Goal: Transaction & Acquisition: Purchase product/service

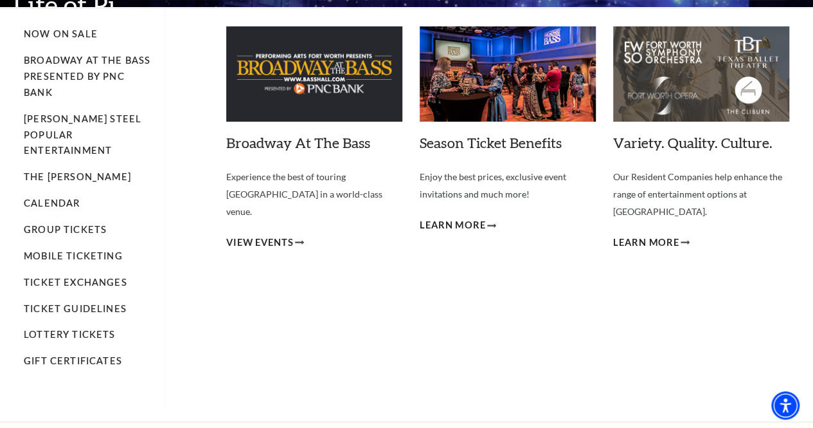
scroll to position [89, 0]
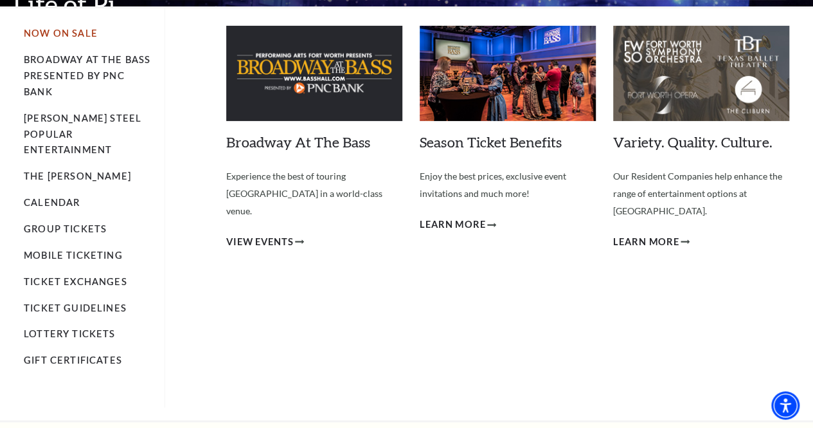
click at [81, 35] on link "Now On Sale" at bounding box center [61, 33] width 74 height 11
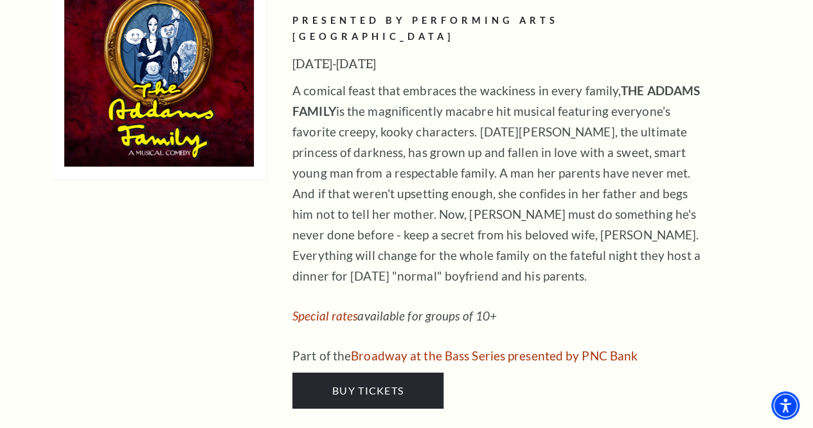
scroll to position [2054, 0]
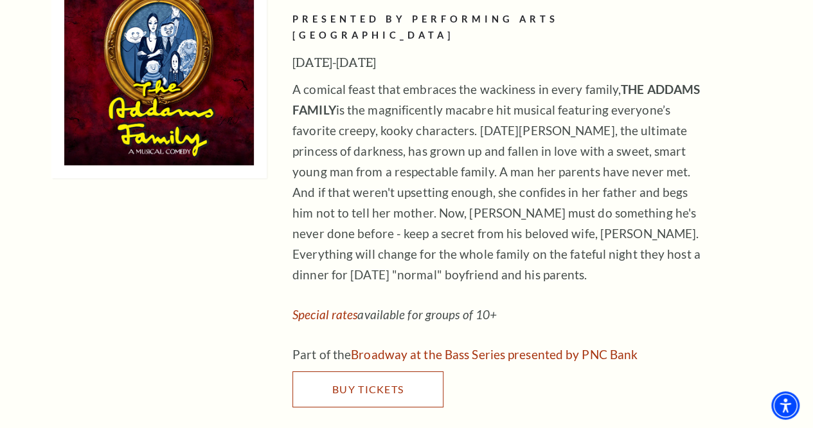
click at [366, 383] on span "Buy Tickets" at bounding box center [367, 389] width 71 height 12
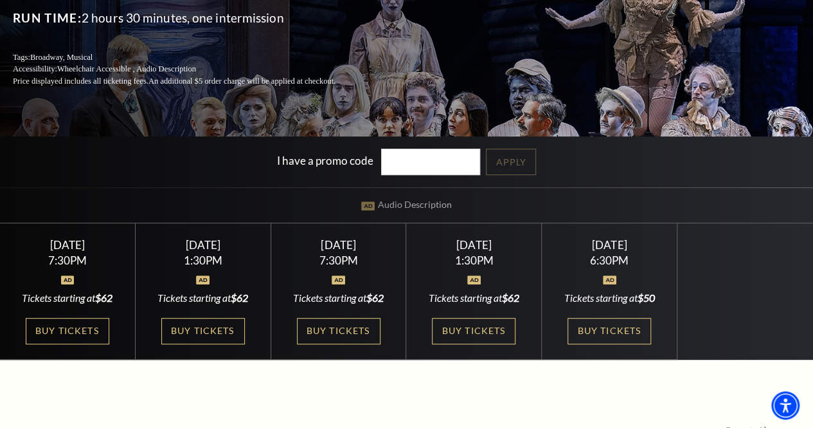
scroll to position [193, 0]
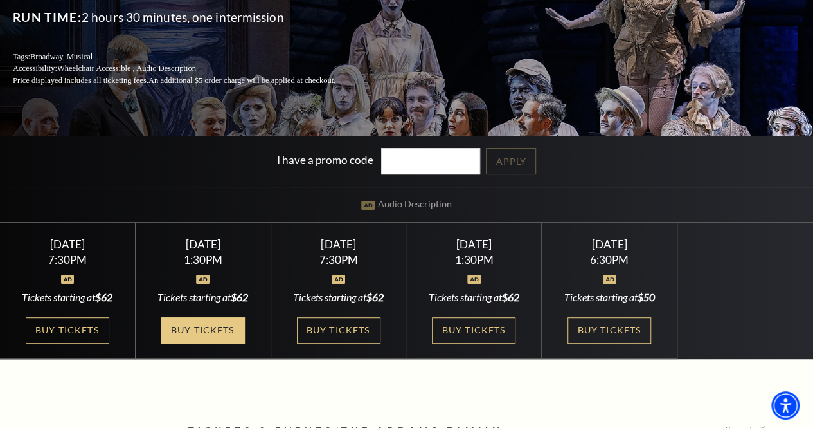
click at [237, 329] on link "Buy Tickets" at bounding box center [203, 330] width 84 height 26
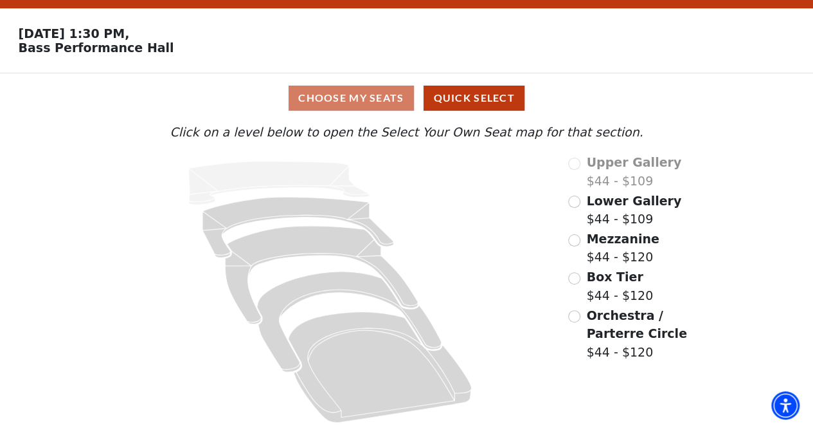
scroll to position [40, 0]
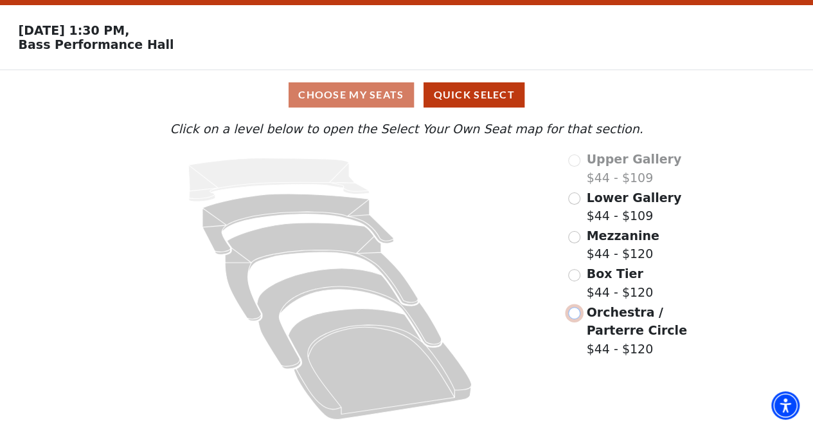
click at [574, 318] on input "Orchestra / Parterre Circle$44 - $120\a" at bounding box center [574, 313] width 12 height 12
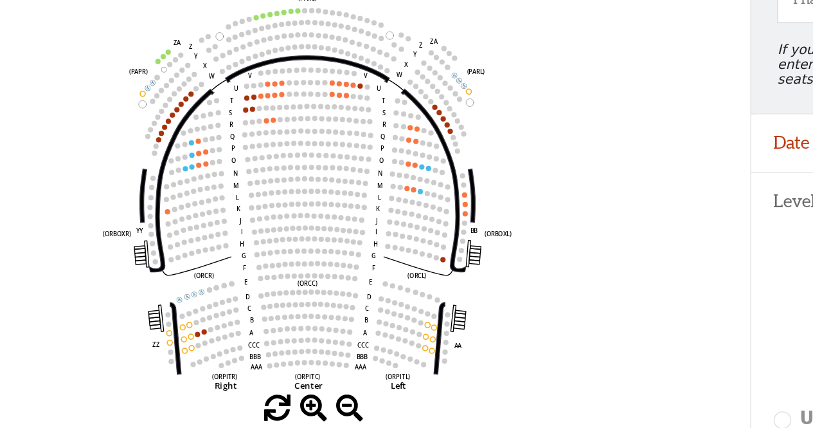
scroll to position [113, 0]
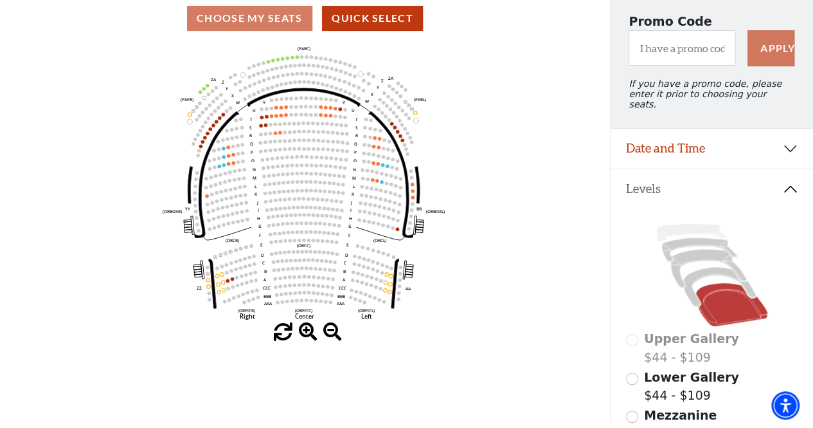
click at [268, 68] on icon "Left (ORPITL) Right (ORPITR) Center (ORPITC) ZZ AA YY BB ZA ZA (ORCL) (ORCR) (O…" at bounding box center [304, 183] width 549 height 280
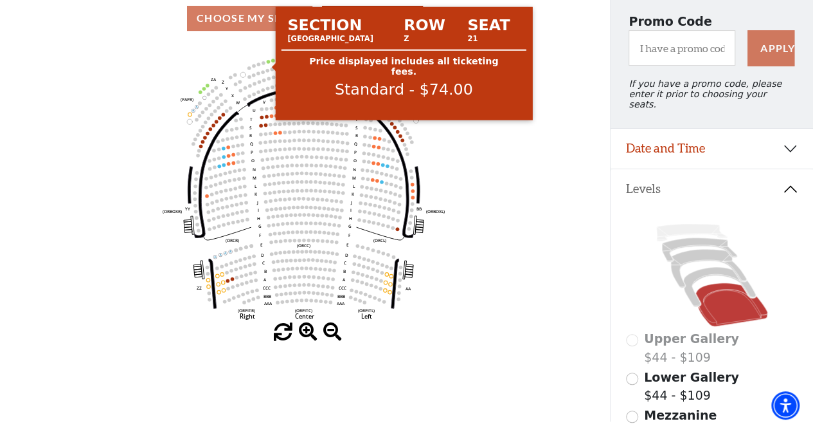
click at [268, 64] on circle at bounding box center [269, 62] width 4 height 4
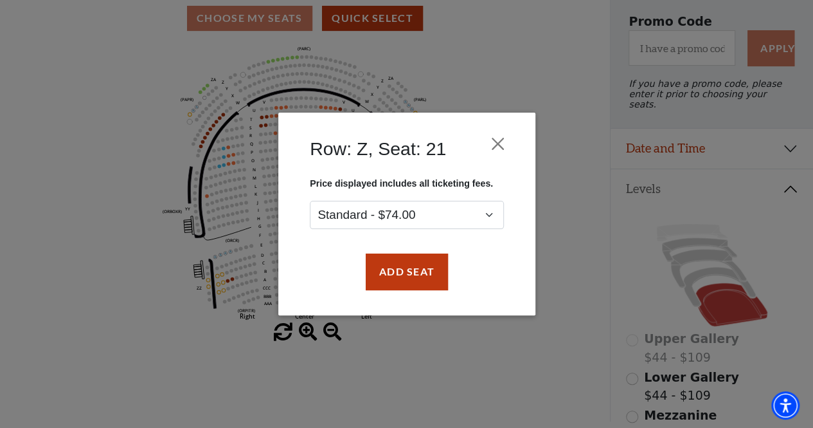
drag, startPoint x: 494, startPoint y: 217, endPoint x: 427, endPoint y: 185, distance: 74.5
click at [427, 185] on p "Price displayed includes all ticketing fees." at bounding box center [407, 183] width 194 height 10
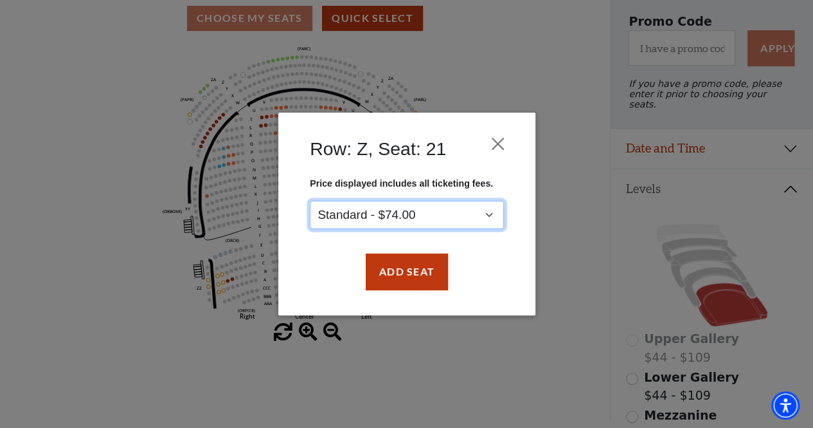
click at [439, 206] on select "Standard - $74.00" at bounding box center [407, 215] width 194 height 29
click at [478, 216] on select "Standard - $74.00" at bounding box center [407, 215] width 194 height 29
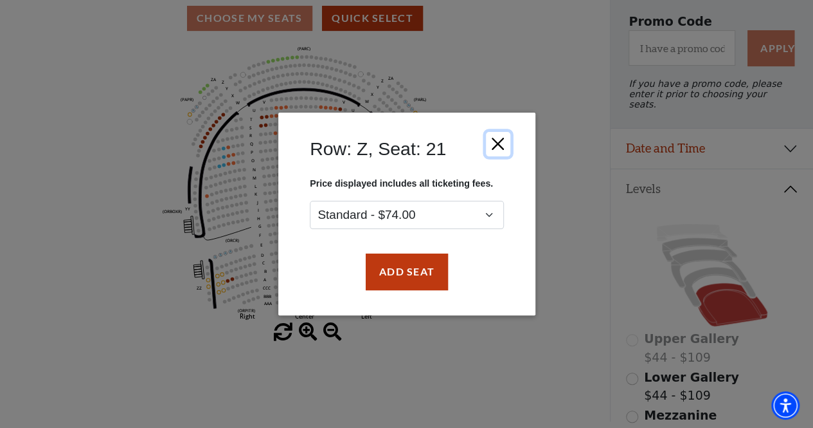
click at [499, 145] on button "Close" at bounding box center [497, 144] width 24 height 24
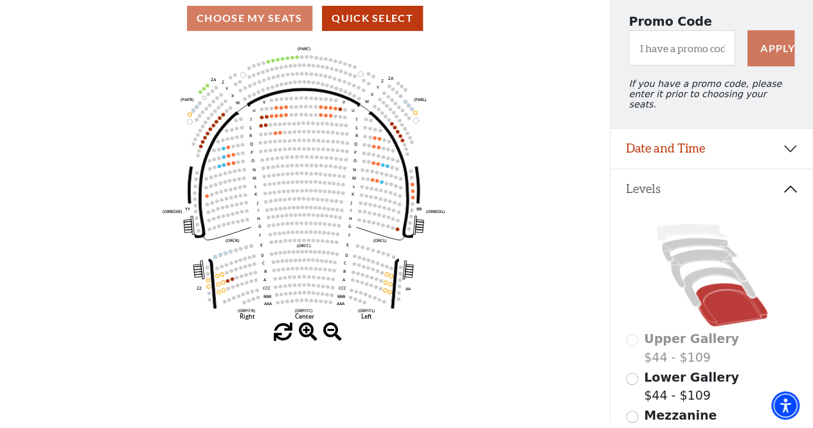
click at [407, 106] on icon "Left (ORPITL) Right (ORPITR) Center (ORPITC) ZZ AA YY BB ZA ZA (ORCL) (ORCR) (O…" at bounding box center [304, 183] width 549 height 280
click at [411, 111] on circle at bounding box center [413, 109] width 4 height 4
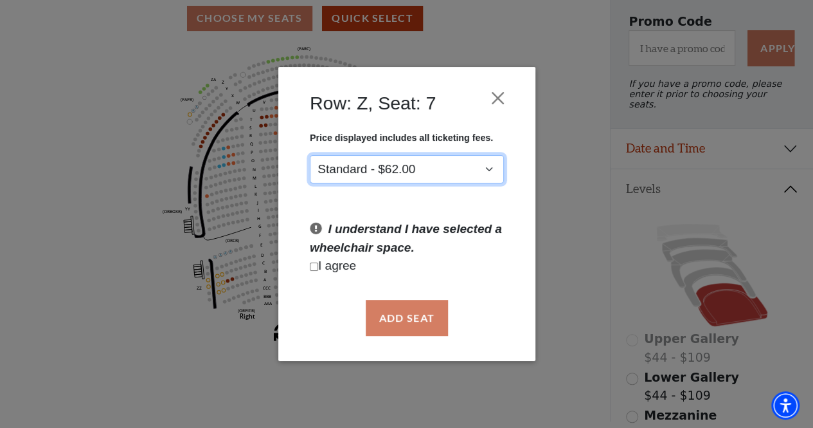
click at [456, 179] on select "Standard - $62.00" at bounding box center [407, 169] width 194 height 29
click at [465, 173] on select "Standard - $62.00" at bounding box center [407, 169] width 194 height 29
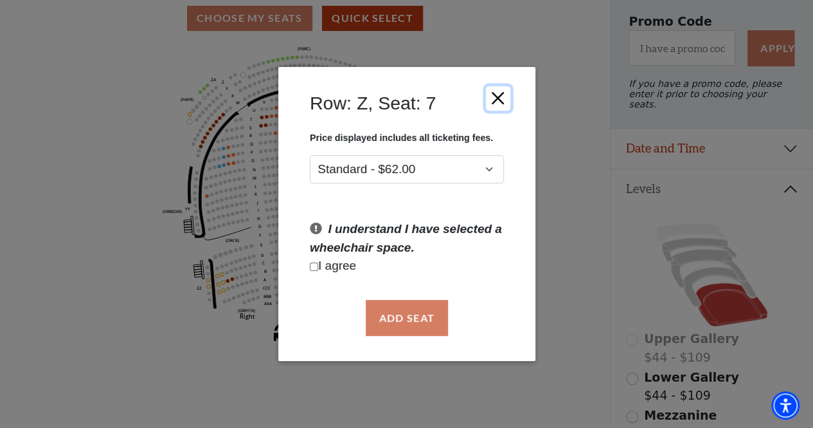
click at [498, 100] on button "Close" at bounding box center [497, 98] width 24 height 24
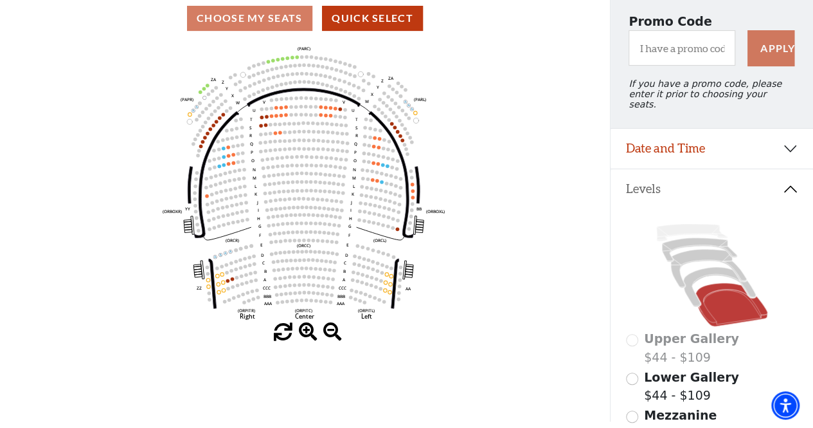
scroll to position [117, 0]
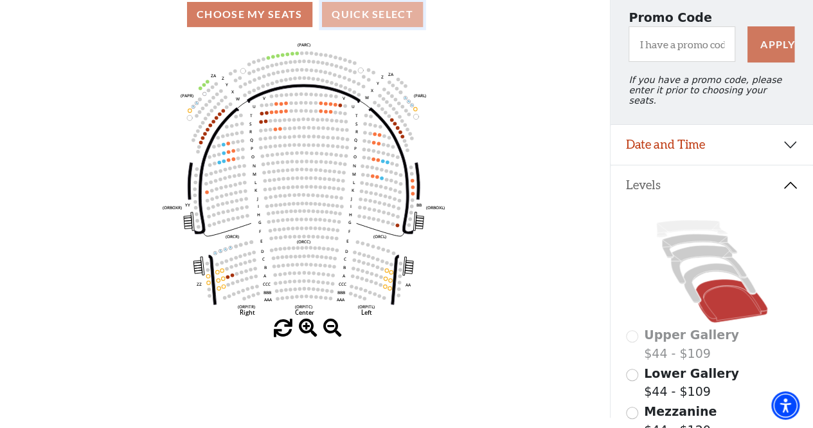
click at [341, 16] on button "Quick Select" at bounding box center [372, 14] width 101 height 25
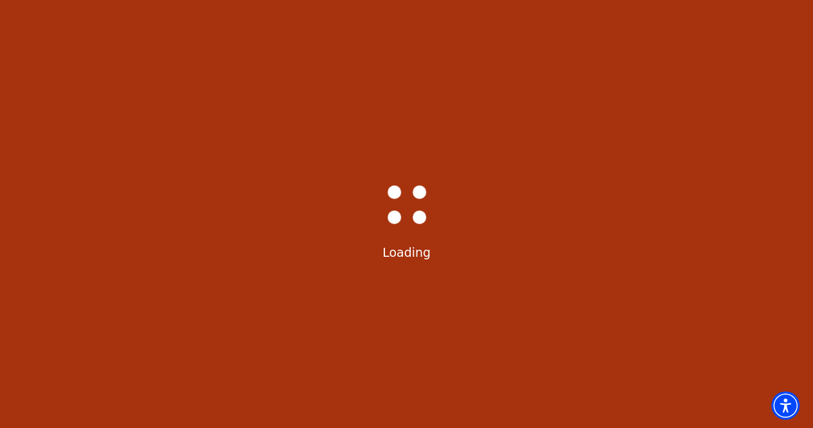
scroll to position [0, 0]
select select "6291"
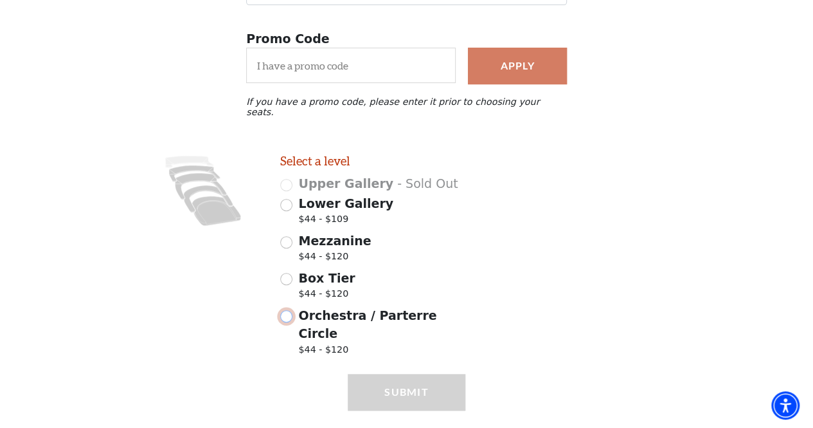
click at [289, 311] on input "Orchestra / Parterre Circle $44 - $120" at bounding box center [286, 316] width 12 height 12
radio input "true"
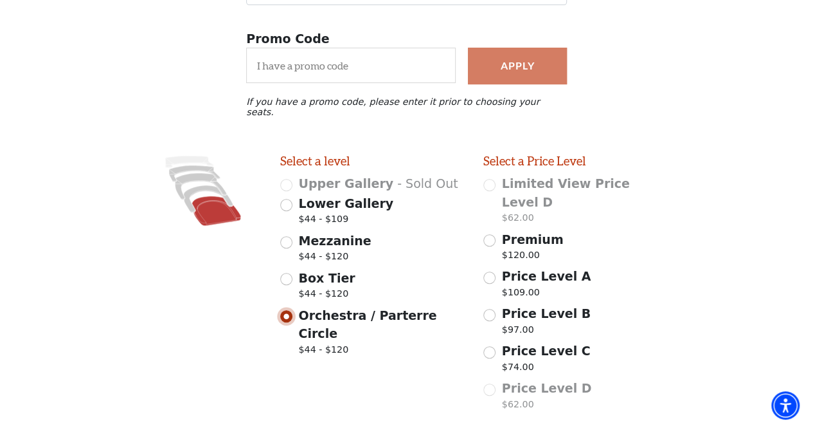
scroll to position [284, 0]
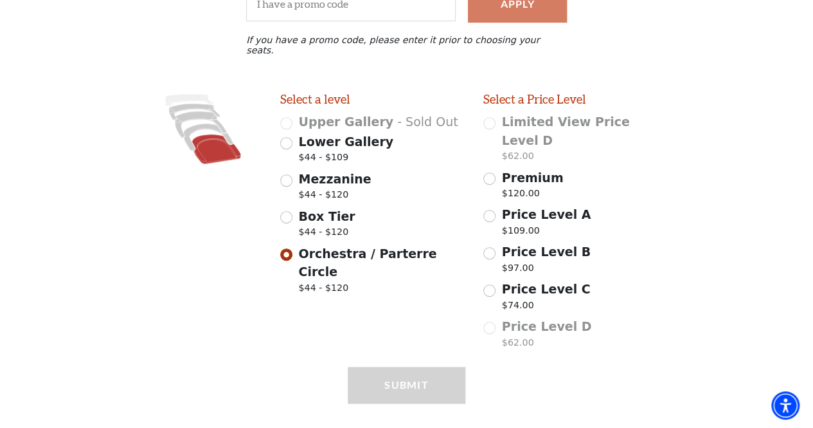
click at [491, 280] on div "Price Level C $74.00" at bounding box center [576, 298] width 185 height 36
click at [491, 284] on input "Price Level C $74.00" at bounding box center [490, 290] width 12 height 12
radio input "true"
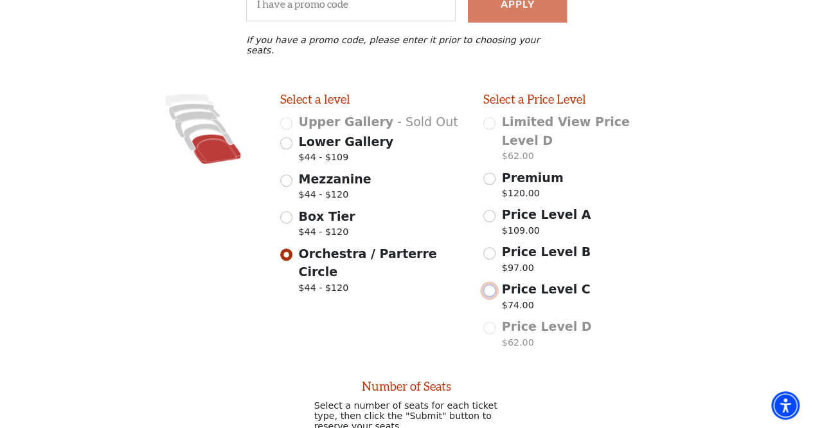
scroll to position [589, 0]
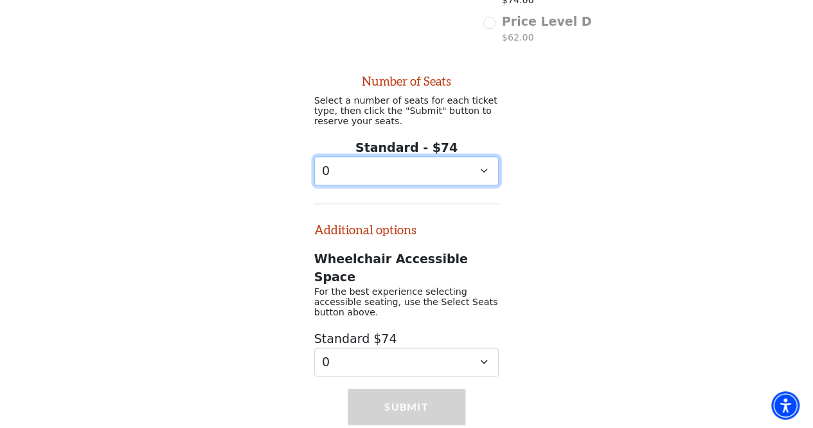
click at [406, 156] on select "0 1 2 3 4 5 6 7 8 9" at bounding box center [406, 170] width 185 height 29
select select "2"
click at [314, 156] on select "0 1 2 3 4 5 6 7 8 9" at bounding box center [406, 170] width 185 height 29
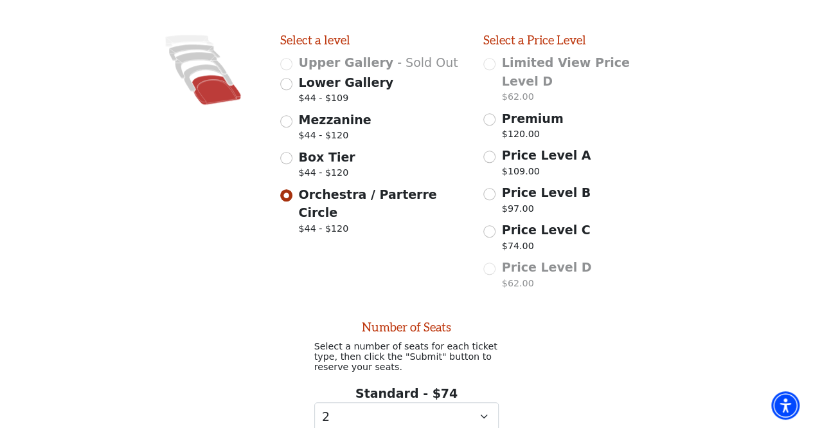
click at [224, 81] on icon at bounding box center [216, 90] width 49 height 30
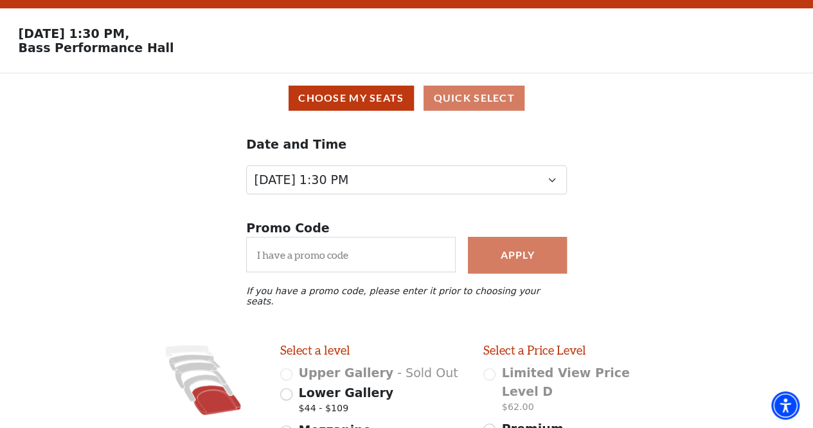
scroll to position [0, 0]
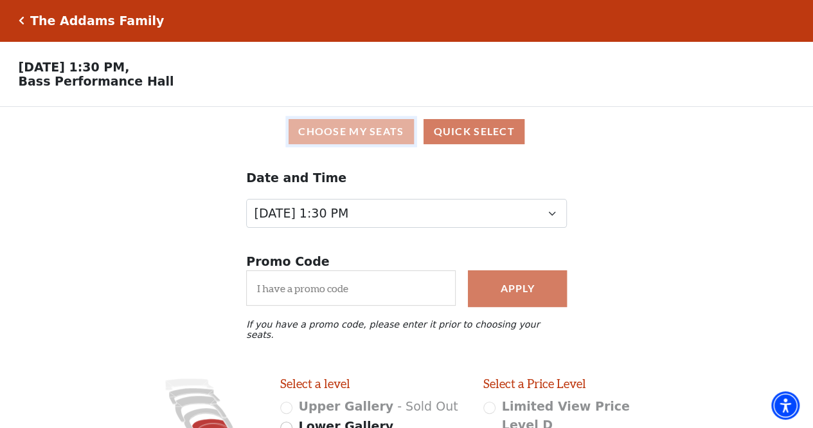
click at [334, 131] on button "Choose My Seats" at bounding box center [351, 131] width 125 height 25
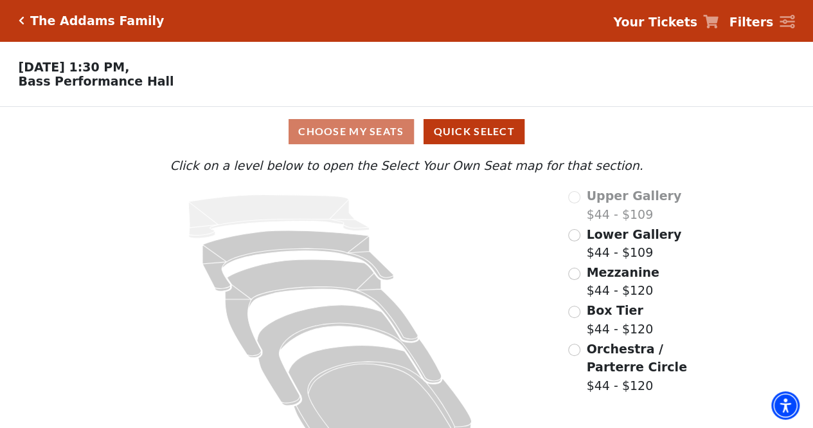
scroll to position [40, 0]
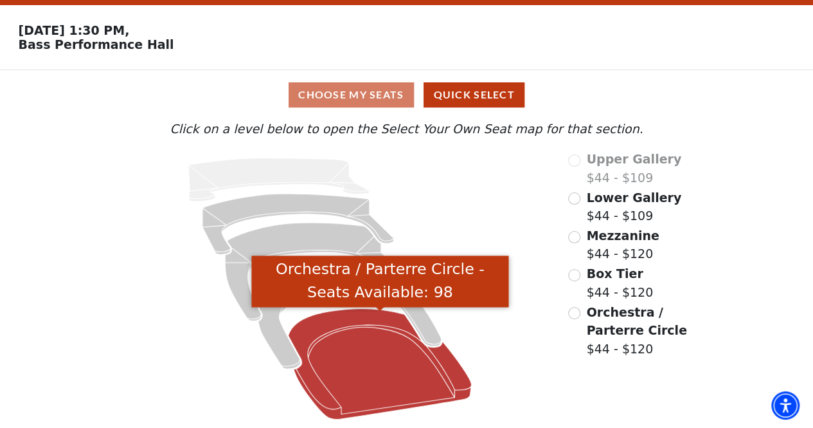
click at [402, 384] on icon "Orchestra / Parterre Circle - Seats Available: 98" at bounding box center [380, 364] width 183 height 111
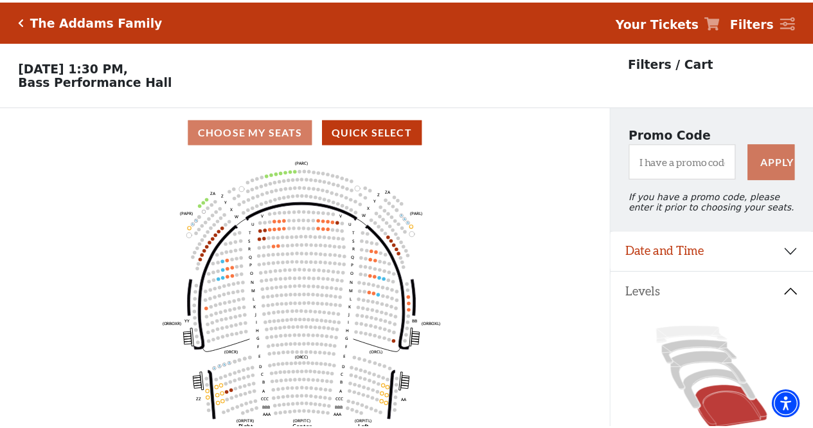
scroll to position [59, 0]
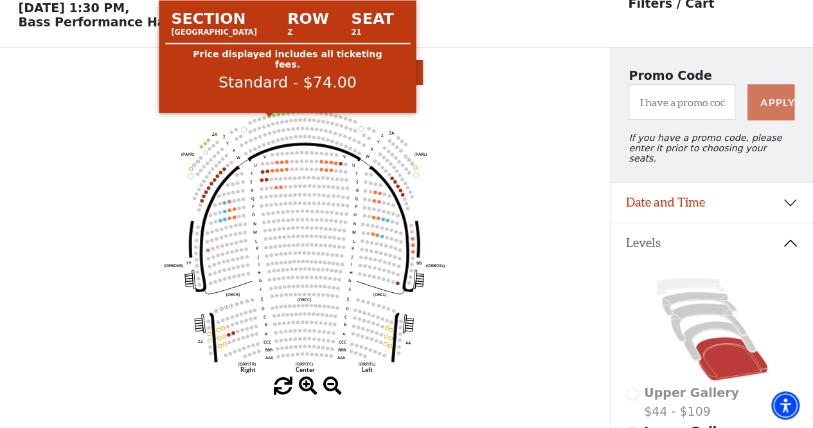
click at [269, 118] on circle at bounding box center [269, 115] width 3 height 3
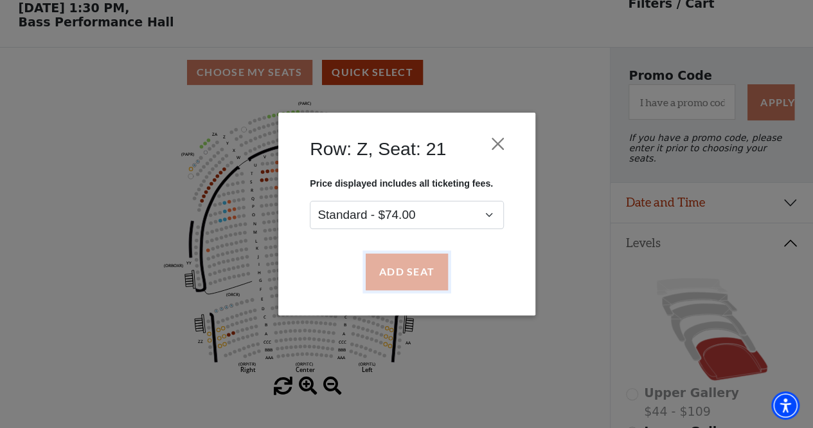
click at [395, 274] on button "Add Seat" at bounding box center [406, 272] width 82 height 36
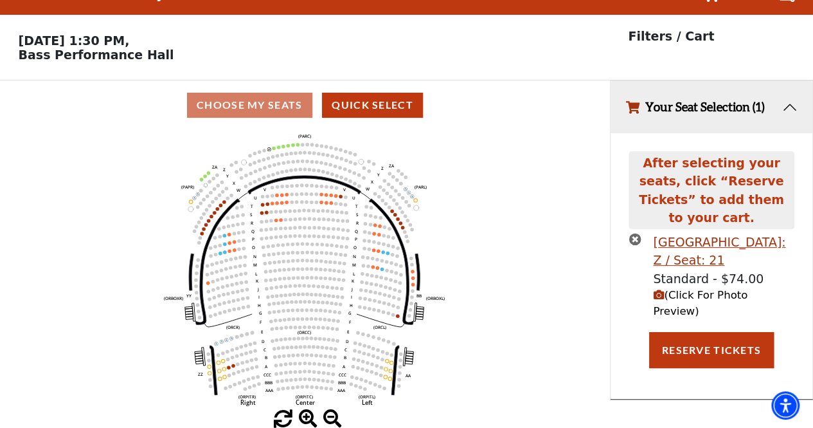
scroll to position [0, 0]
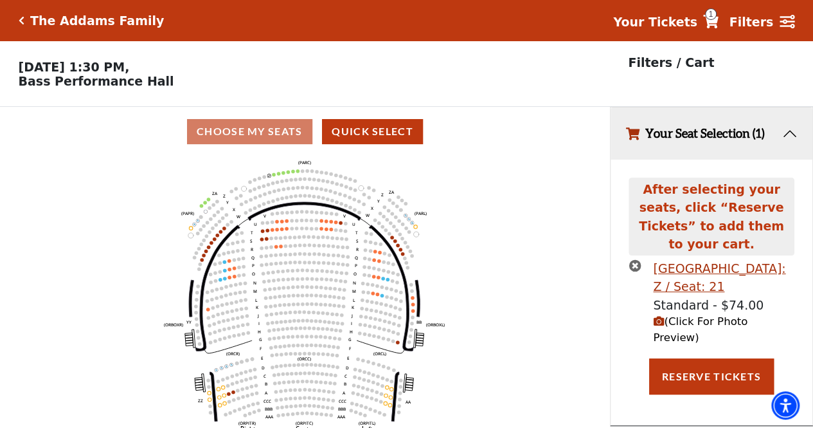
click at [273, 176] on icon "Left (ORPITL) Right (ORPITR) Center (ORPITC) ZZ AA YY BB ZA ZA (ORCL) (ORCR) (O…" at bounding box center [304, 296] width 549 height 280
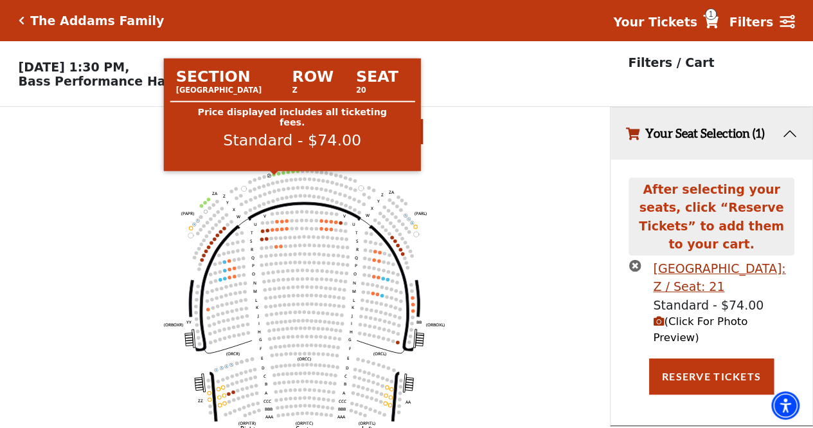
click at [273, 176] on circle at bounding box center [274, 173] width 3 height 3
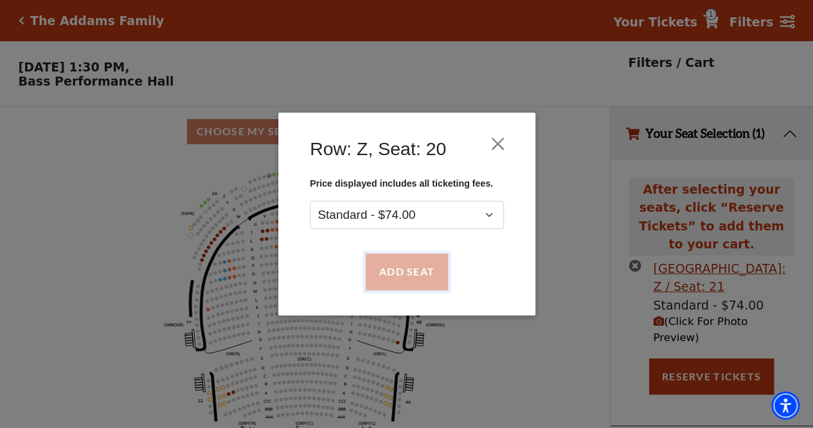
click at [403, 275] on button "Add Seat" at bounding box center [406, 272] width 82 height 36
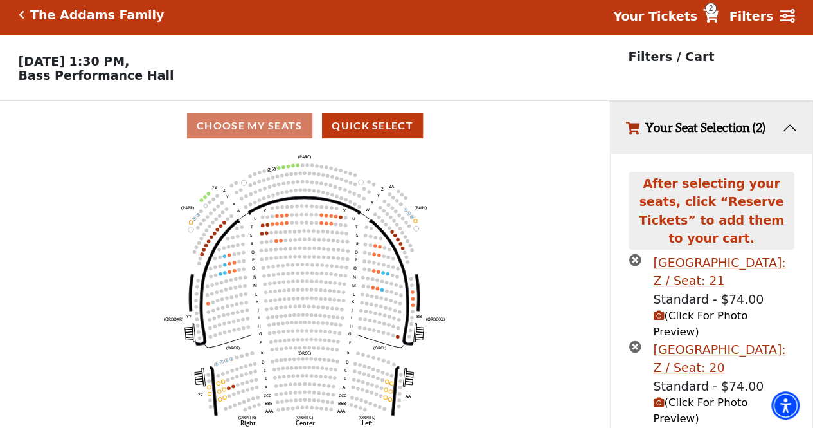
scroll to position [37, 0]
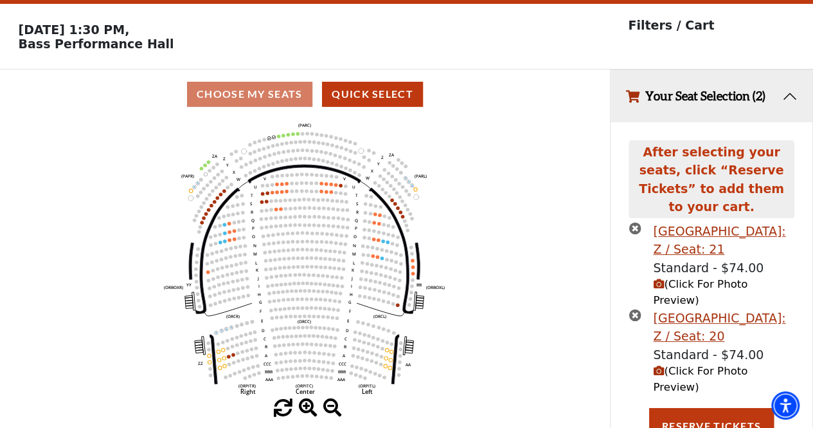
click at [724, 365] on span "(Click For Photo Preview)" at bounding box center [700, 379] width 95 height 28
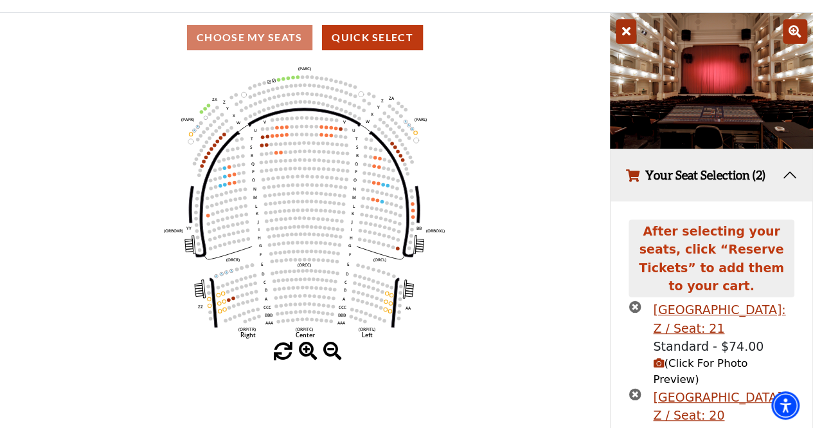
scroll to position [94, 0]
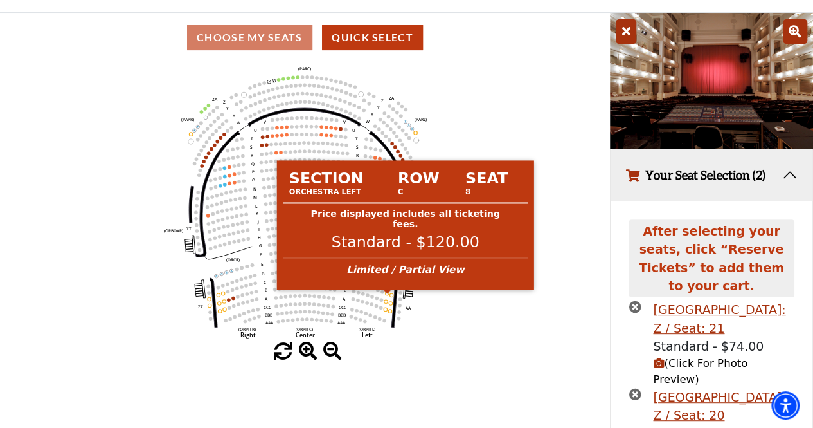
click at [388, 295] on circle at bounding box center [387, 292] width 3 height 3
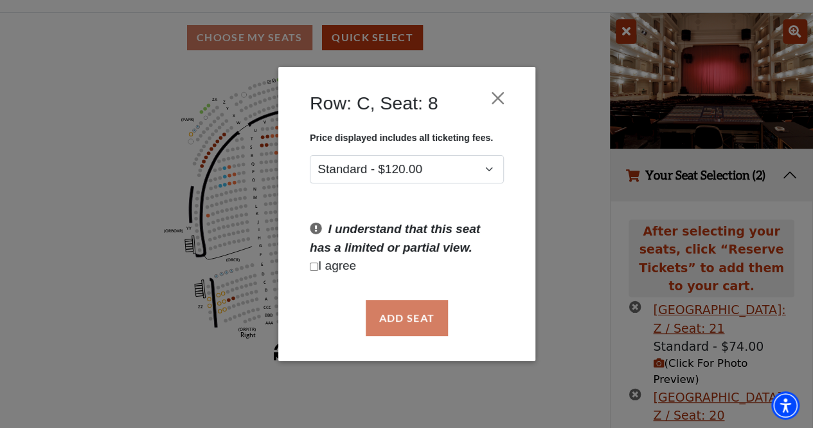
click at [428, 304] on div "Add Seat" at bounding box center [407, 317] width 219 height 60
click at [344, 277] on div "Price displayed includes all ticketing fees. Standard - $120.00 I understand th…" at bounding box center [407, 209] width 219 height 155
click at [352, 260] on p "I agree" at bounding box center [407, 266] width 194 height 19
click at [313, 266] on input "Checkbox field" at bounding box center [314, 266] width 8 height 8
checkbox input "true"
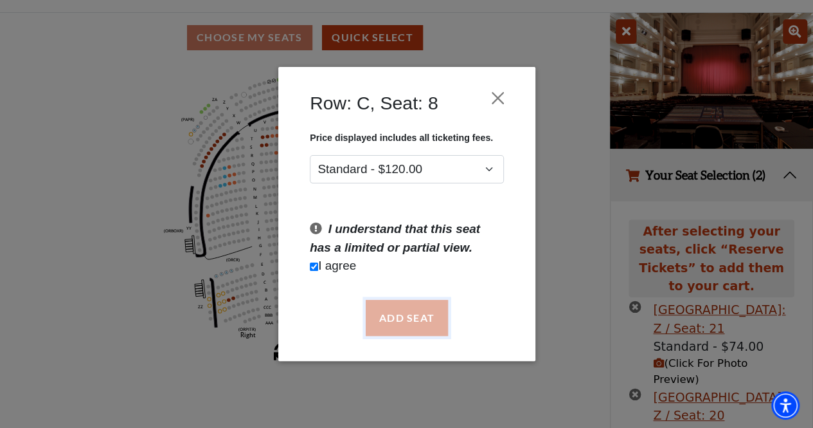
click at [426, 330] on button "Add Seat" at bounding box center [406, 318] width 82 height 36
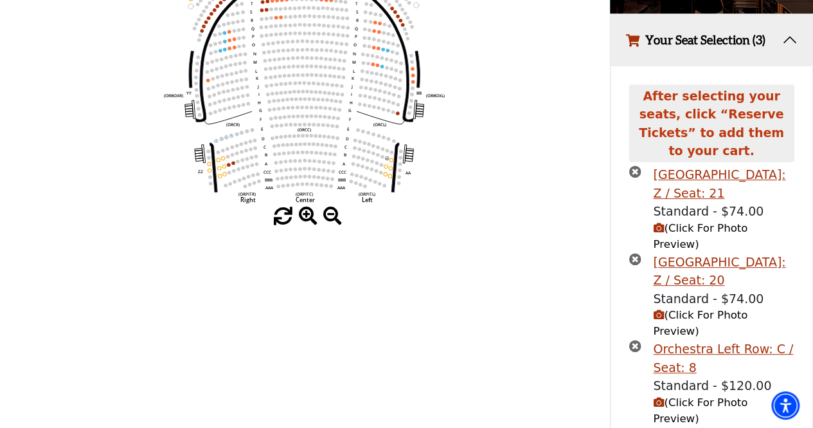
scroll to position [260, 0]
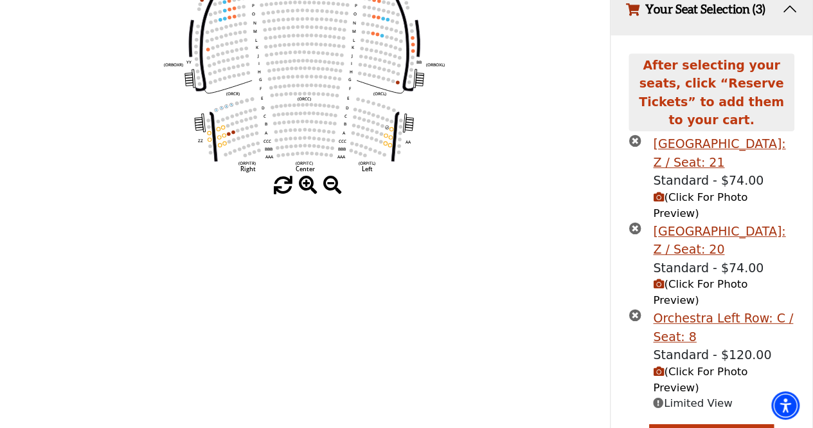
click at [676, 365] on span "(Click For Photo Preview)" at bounding box center [700, 379] width 95 height 28
click at [704, 365] on span "(Click For Photo Preview)" at bounding box center [700, 379] width 95 height 28
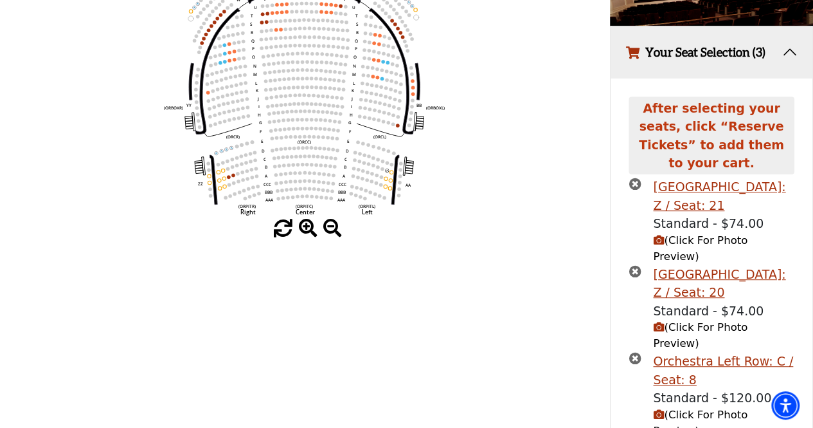
scroll to position [218, 0]
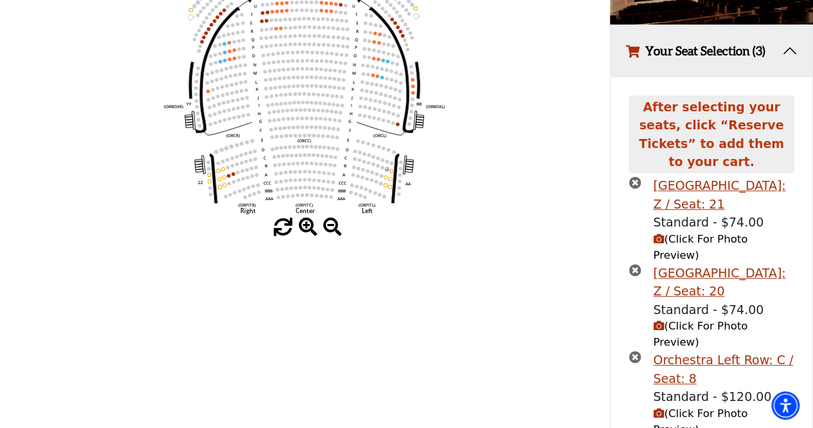
click at [635, 350] on icon "times-circle" at bounding box center [635, 356] width 12 height 12
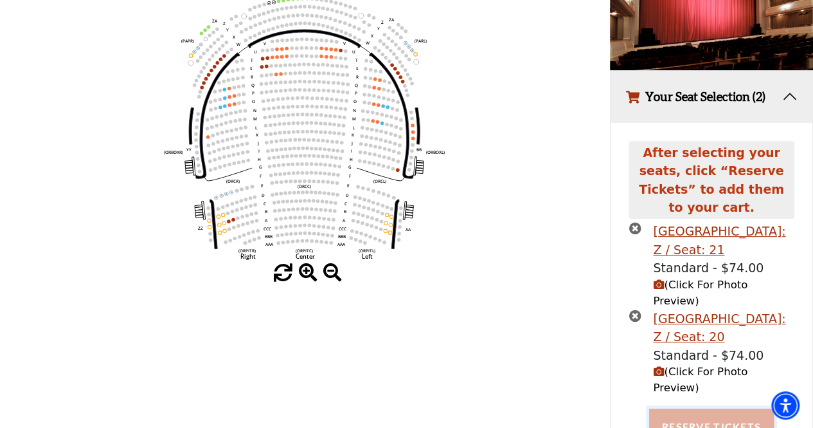
click at [684, 408] on button "Reserve Tickets" at bounding box center [711, 426] width 125 height 36
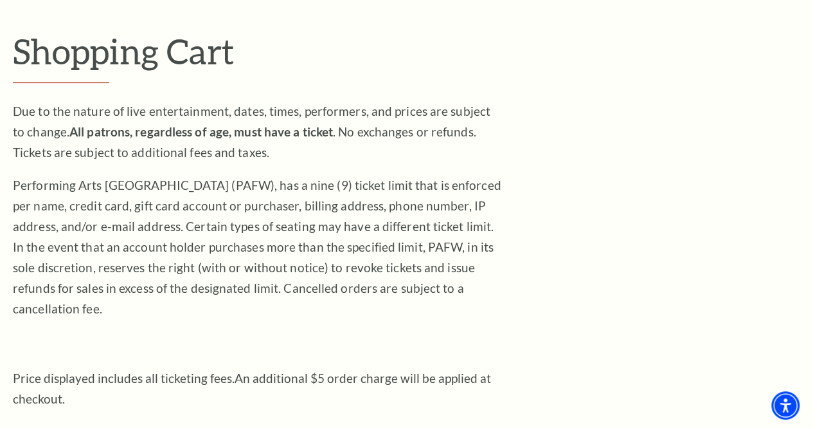
scroll to position [145, 0]
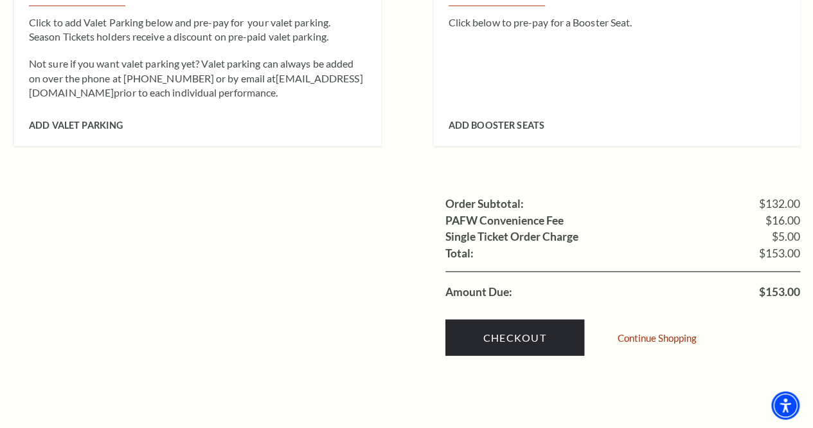
scroll to position [1161, 0]
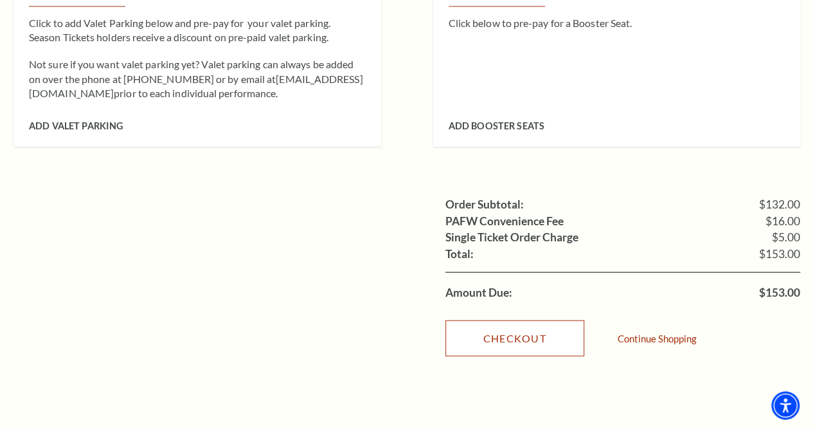
click at [549, 322] on link "Checkout" at bounding box center [515, 338] width 139 height 36
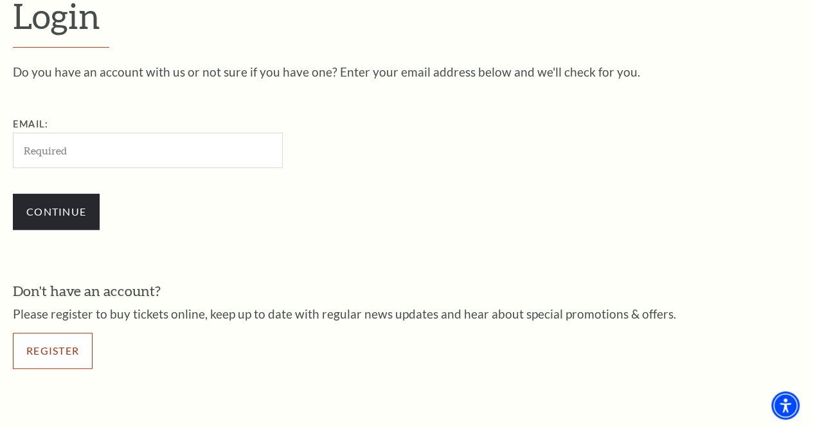
click at [53, 361] on link "Register" at bounding box center [53, 350] width 80 height 36
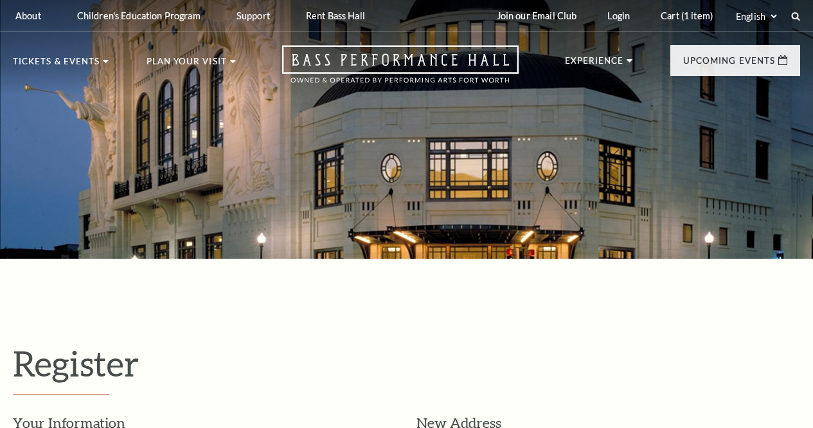
select select "1"
select select "[GEOGRAPHIC_DATA]"
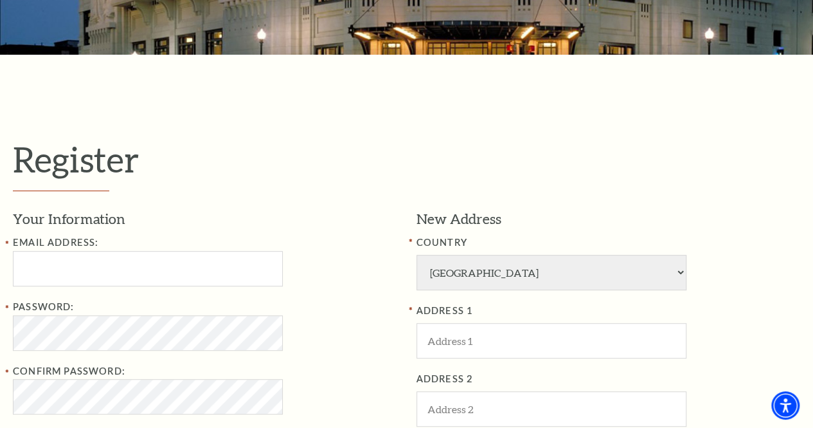
scroll to position [313, 0]
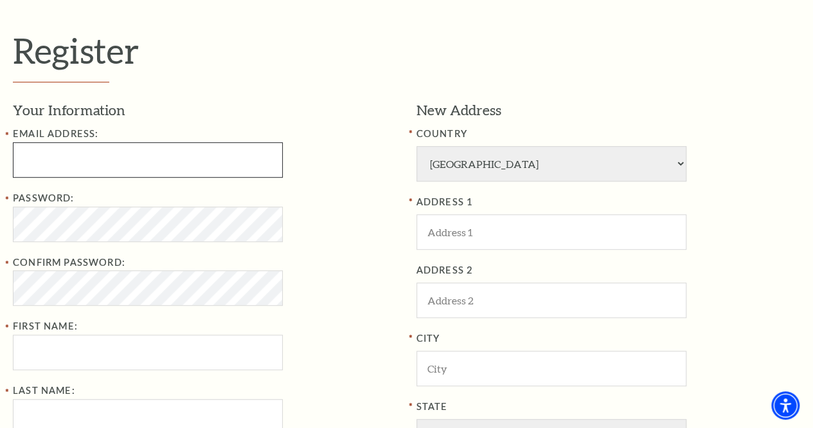
click at [176, 169] on input "Email Address:" at bounding box center [148, 159] width 270 height 35
click at [174, 161] on input "Email Address:" at bounding box center [148, 159] width 270 height 35
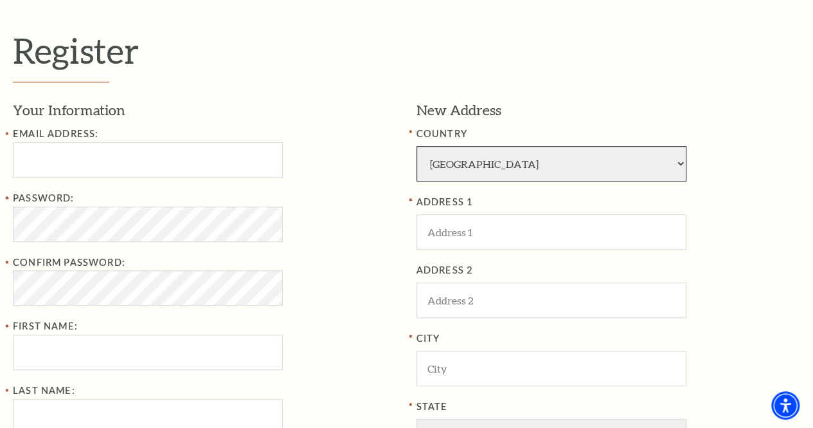
click at [485, 168] on select "[GEOGRAPHIC_DATA] [GEOGRAPHIC_DATA] [GEOGRAPHIC_DATA] [GEOGRAPHIC_DATA] [GEOGRA…" at bounding box center [552, 163] width 270 height 35
click at [417, 151] on select "[GEOGRAPHIC_DATA] [GEOGRAPHIC_DATA] [GEOGRAPHIC_DATA] [GEOGRAPHIC_DATA] [GEOGRA…" at bounding box center [552, 163] width 270 height 35
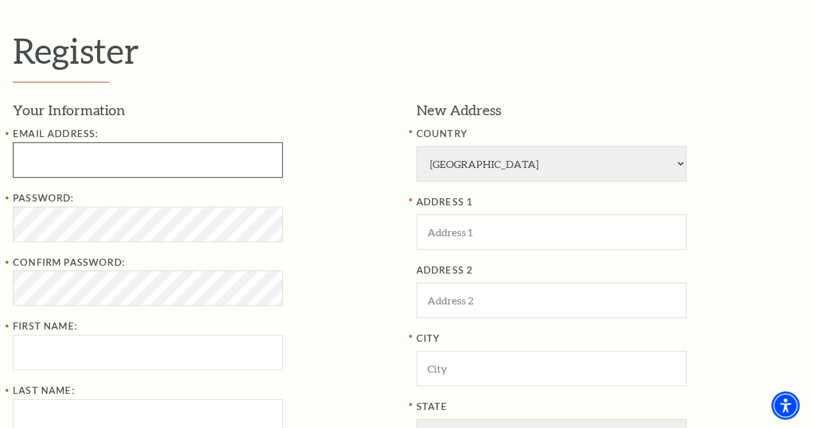
click at [116, 162] on input "Email Address:" at bounding box center [148, 159] width 270 height 35
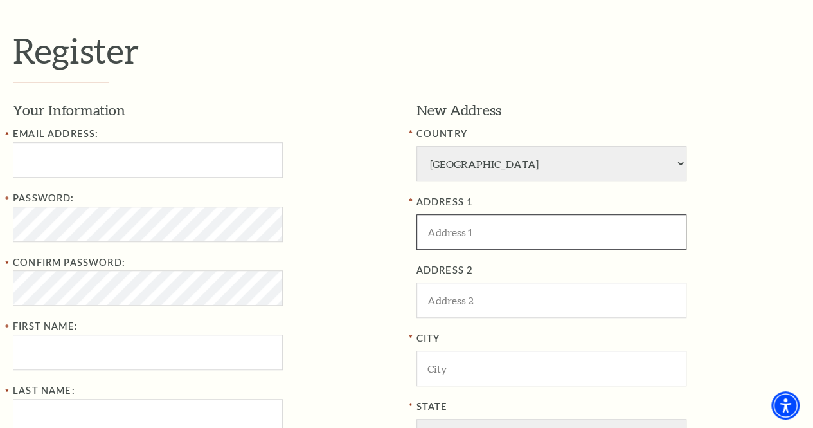
click at [466, 242] on input "ADDRESS 1" at bounding box center [552, 231] width 270 height 35
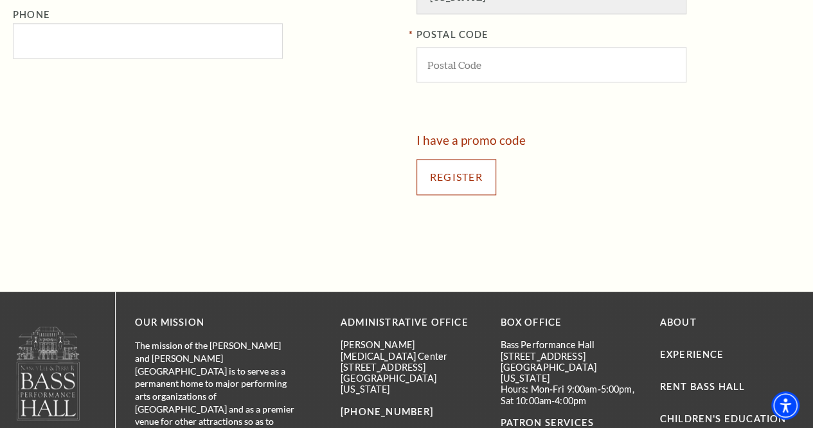
click at [428, 185] on input "Register" at bounding box center [457, 177] width 80 height 36
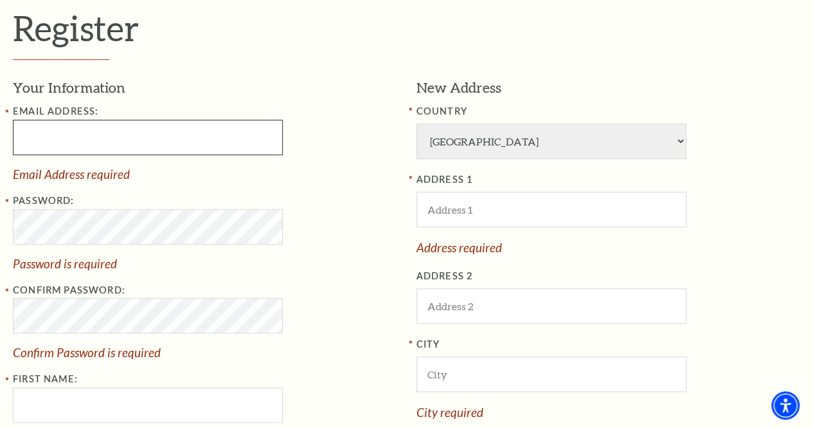
click at [127, 147] on input "Email Address:" at bounding box center [148, 137] width 270 height 35
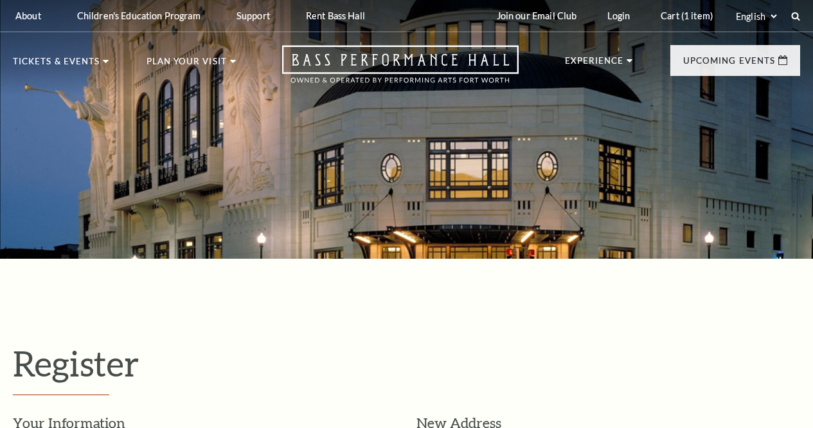
select select "1"
select select "[GEOGRAPHIC_DATA]"
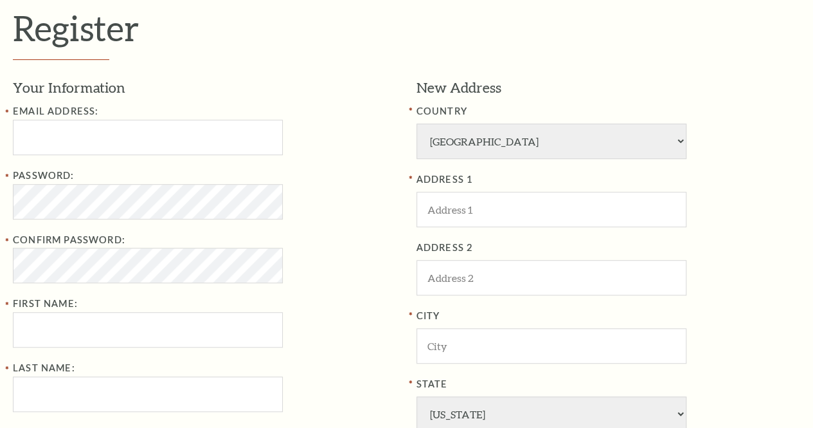
scroll to position [335, 0]
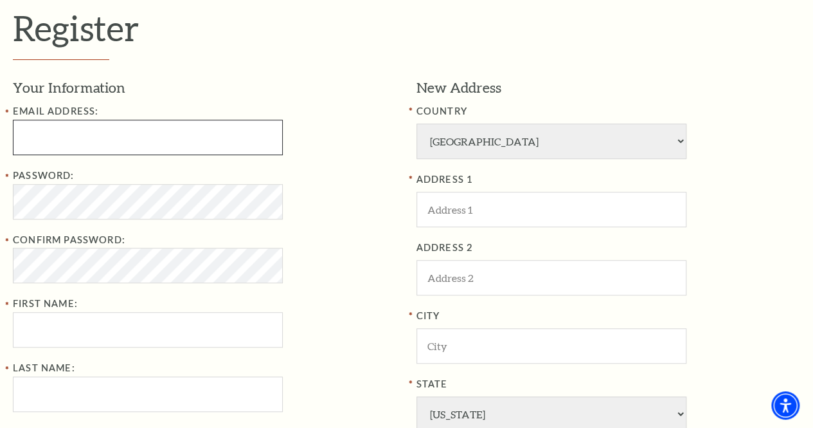
click at [62, 128] on input "Email Address:" at bounding box center [148, 137] width 270 height 35
click at [86, 143] on input "Email Address:" at bounding box center [148, 137] width 270 height 35
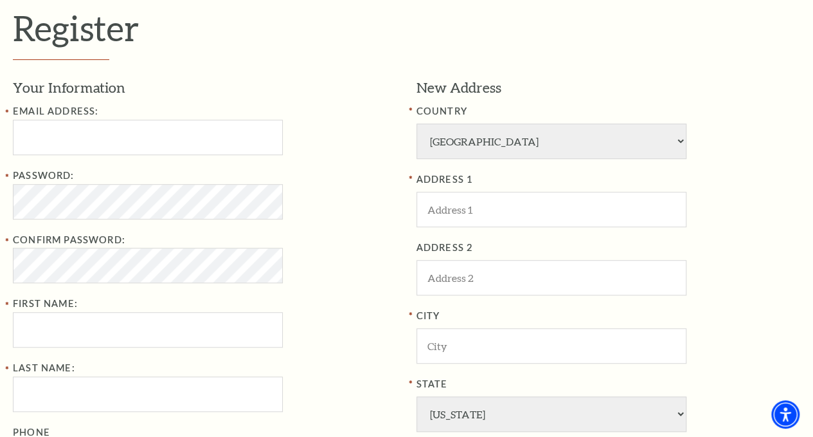
drag, startPoint x: 62, startPoint y: 147, endPoint x: 412, endPoint y: 195, distance: 353.0
click at [412, 195] on div "New Address COUNTRY [GEOGRAPHIC_DATA] [GEOGRAPHIC_DATA] [GEOGRAPHIC_DATA] [GEOG…" at bounding box center [604, 314] width 394 height 473
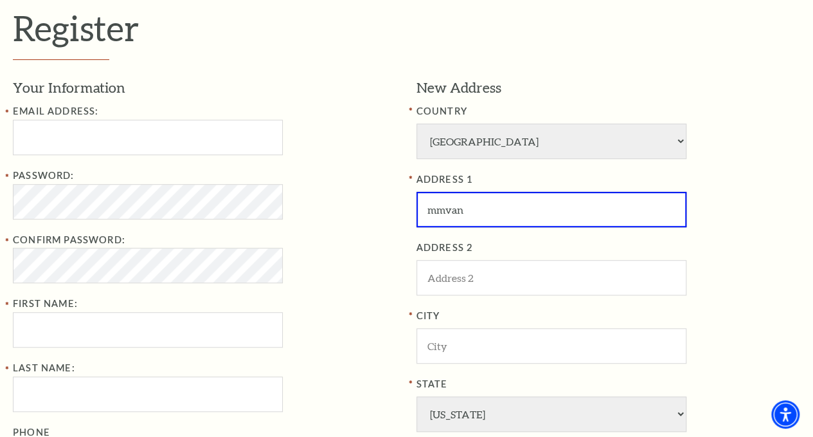
type input "mmvan"
click at [58, 136] on input "Email Address:" at bounding box center [148, 137] width 270 height 35
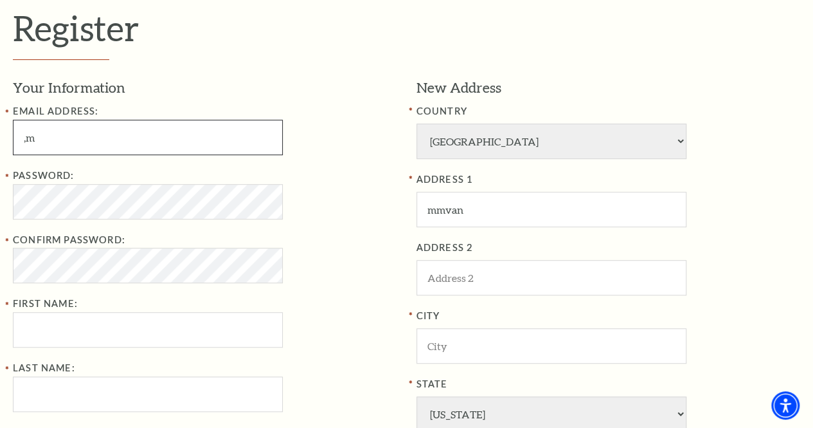
type input ","
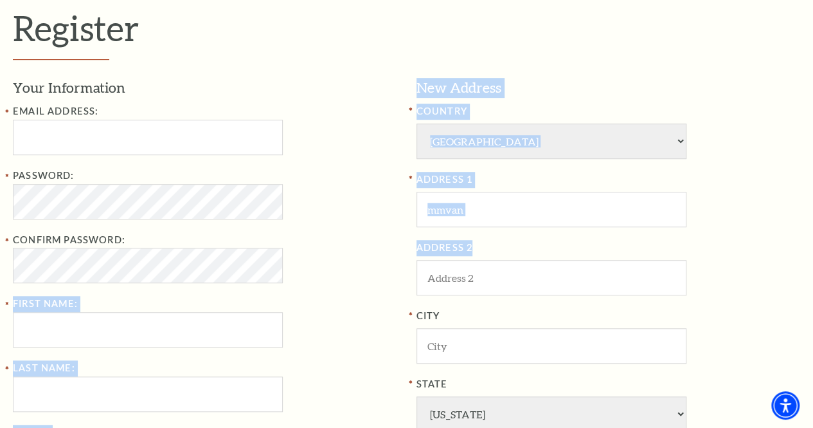
drag, startPoint x: 520, startPoint y: 233, endPoint x: 403, endPoint y: 231, distance: 117.7
click at [403, 231] on div "Your Information Email Address: Password: Confirm Password: First Name: Last Na…" at bounding box center [407, 314] width 788 height 473
click at [485, 214] on input "mmvan" at bounding box center [552, 209] width 270 height 35
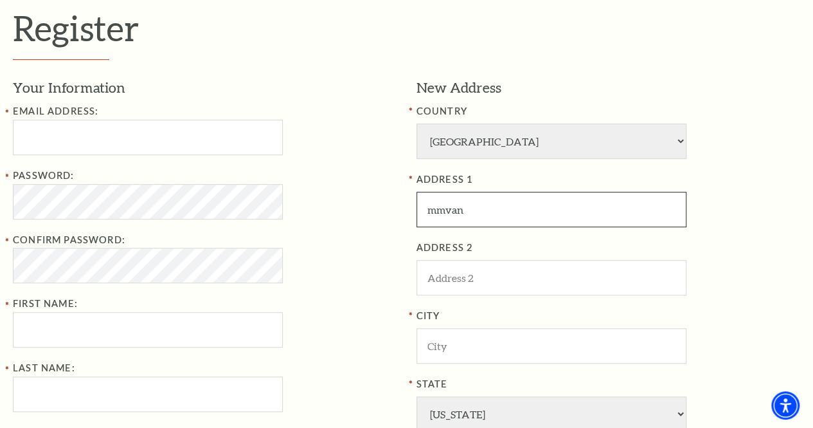
click at [485, 214] on input "mmvan" at bounding box center [552, 209] width 270 height 35
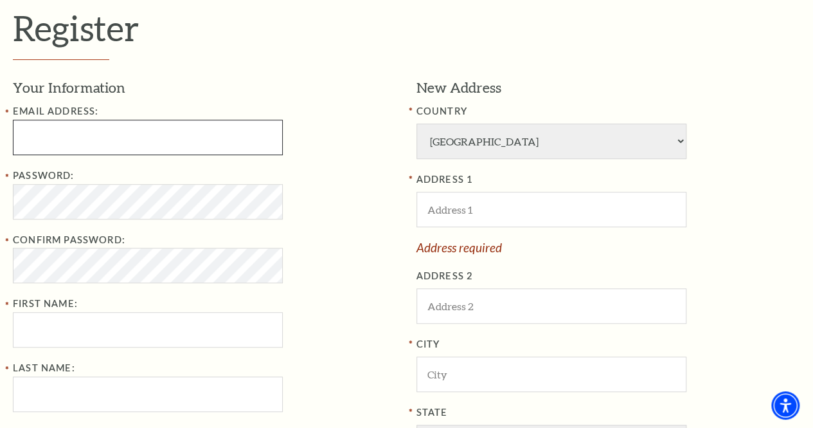
click at [244, 132] on input "Email Address:" at bounding box center [148, 137] width 270 height 35
type input "mvano505@icloud.com"
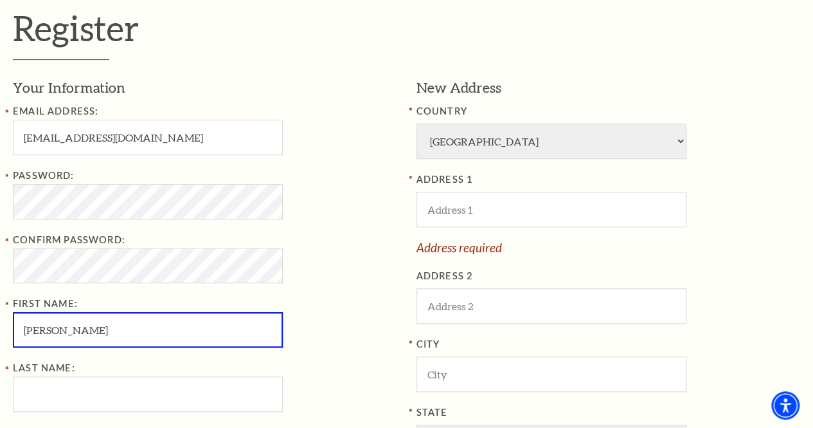
type input "Matthew"
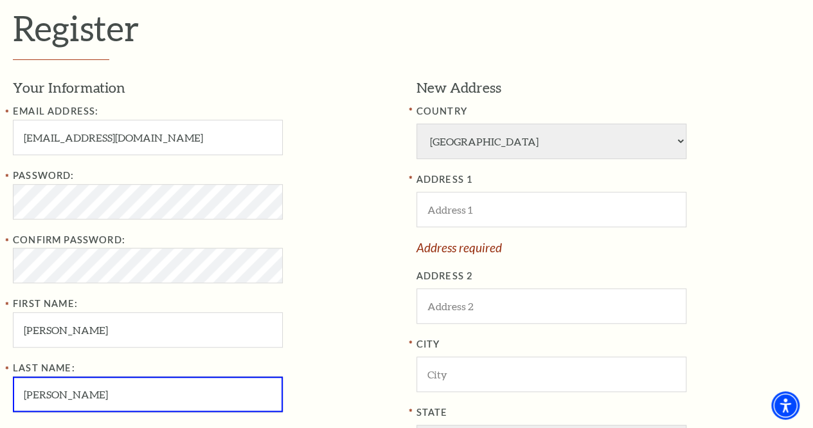
type input "Vano"
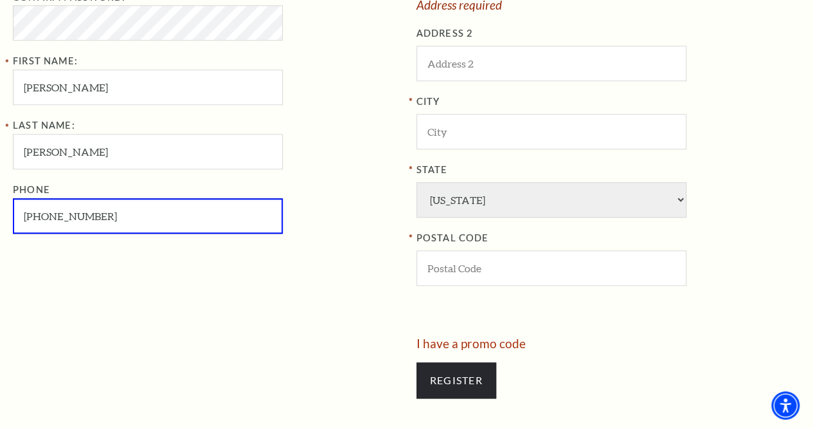
type input "501-503-3665"
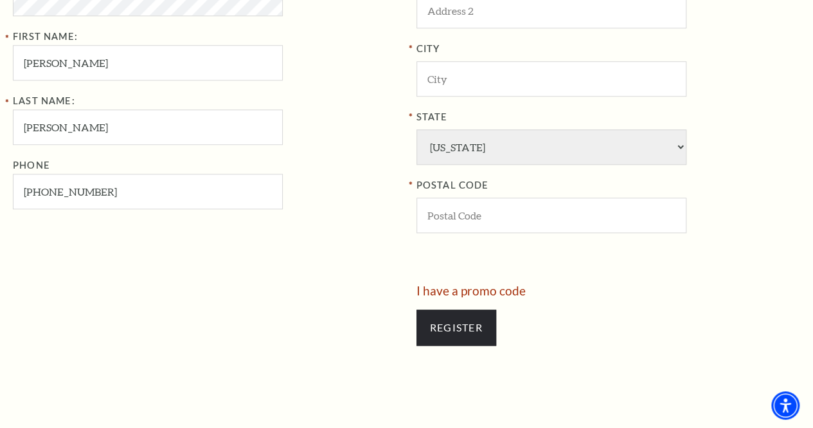
scroll to position [445, 0]
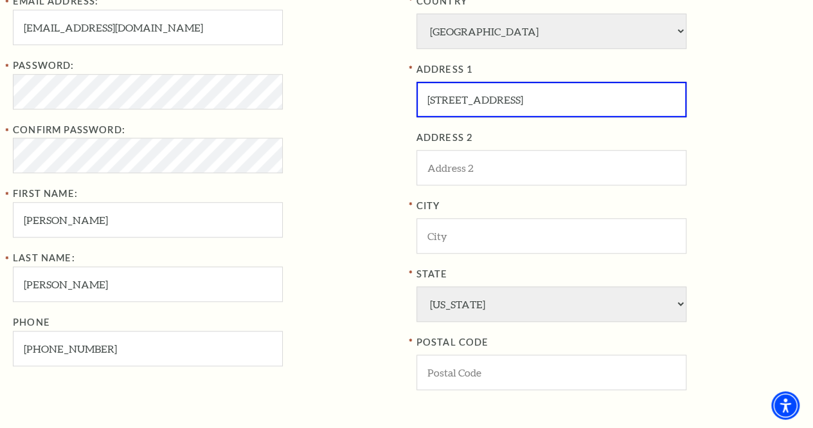
type input "14615 Brown Bear Dr."
click at [543, 304] on select "Alabama Alaska American Embassy American Embassy American Samoa Arizona Arkansa…" at bounding box center [552, 303] width 270 height 35
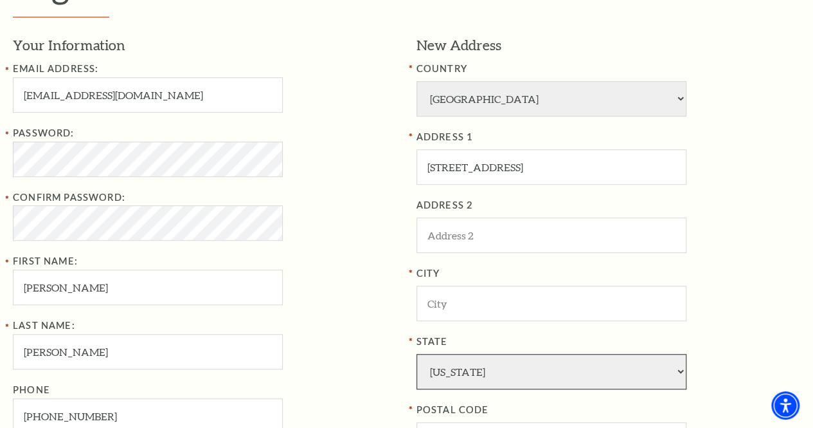
scroll to position [382, 0]
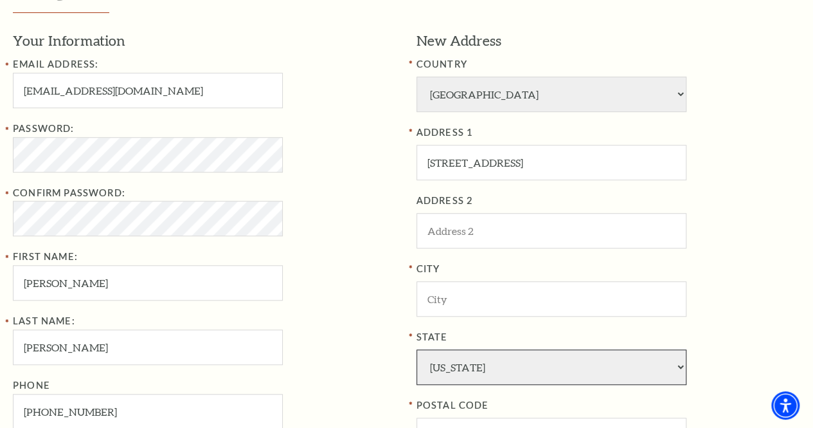
click at [576, 363] on select "Alabama Alaska American Embassy American Embassy American Samoa Arizona Arkansa…" at bounding box center [552, 366] width 270 height 35
select select "AR"
click at [417, 349] on select "Alabama Alaska American Embassy American Embassy American Samoa Arizona Arkansa…" at bounding box center [552, 366] width 270 height 35
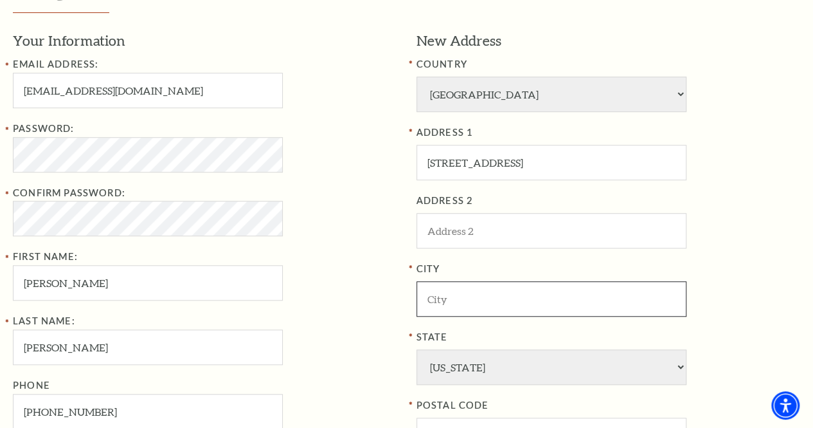
click at [503, 296] on input "City" at bounding box center [552, 298] width 270 height 35
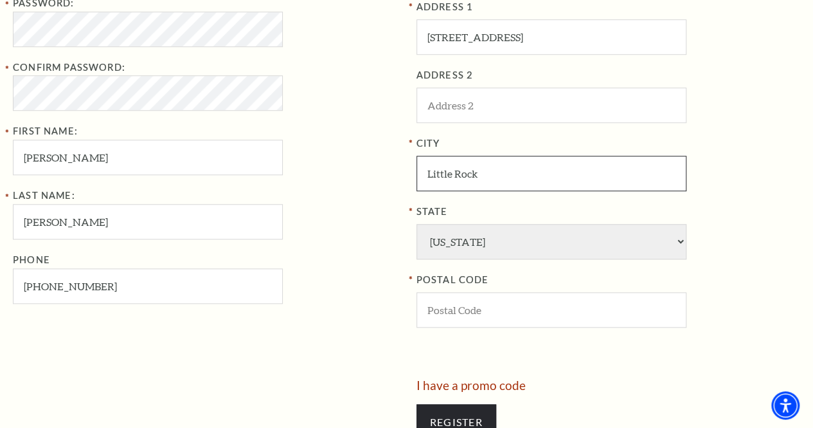
scroll to position [508, 0]
type input "Little Rock"
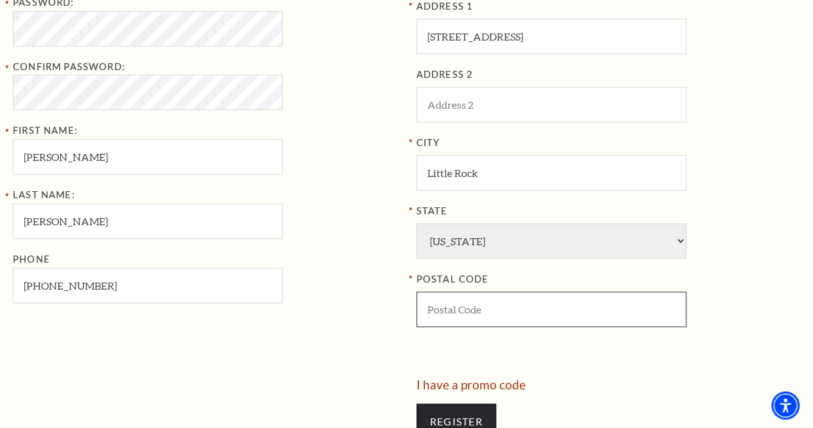
click at [507, 305] on input "POSTAL CODE" at bounding box center [552, 308] width 270 height 35
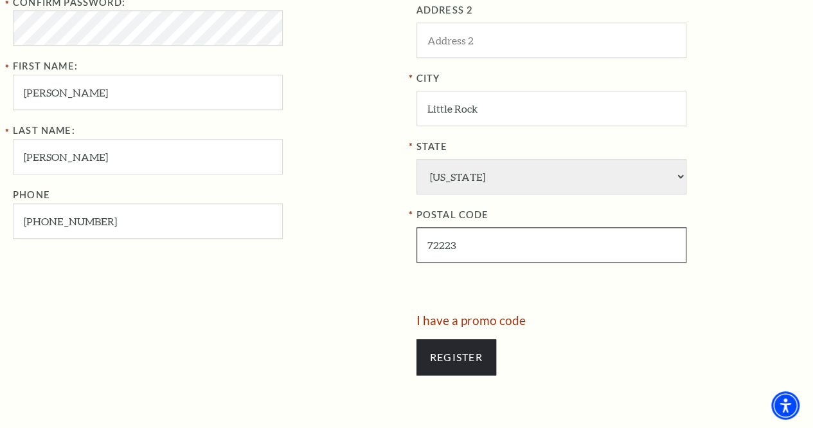
type input "72223"
click at [604, 330] on div "Register" at bounding box center [609, 357] width 385 height 62
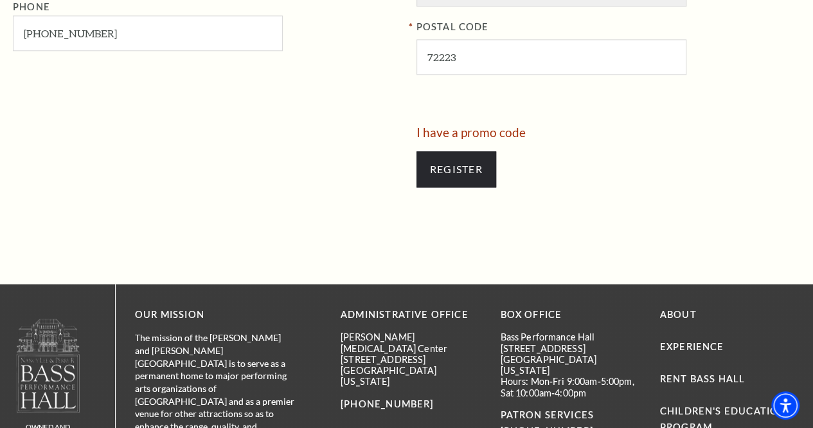
scroll to position [759, 0]
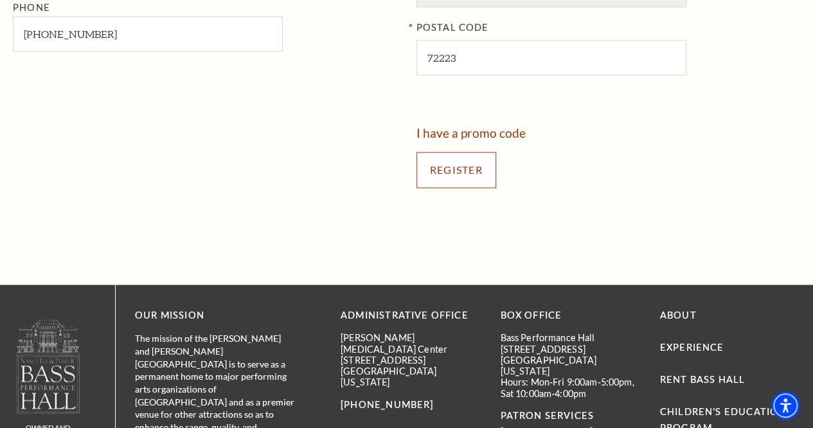
click at [494, 167] on input "Register" at bounding box center [457, 170] width 80 height 36
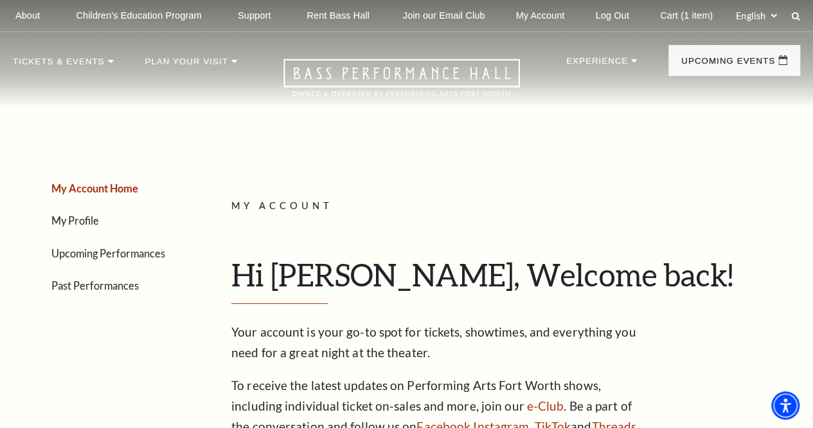
click at [476, 210] on p "My Account" at bounding box center [510, 206] width 559 height 16
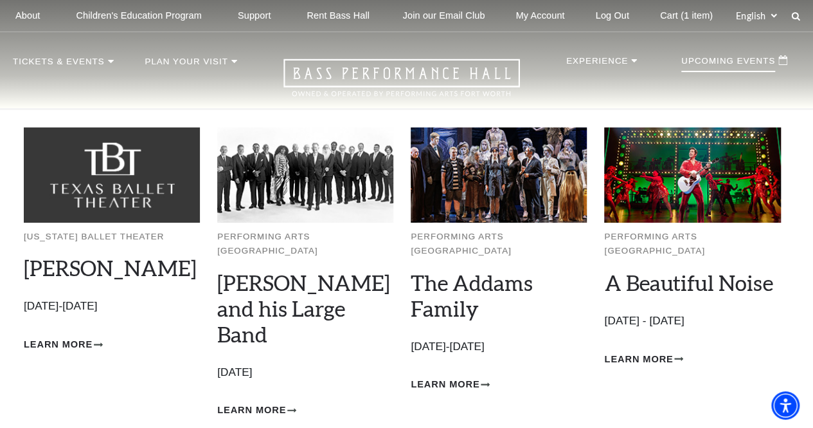
click at [721, 70] on p "Upcoming Events" at bounding box center [729, 64] width 94 height 15
click at [469, 201] on img at bounding box center [499, 174] width 176 height 95
click at [473, 257] on div "Performing Arts [GEOGRAPHIC_DATA] The Addams Family Empty heading [DATE]-[DATE]…" at bounding box center [499, 272] width 176 height 291
click at [484, 274] on link "The Addams Family" at bounding box center [472, 294] width 122 height 51
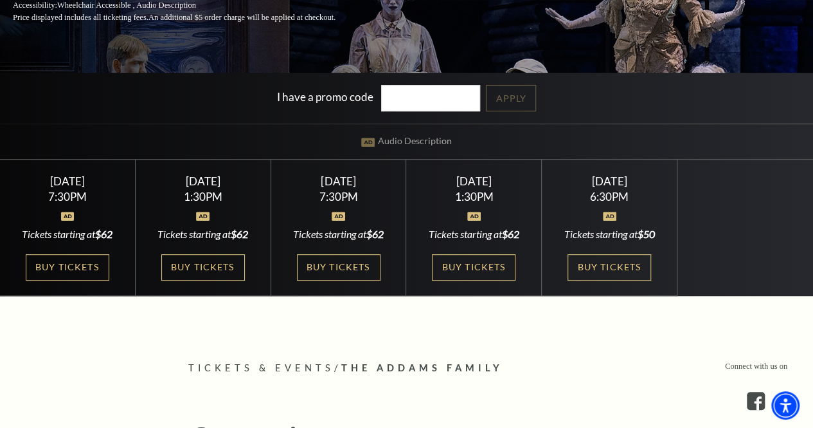
scroll to position [316, 0]
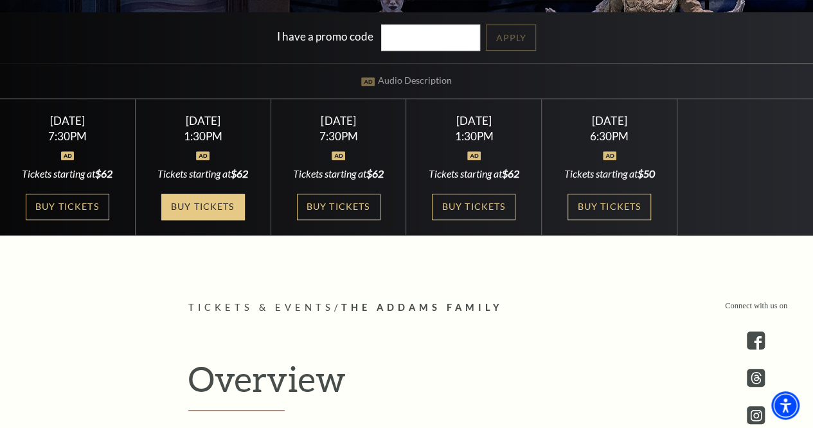
click at [226, 215] on link "Buy Tickets" at bounding box center [203, 207] width 84 height 26
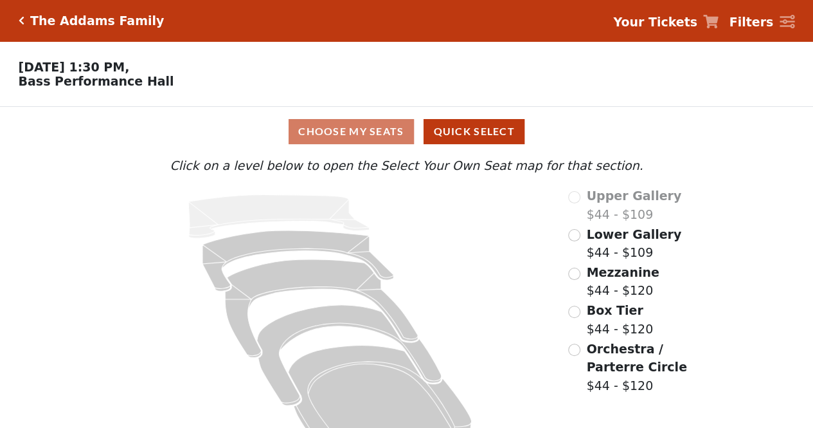
scroll to position [40, 0]
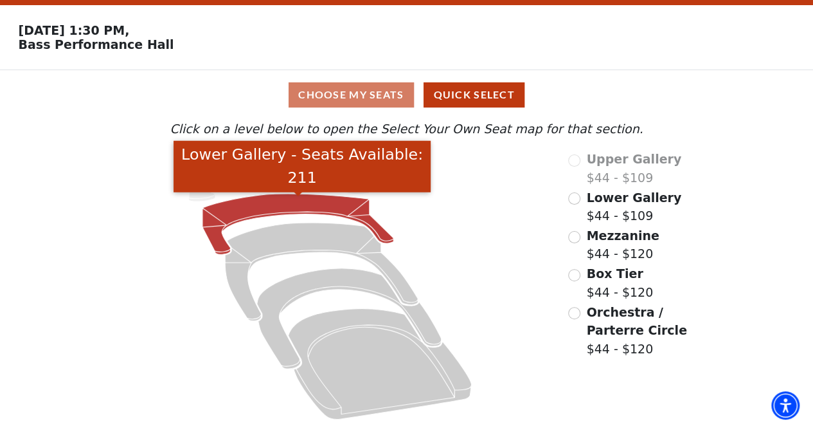
click at [330, 208] on icon "Lower Gallery - Seats Available: 211" at bounding box center [299, 224] width 192 height 60
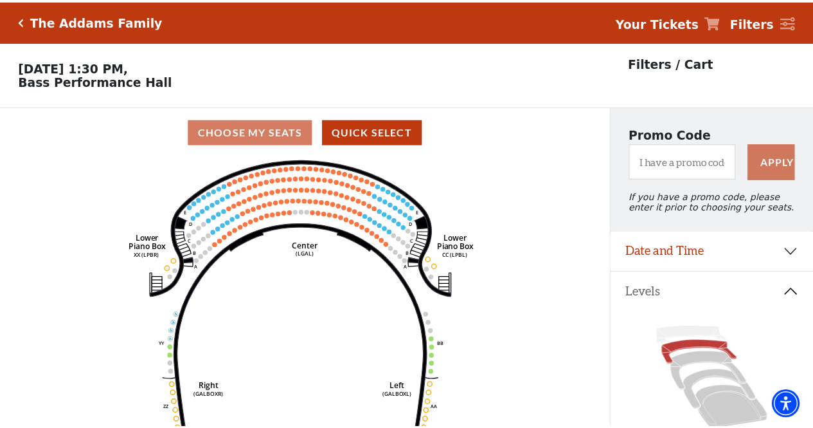
scroll to position [59, 0]
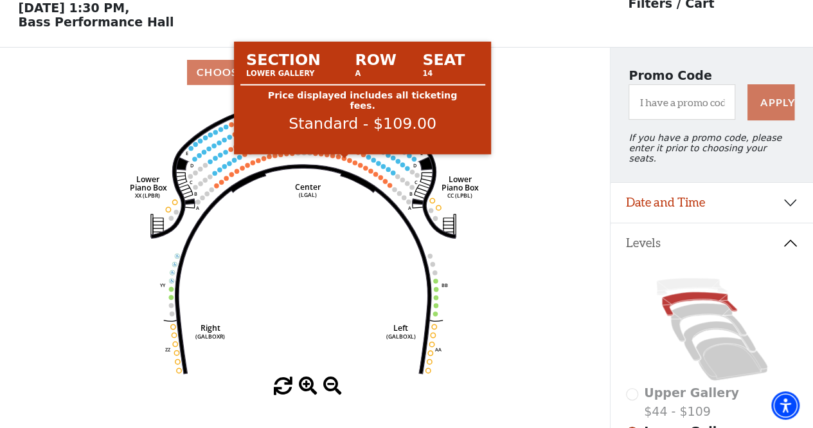
click at [345, 160] on circle at bounding box center [344, 158] width 5 height 5
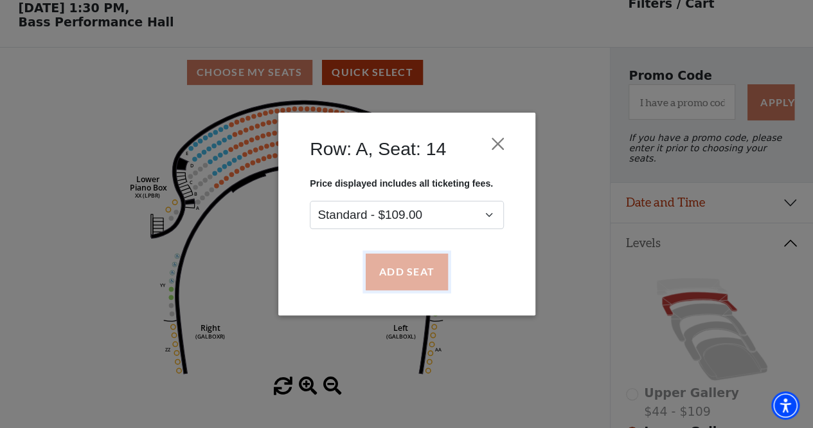
click at [418, 270] on button "Add Seat" at bounding box center [406, 272] width 82 height 36
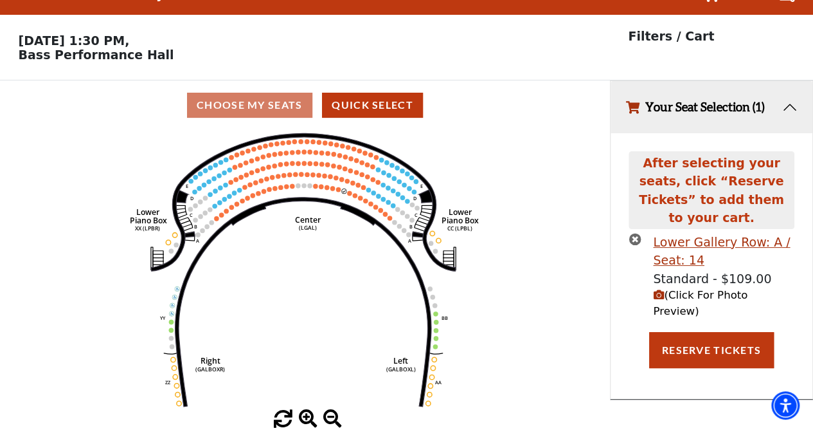
scroll to position [0, 0]
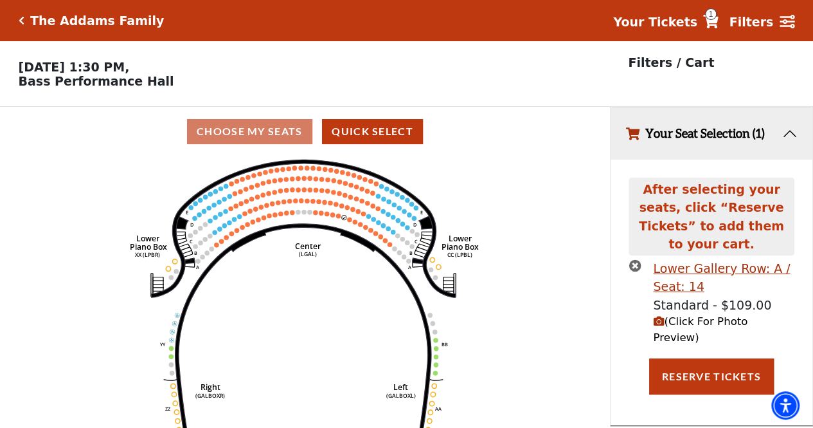
click at [698, 315] on span "(Click For Photo Preview)" at bounding box center [700, 329] width 95 height 28
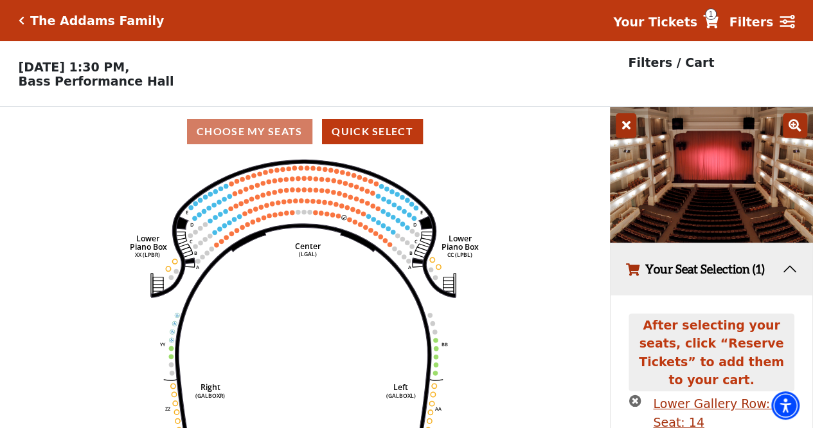
click at [628, 131] on icon at bounding box center [626, 125] width 21 height 24
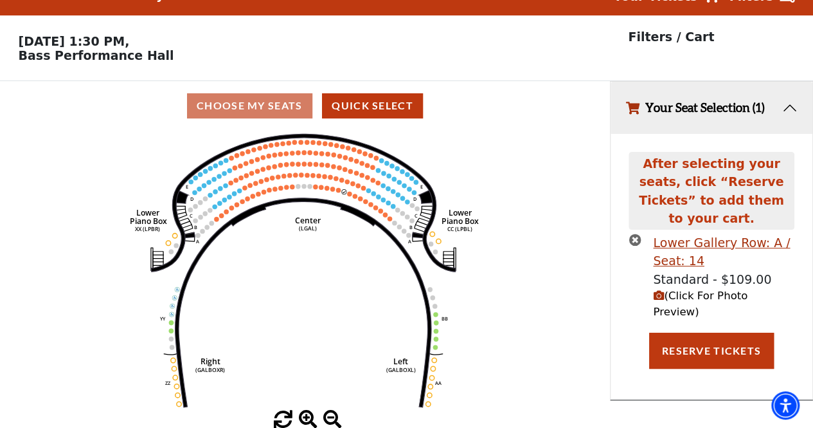
scroll to position [30, 0]
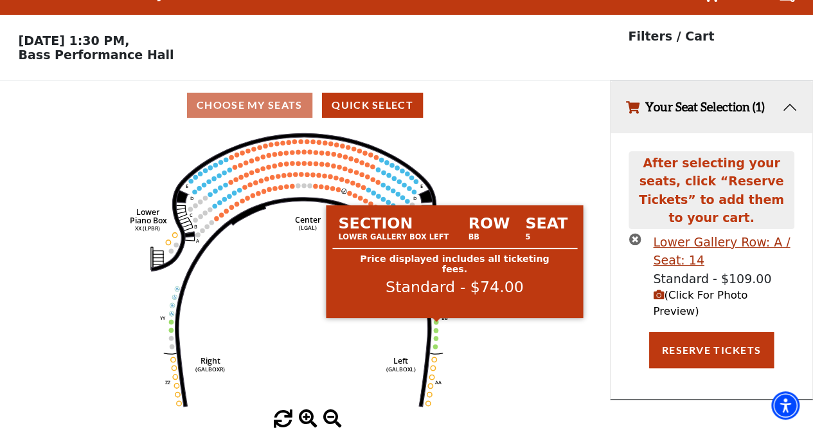
click at [436, 323] on circle at bounding box center [436, 322] width 5 height 5
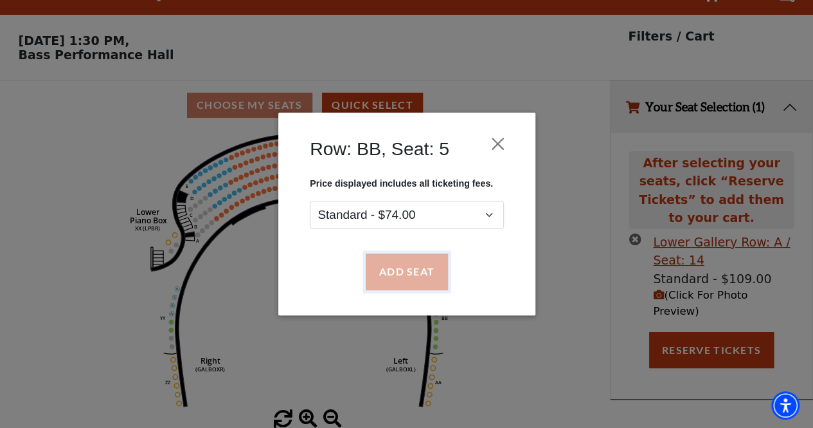
click at [430, 266] on button "Add Seat" at bounding box center [406, 272] width 82 height 36
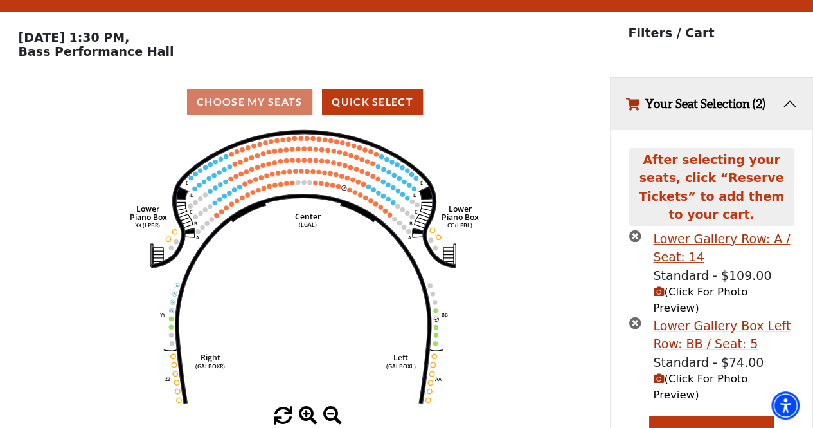
scroll to position [6, 0]
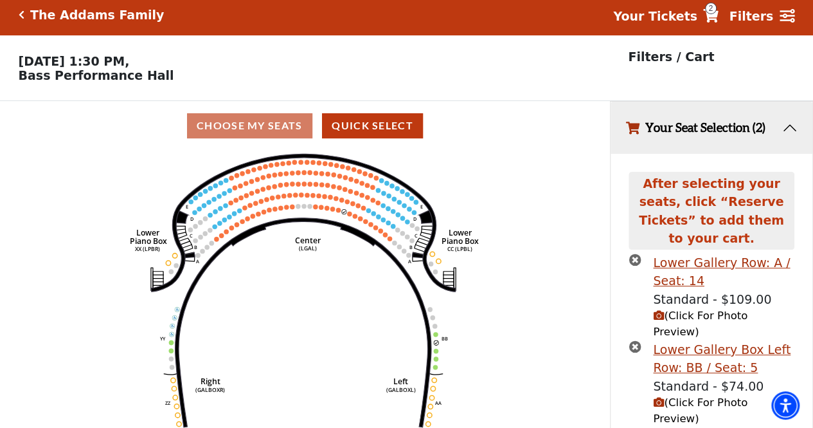
click at [704, 309] on span "(Click For Photo Preview)" at bounding box center [700, 323] width 95 height 28
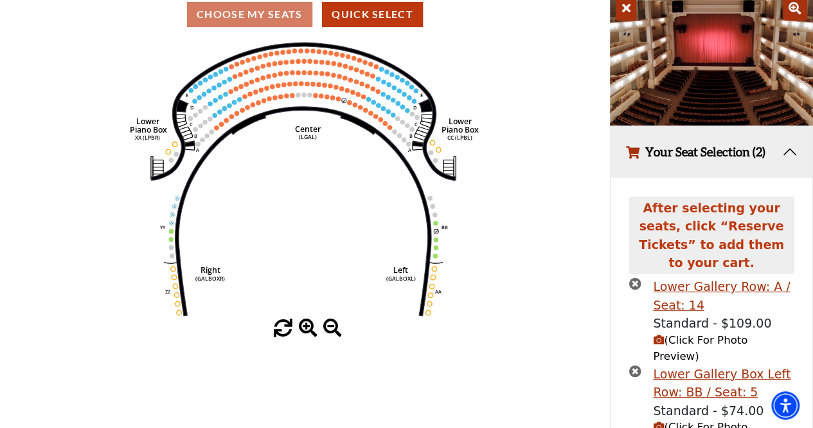
scroll to position [118, 0]
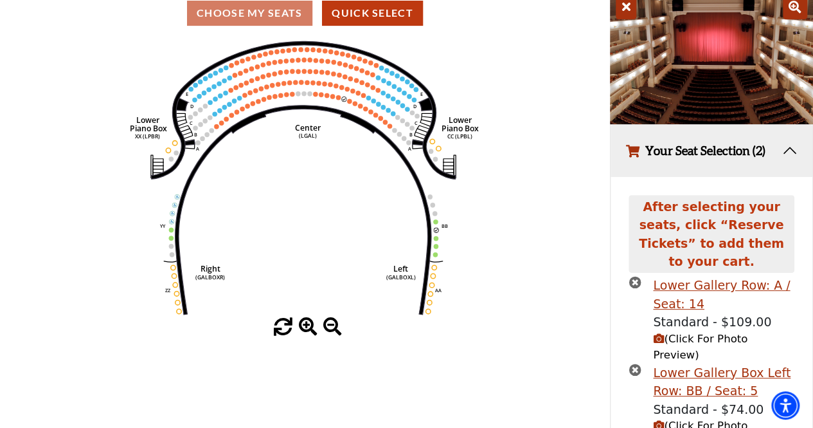
click at [697, 419] on span "(Click For Photo Preview)" at bounding box center [700, 433] width 95 height 28
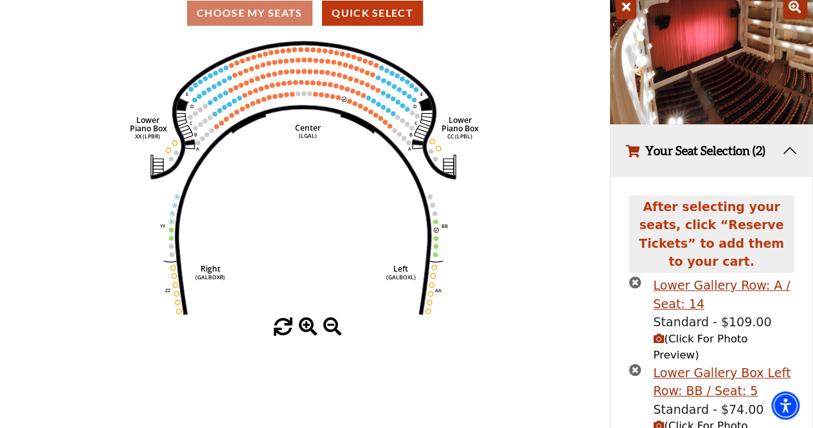
click at [636, 276] on icon "times-circle" at bounding box center [635, 282] width 12 height 12
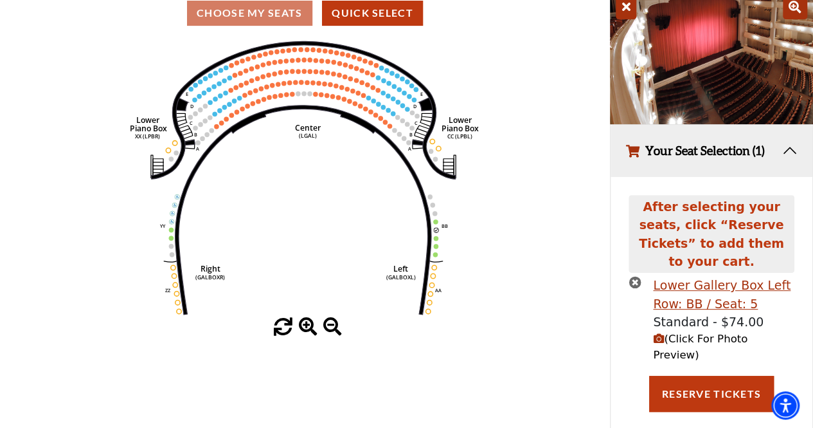
scroll to position [102, 0]
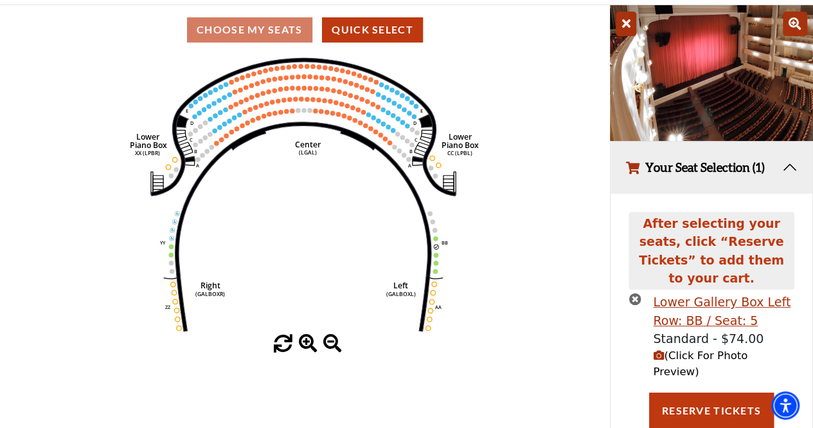
click at [636, 293] on icon "times-circle" at bounding box center [635, 299] width 12 height 12
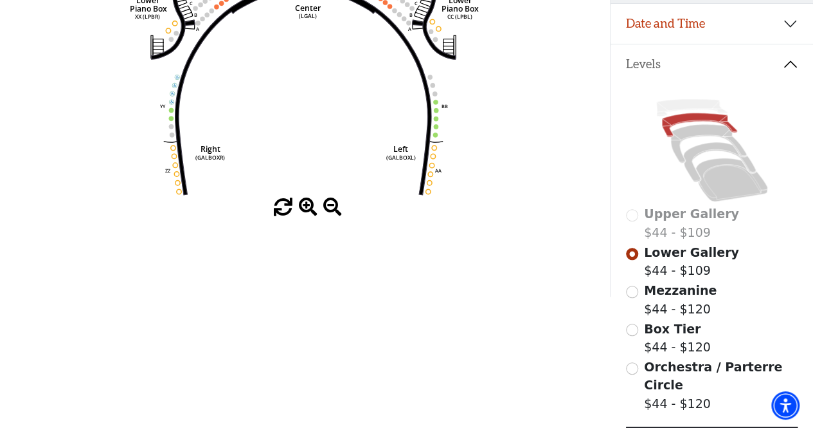
scroll to position [208, 0]
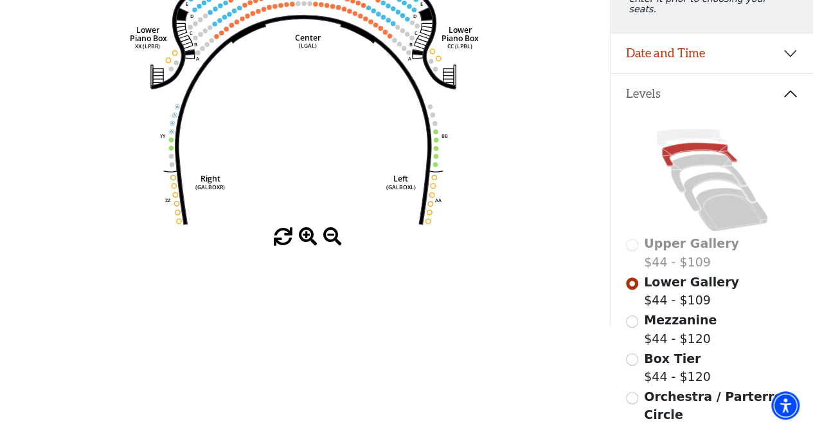
click at [662, 392] on span "Orchestra / Parterre Circle" at bounding box center [713, 405] width 138 height 33
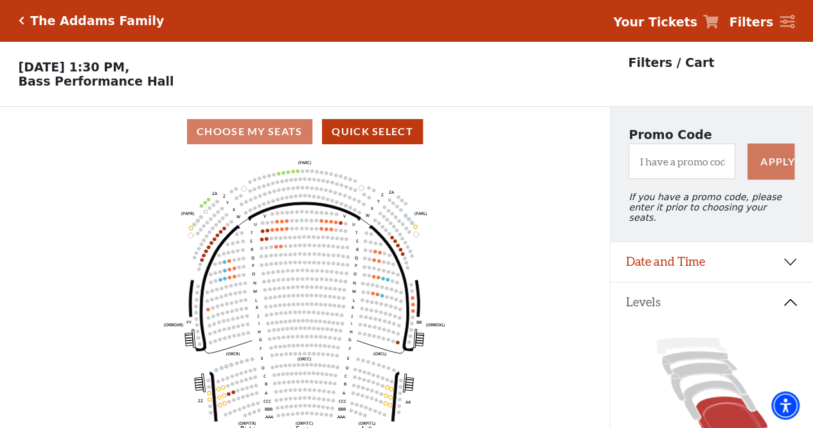
scroll to position [12, 0]
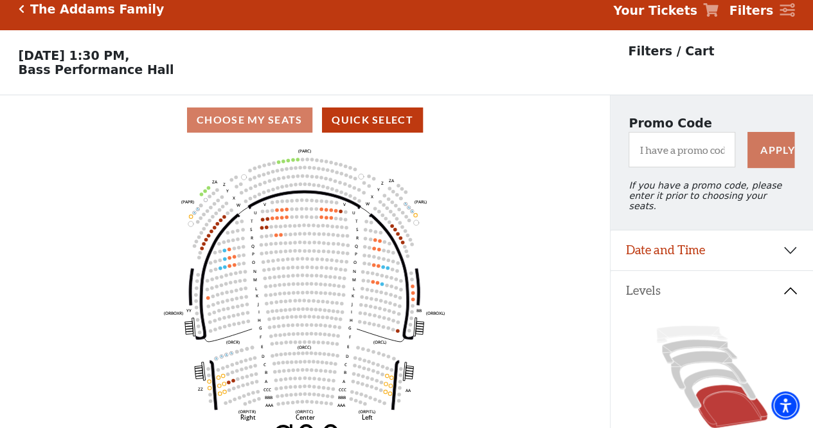
click at [707, 9] on link "Your Tickets" at bounding box center [665, 10] width 105 height 19
click at [680, 16] on strong "Your Tickets" at bounding box center [655, 10] width 84 height 14
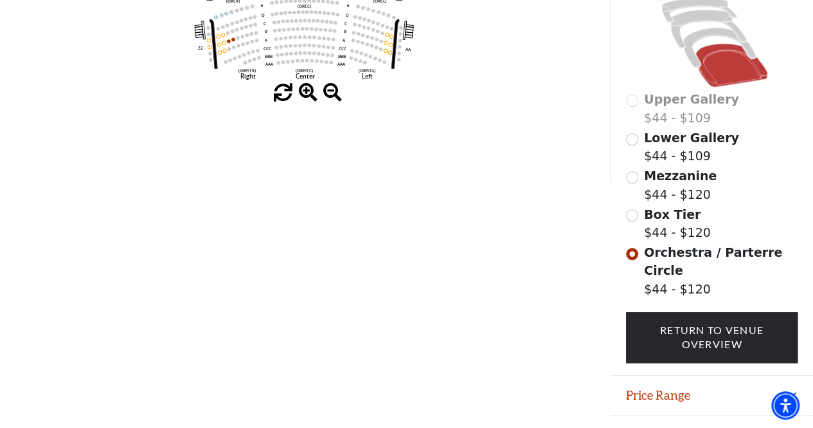
scroll to position [0, 0]
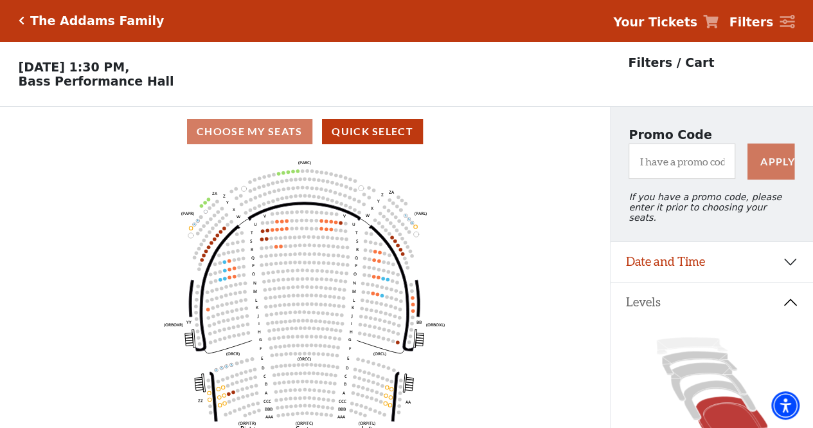
click at [717, 23] on icon at bounding box center [710, 22] width 15 height 14
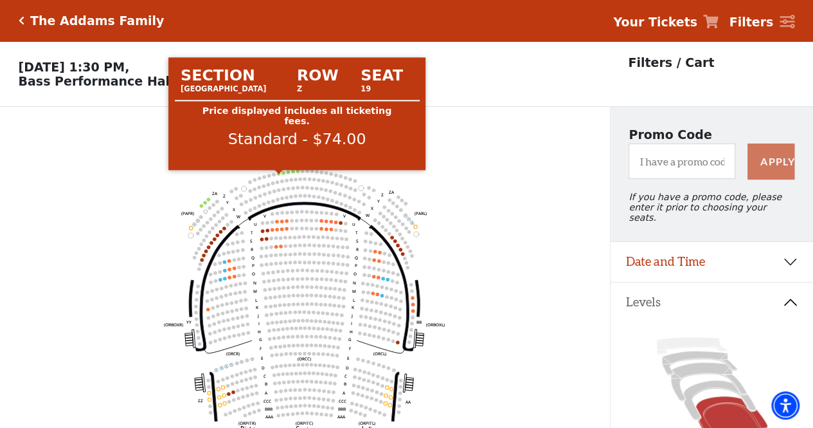
click at [277, 177] on icon "Left (ORPITL) Right (ORPITR) Center (ORPITC) ZZ AA YY BB ZA ZA (ORCL) (ORCR) (O…" at bounding box center [304, 296] width 549 height 280
click at [280, 178] on icon "Left (ORPITL) Right (ORPITR) Center (ORPITC) ZZ AA YY BB ZA ZA (ORCL) (ORCR) (O…" at bounding box center [304, 296] width 549 height 280
click at [280, 175] on circle at bounding box center [278, 173] width 3 height 3
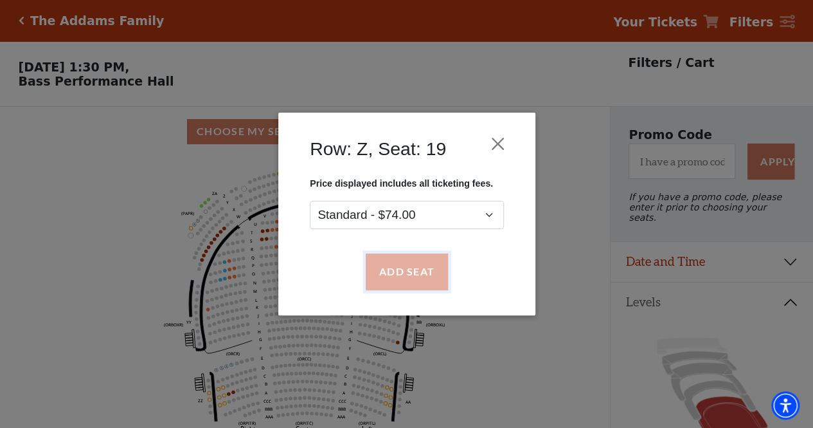
click at [400, 269] on button "Add Seat" at bounding box center [406, 272] width 82 height 36
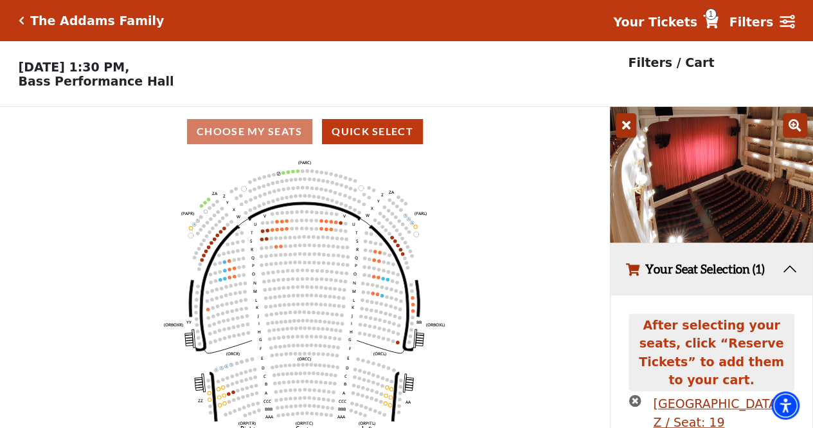
scroll to position [71, 0]
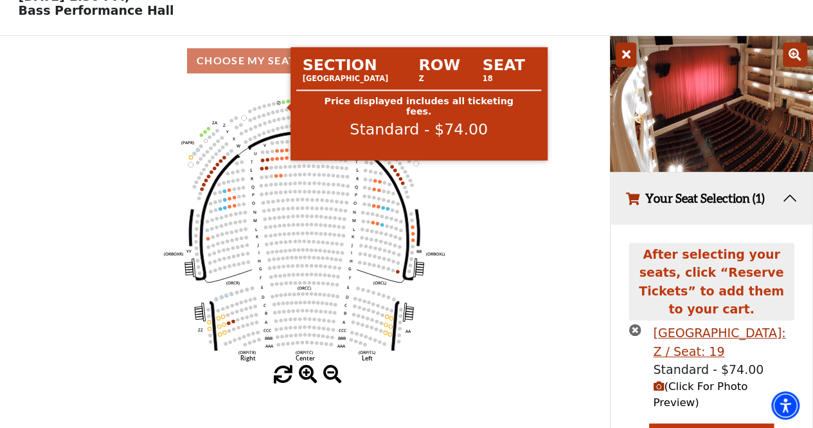
click at [282, 104] on use "Seat Selected" at bounding box center [284, 102] width 4 height 4
click at [284, 104] on circle at bounding box center [283, 101] width 3 height 3
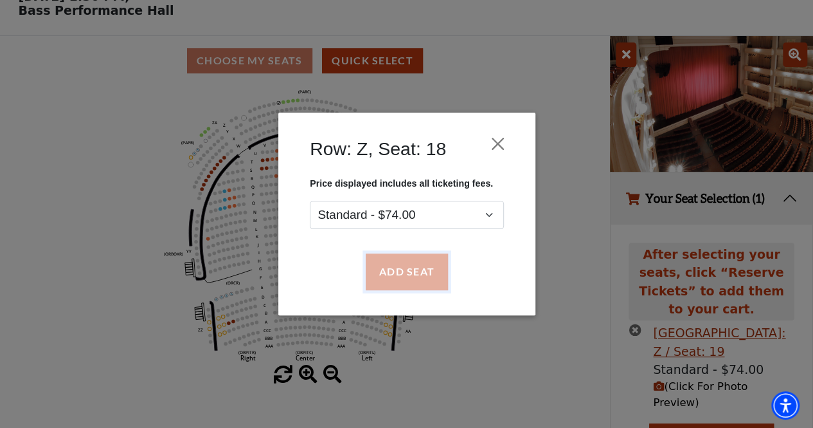
click at [423, 280] on button "Add Seat" at bounding box center [406, 272] width 82 height 36
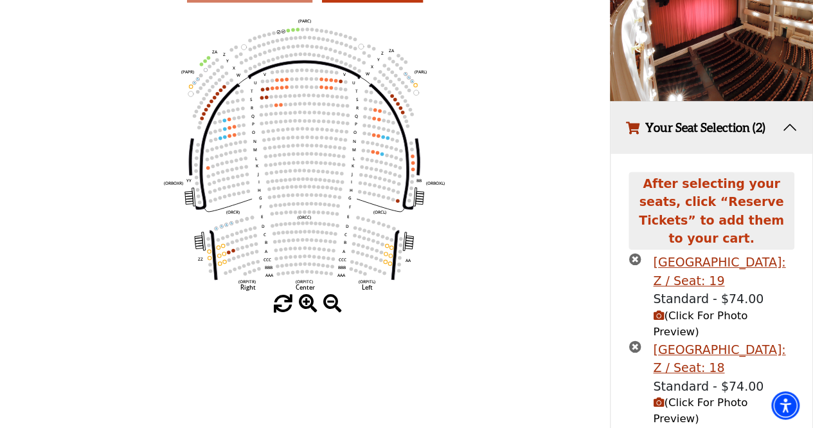
scroll to position [172, 0]
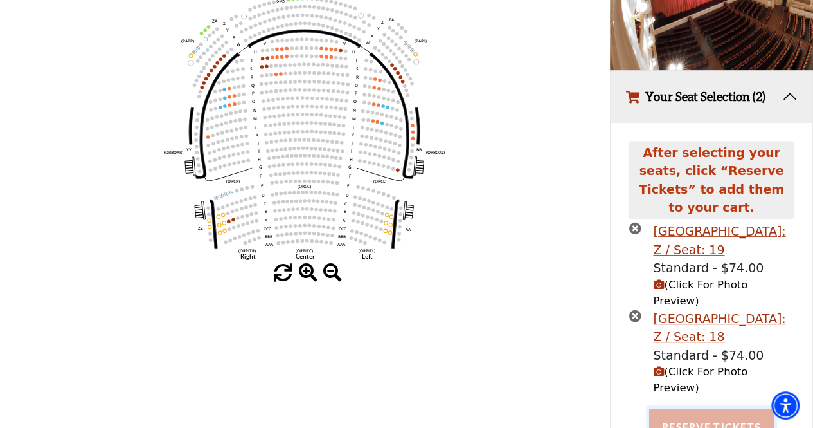
click at [738, 408] on button "Reserve Tickets" at bounding box center [711, 426] width 125 height 36
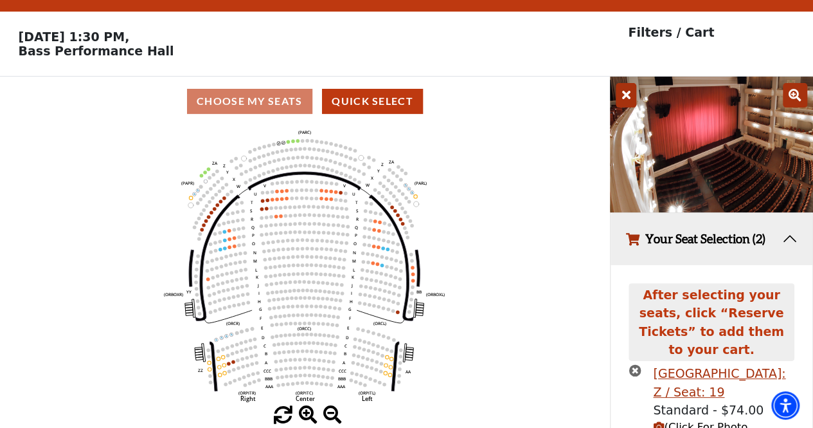
scroll to position [0, 0]
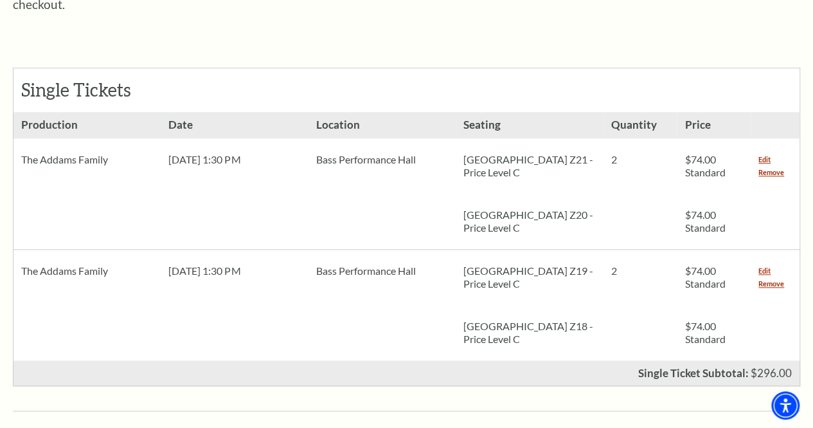
scroll to position [547, 0]
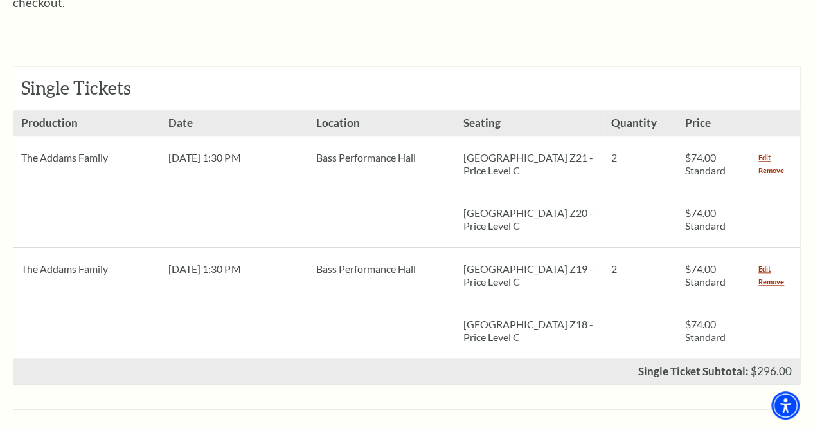
click at [770, 164] on link "Remove" at bounding box center [772, 170] width 26 height 13
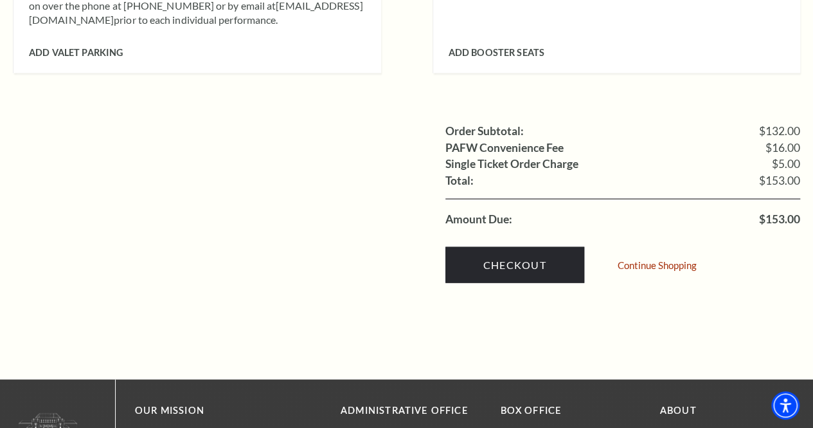
scroll to position [1287, 0]
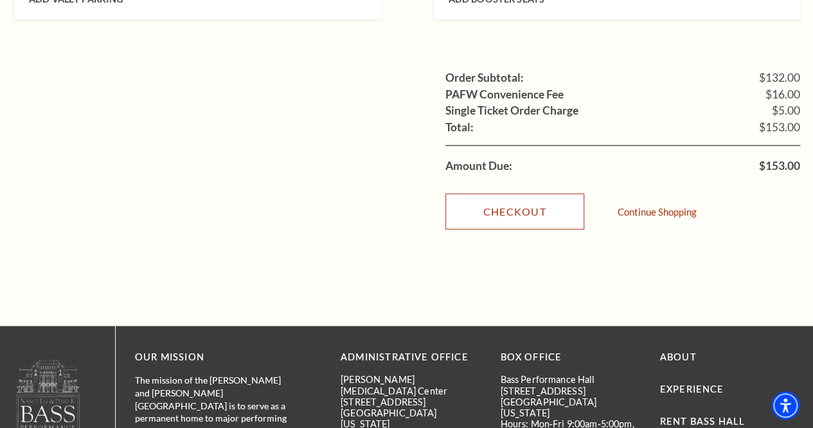
click at [542, 194] on link "Checkout" at bounding box center [515, 212] width 139 height 36
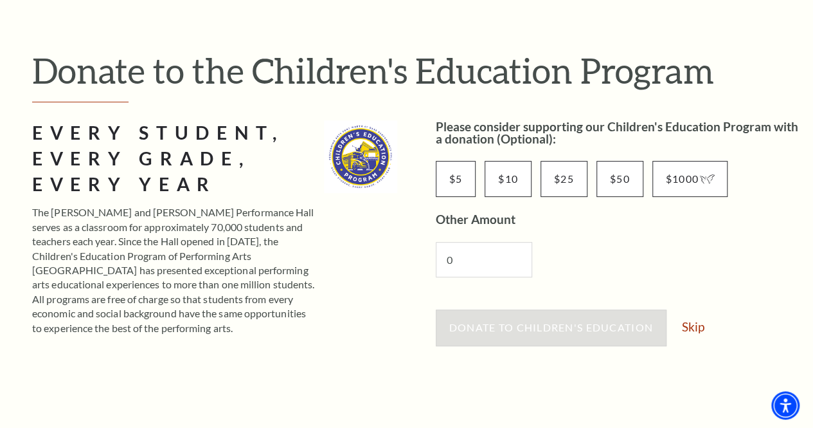
scroll to position [111, 0]
click at [514, 260] on input "0" at bounding box center [484, 259] width 96 height 35
click at [693, 326] on link "Skip" at bounding box center [693, 327] width 23 height 12
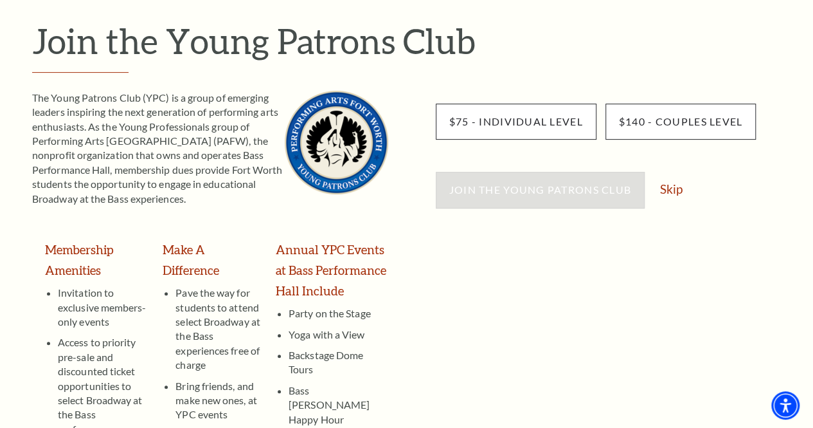
scroll to position [144, 0]
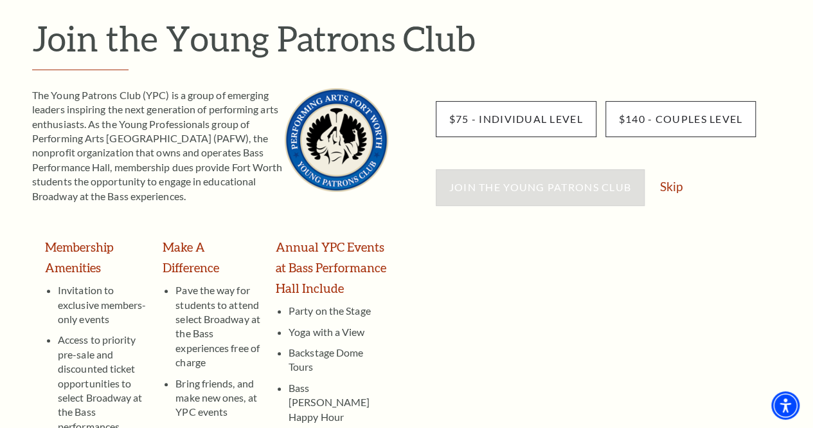
drag, startPoint x: 419, startPoint y: 246, endPoint x: 427, endPoint y: 239, distance: 10.9
click at [427, 239] on div "The Young Patrons Club (YPC) is a group of emerging leaders inspiring the next …" at bounding box center [416, 319] width 768 height 462
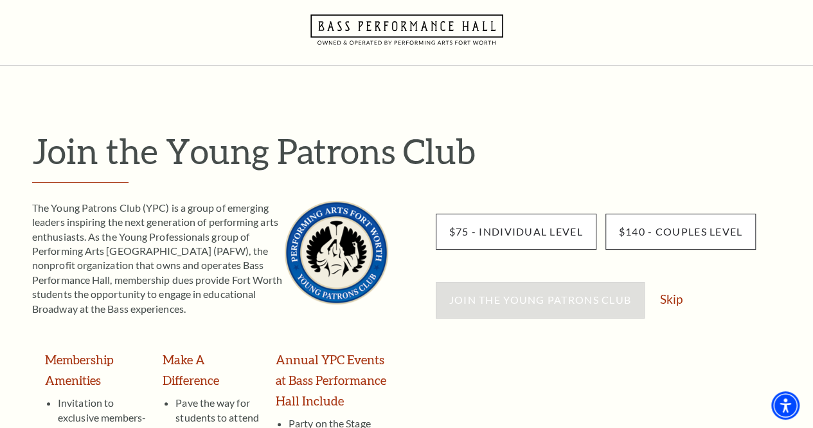
scroll to position [32, 0]
click at [673, 294] on link "Skip" at bounding box center [671, 298] width 23 height 12
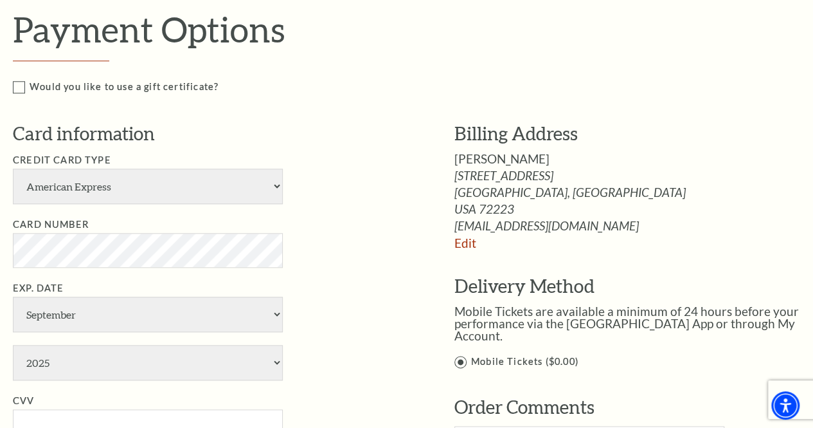
scroll to position [596, 0]
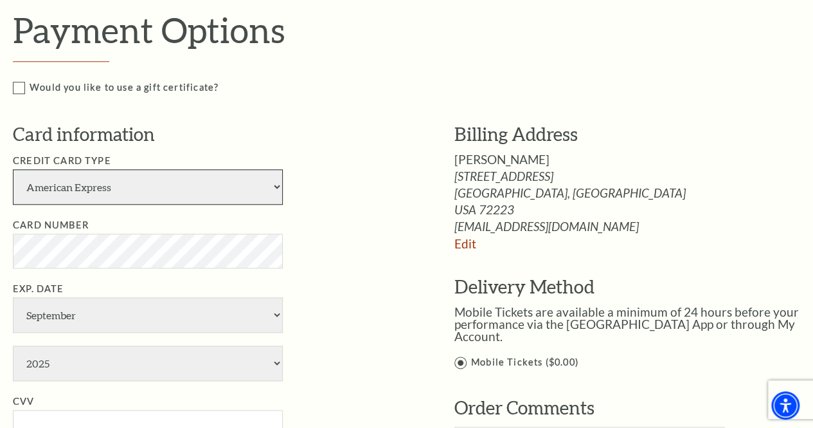
click at [219, 194] on select "American Express Visa Master Card Discover" at bounding box center [148, 186] width 270 height 35
select select "25"
click at [13, 169] on select "American Express Visa Master Card Discover" at bounding box center [148, 186] width 270 height 35
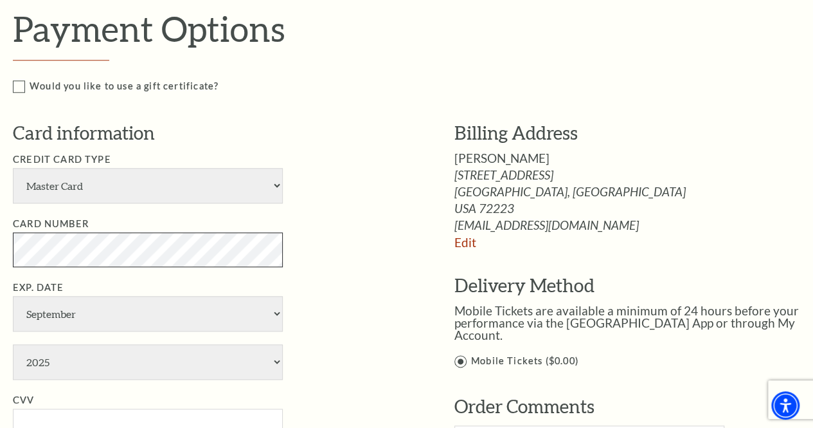
scroll to position [595, 0]
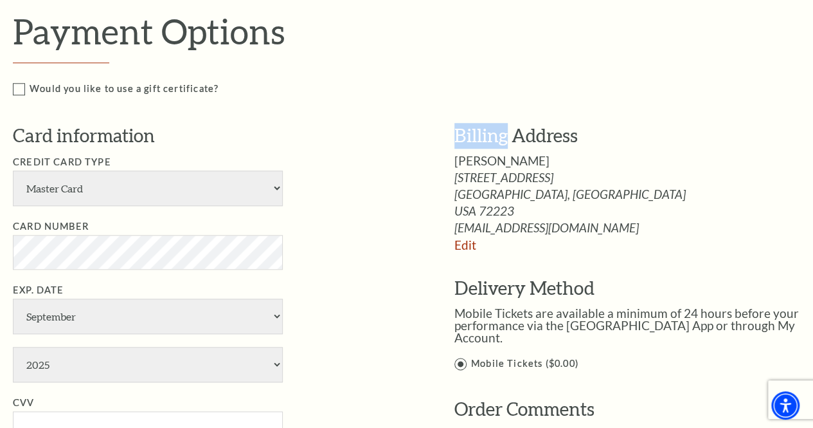
drag, startPoint x: 456, startPoint y: 136, endPoint x: 509, endPoint y: 137, distance: 52.7
click at [509, 137] on span "Billing Address" at bounding box center [516, 135] width 123 height 22
click at [507, 273] on div "Billing Address [PERSON_NAME] [STREET_ADDRESS] [GEOGRAPHIC_DATA], [GEOGRAPHIC_D…" at bounding box center [637, 247] width 365 height 249
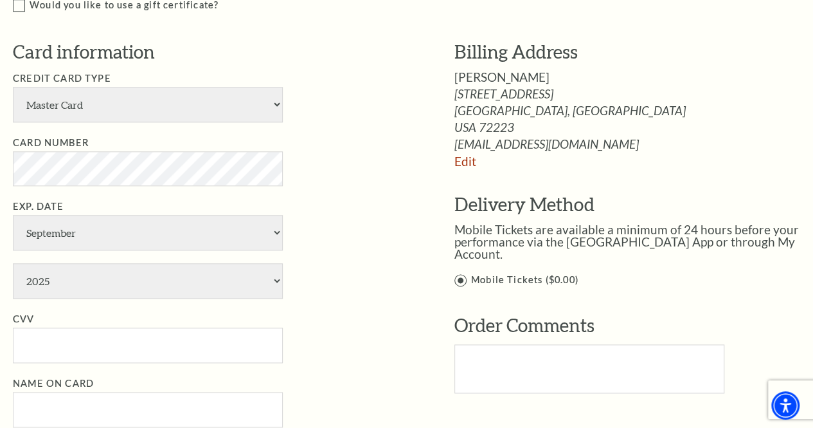
scroll to position [682, 0]
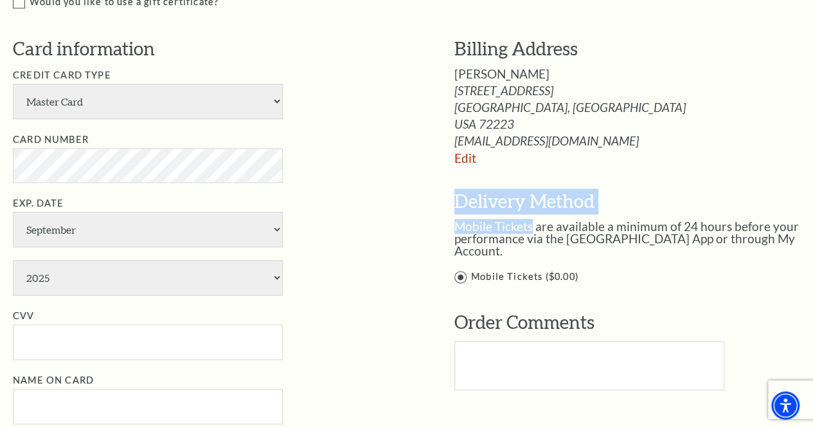
drag, startPoint x: 455, startPoint y: 199, endPoint x: 534, endPoint y: 218, distance: 81.4
click at [534, 218] on div "Empty heading Delivery Method Mobile Tickets are available a minimum of 24 hour…" at bounding box center [637, 236] width 365 height 96
click at [573, 173] on div "Billing Address [PERSON_NAME] [STREET_ADDRESS] [GEOGRAPHIC_DATA], [GEOGRAPHIC_D…" at bounding box center [637, 160] width 365 height 249
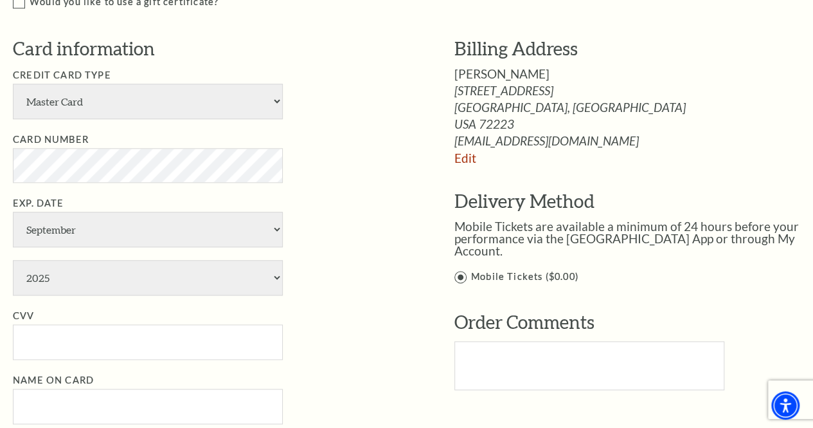
click at [340, 181] on li "Card Number" at bounding box center [214, 157] width 403 height 51
click at [204, 232] on select "January February March April May June July August September October November De…" at bounding box center [148, 229] width 270 height 35
select select "5"
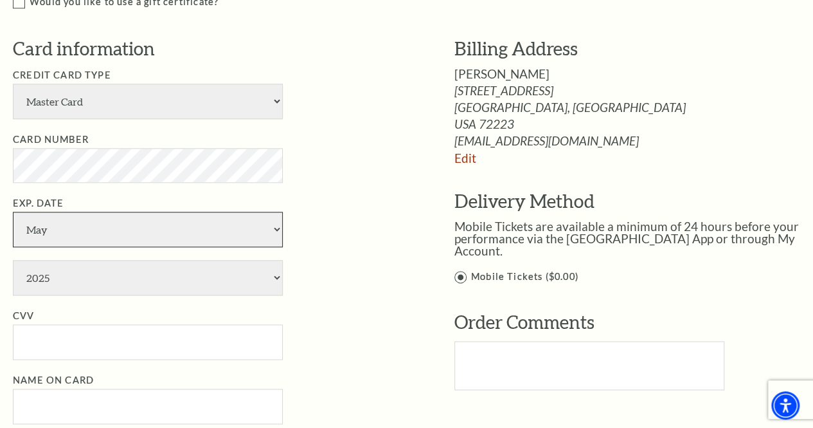
click at [13, 212] on select "January February March April May June July August September October November De…" at bounding box center [148, 229] width 270 height 35
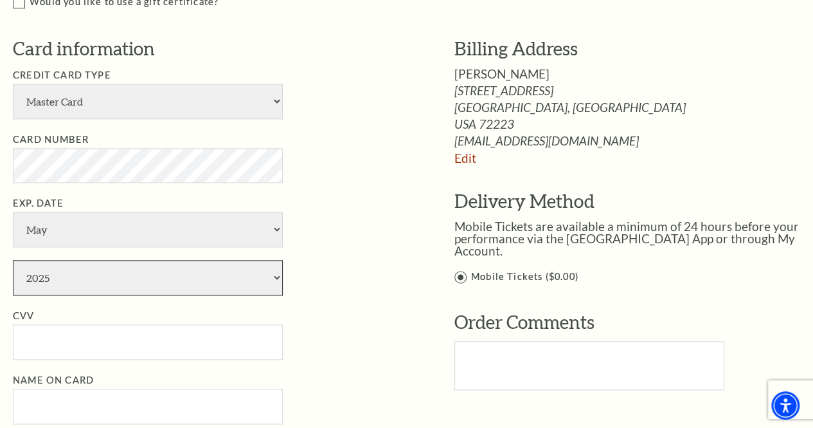
click at [172, 275] on select "2025 2026 2027 2028 2029 2030 2031 2032 2033 2034" at bounding box center [148, 277] width 270 height 35
select select "2030"
click at [13, 260] on select "2025 2026 2027 2028 2029 2030 2031 2032 2033 2034" at bounding box center [148, 277] width 270 height 35
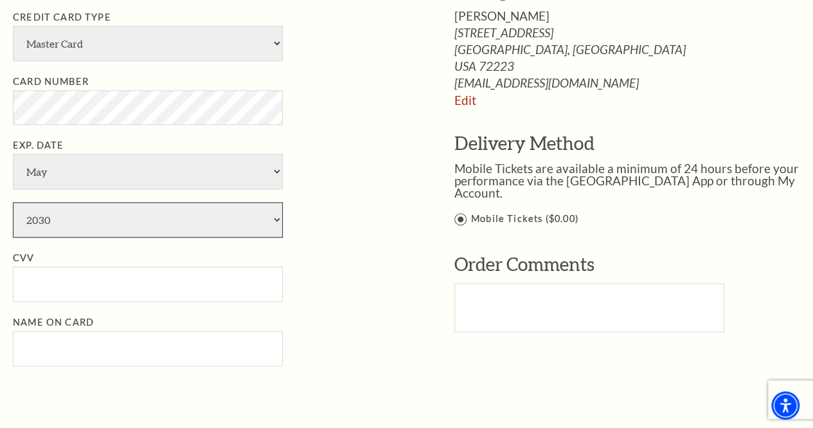
scroll to position [743, 0]
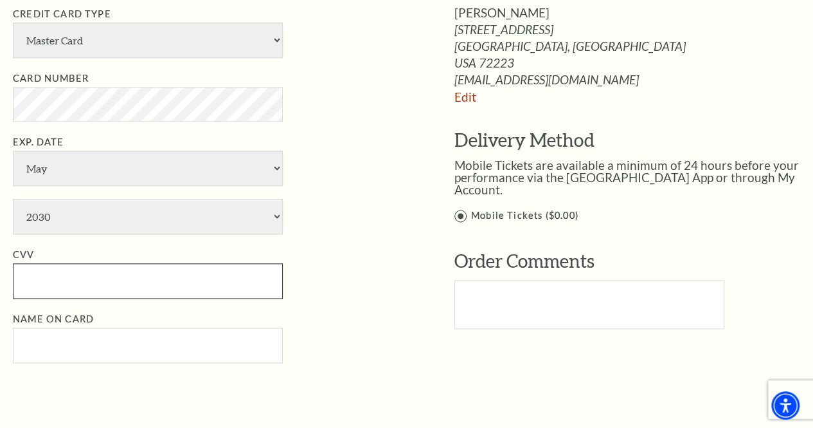
click at [270, 286] on input "CVV" at bounding box center [148, 280] width 270 height 35
type input "638"
click at [310, 271] on li "CVV 638" at bounding box center [214, 272] width 403 height 51
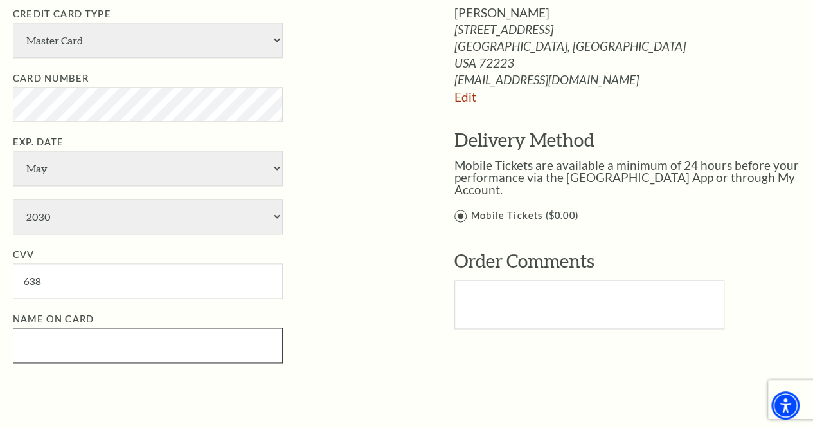
click at [186, 354] on input "Name on Card" at bounding box center [148, 344] width 270 height 35
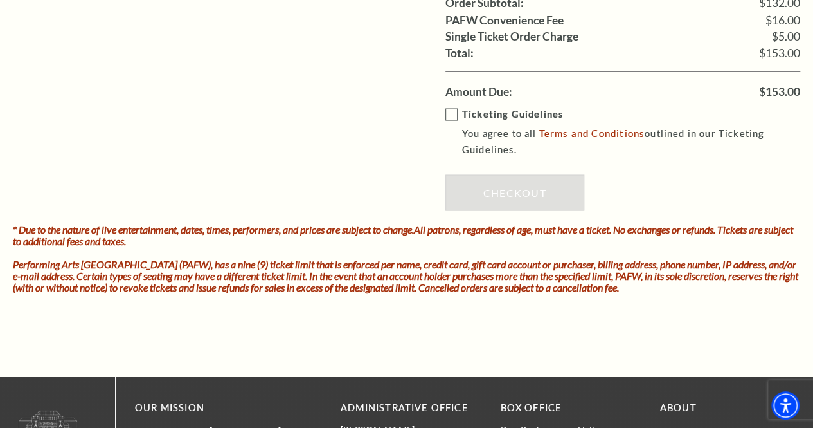
scroll to position [1157, 0]
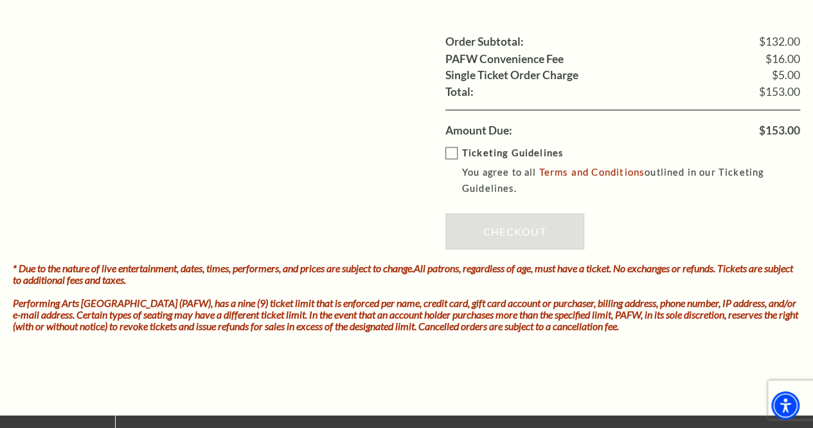
type input "Matthew Wade Vano"
click at [451, 145] on label "Ticketing Guidelines You agree to all Terms and Conditions outlined in our Tick…" at bounding box center [633, 170] width 374 height 51
click at [0, 0] on input "Ticketing Guidelines You agree to all Terms and Conditions outlined in our Tick…" at bounding box center [0, 0] width 0 height 0
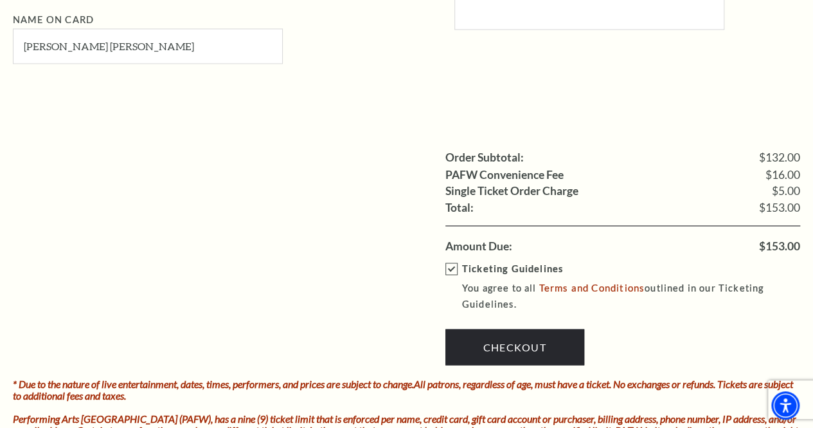
scroll to position [1043, 0]
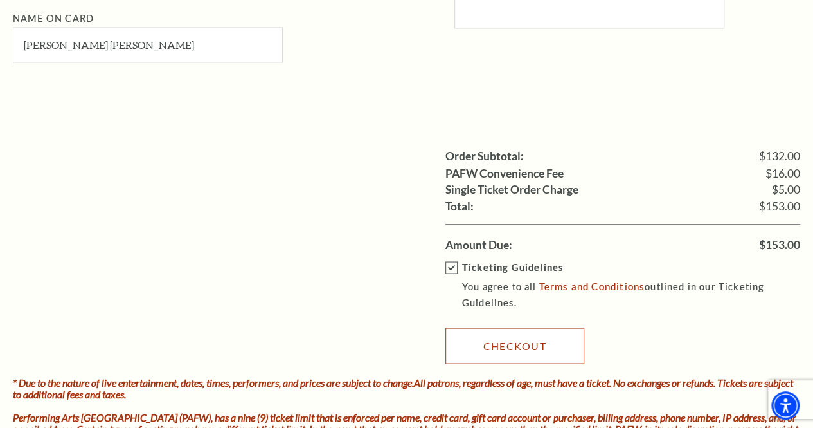
click at [556, 336] on link "Checkout" at bounding box center [515, 345] width 139 height 36
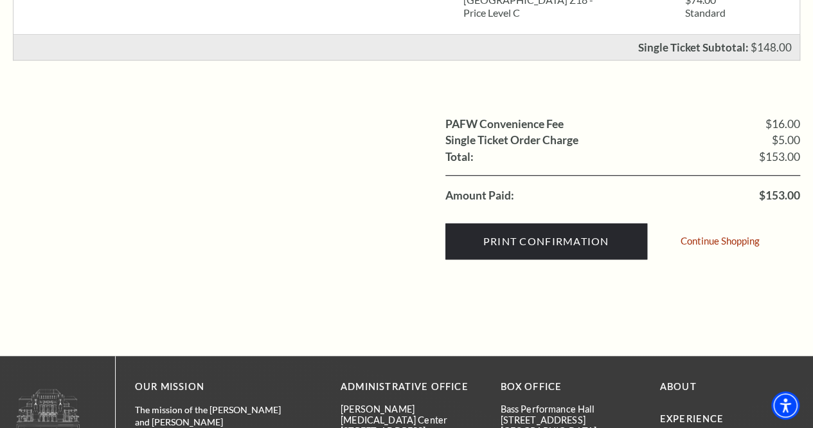
scroll to position [688, 0]
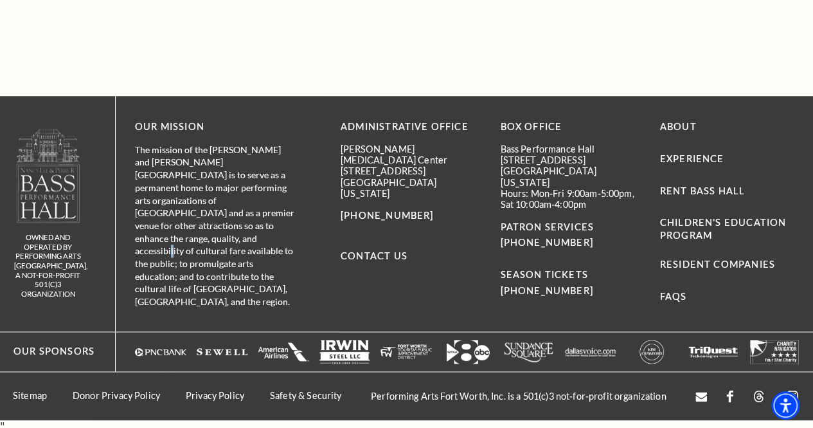
drag, startPoint x: 225, startPoint y: 212, endPoint x: 385, endPoint y: 306, distance: 185.9
click at [383, 306] on div "OUR MISSION The mission of the [PERSON_NAME] and [PERSON_NAME][GEOGRAPHIC_DATA]…" at bounding box center [465, 213] width 698 height 235
click at [275, 267] on p "The mission of the [PERSON_NAME] and [PERSON_NAME][GEOGRAPHIC_DATA] is to serve…" at bounding box center [215, 225] width 161 height 165
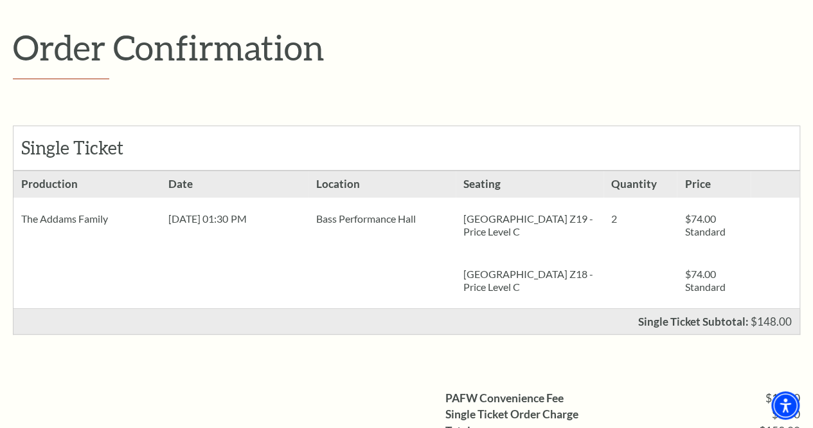
scroll to position [0, 0]
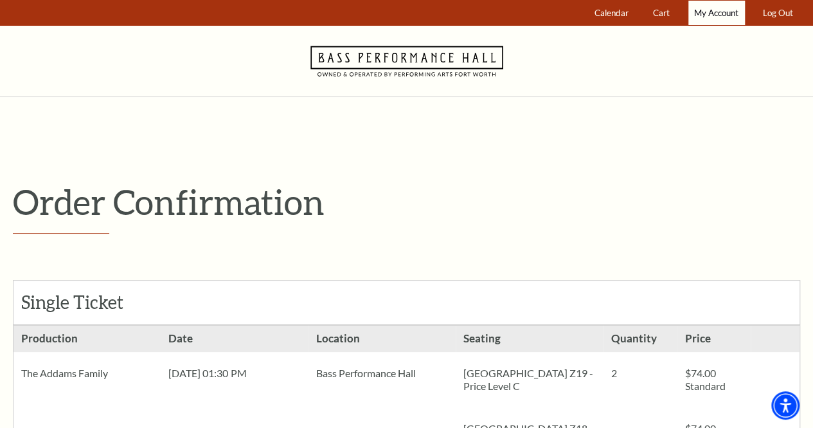
click at [709, 15] on span "My Account" at bounding box center [716, 13] width 44 height 10
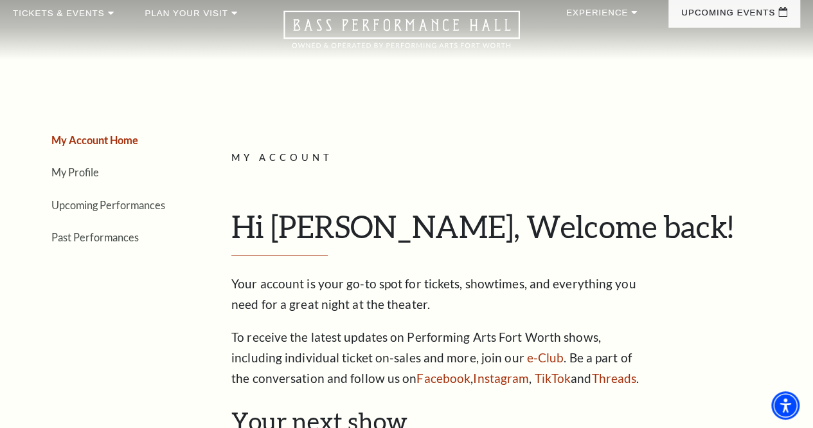
scroll to position [49, 0]
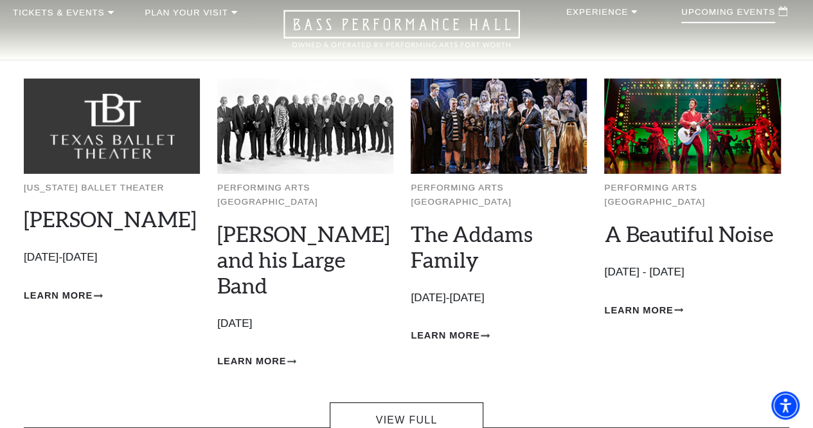
click at [719, 23] on p "Upcoming Events" at bounding box center [729, 15] width 94 height 15
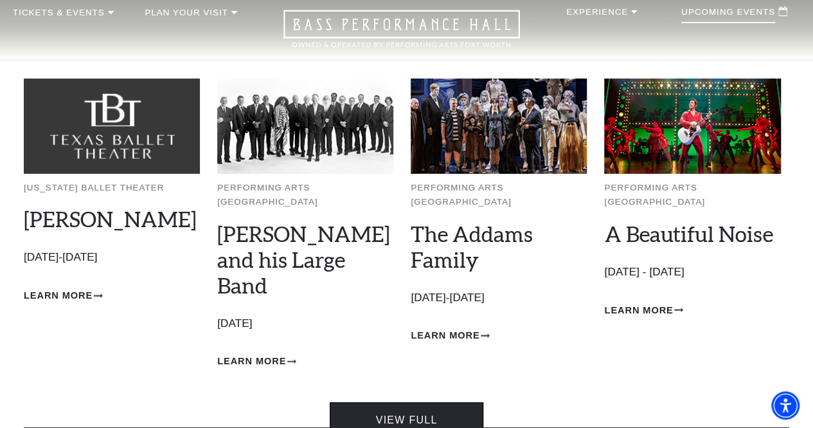
click at [455, 402] on link "View Full Calendar" at bounding box center [406, 427] width 153 height 51
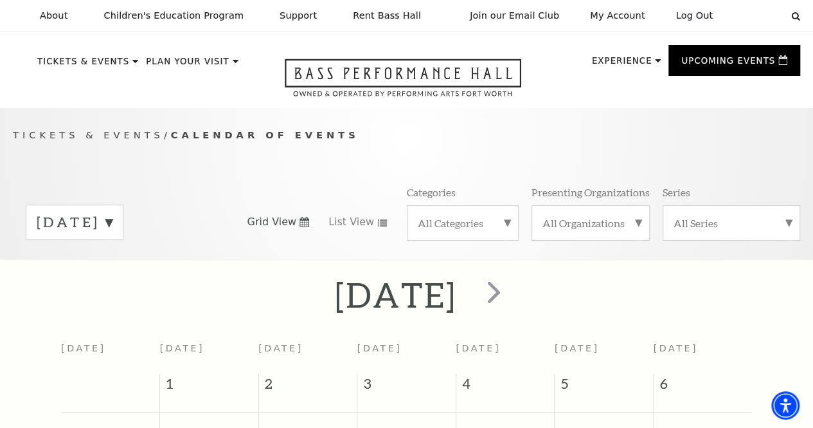
click at [113, 226] on label "[DATE]" at bounding box center [75, 222] width 76 height 20
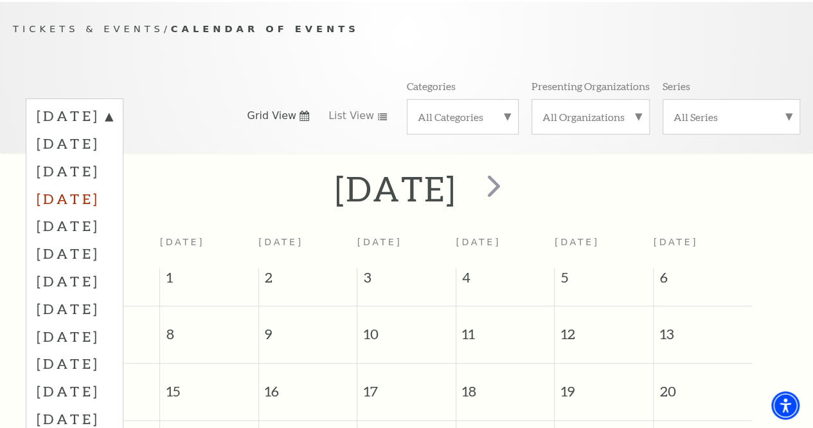
scroll to position [107, 0]
click at [110, 282] on label "[DATE]" at bounding box center [75, 280] width 76 height 28
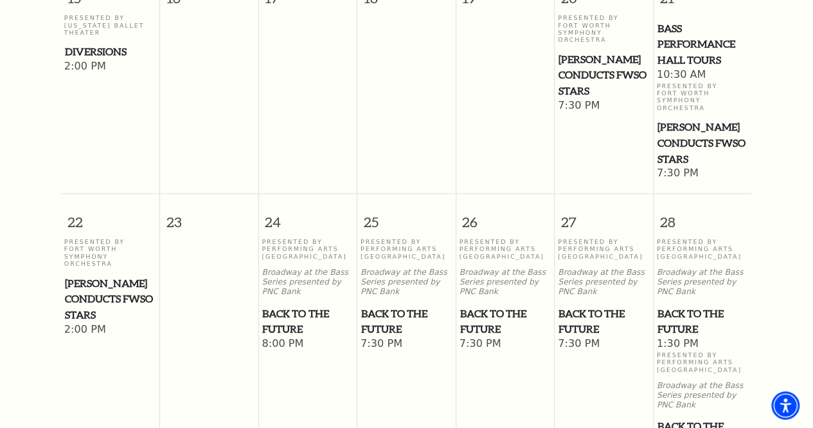
scroll to position [757, 0]
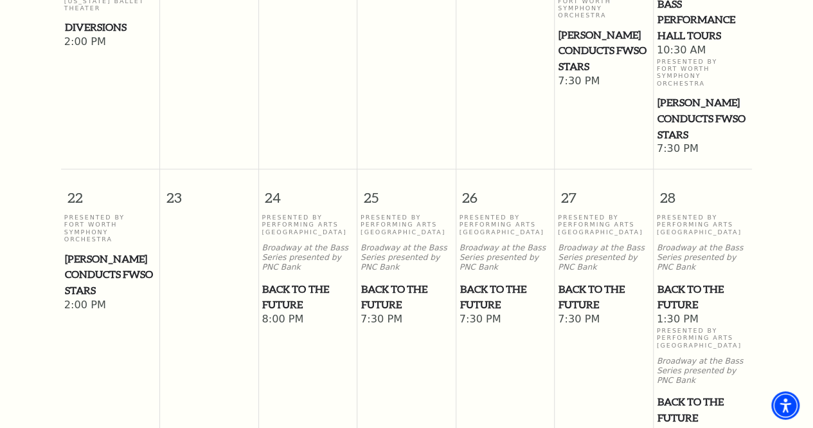
click at [310, 305] on span "Back to the Future" at bounding box center [307, 297] width 91 height 32
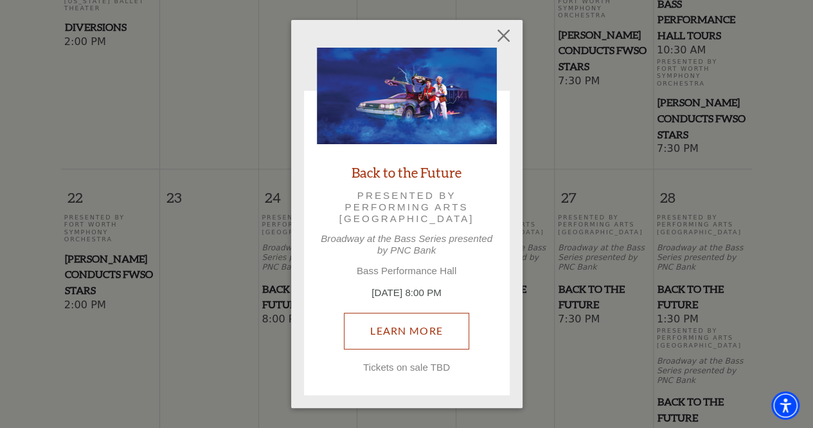
click at [415, 333] on link "Learn More" at bounding box center [406, 331] width 125 height 36
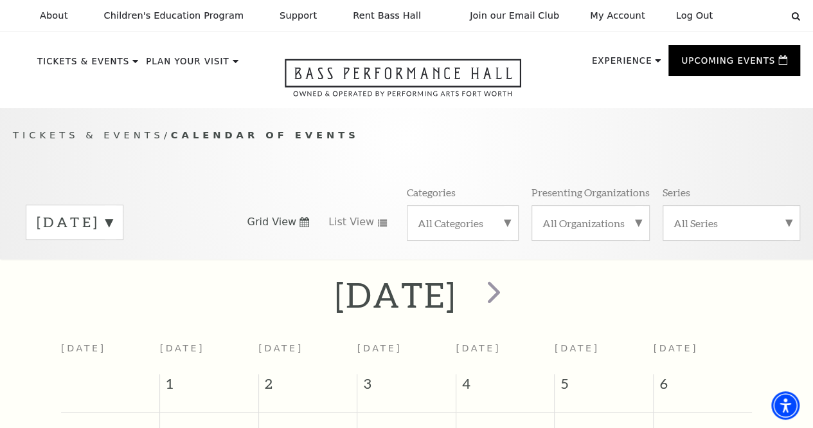
click at [123, 240] on div "September 2025" at bounding box center [75, 221] width 98 height 35
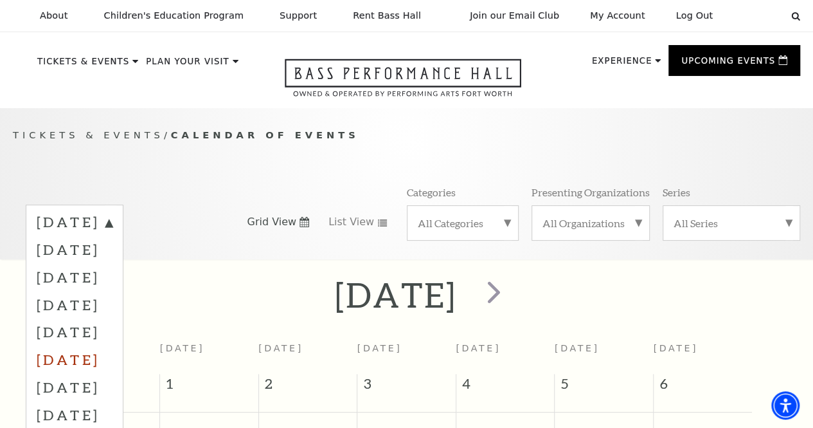
scroll to position [154, 0]
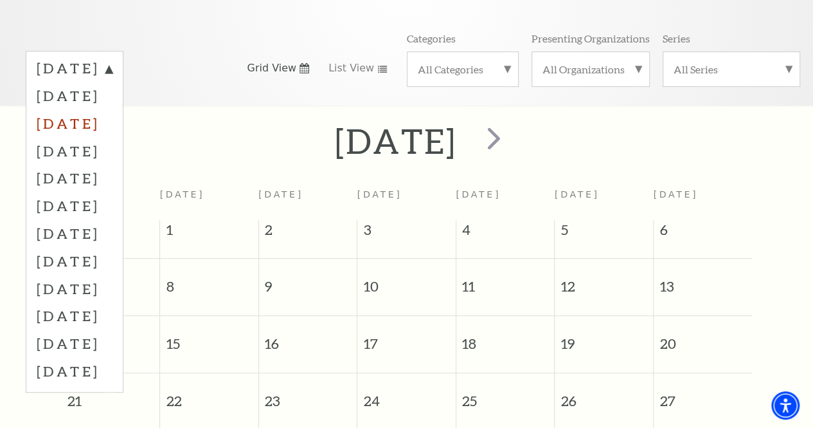
click at [100, 133] on label "November 2025" at bounding box center [75, 123] width 76 height 28
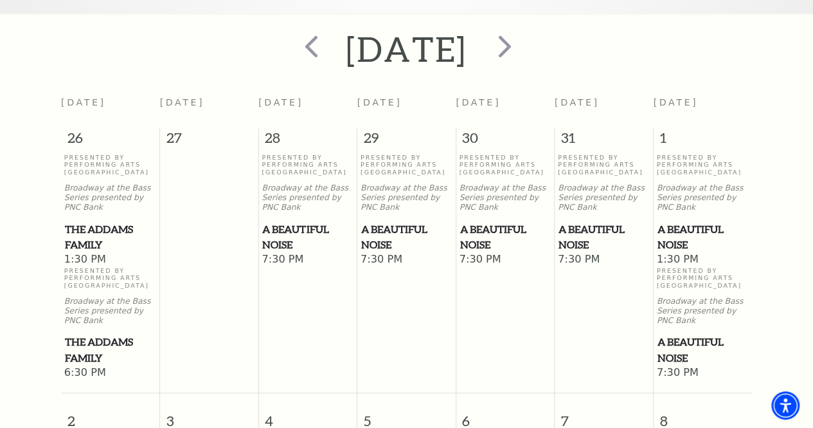
scroll to position [251, 0]
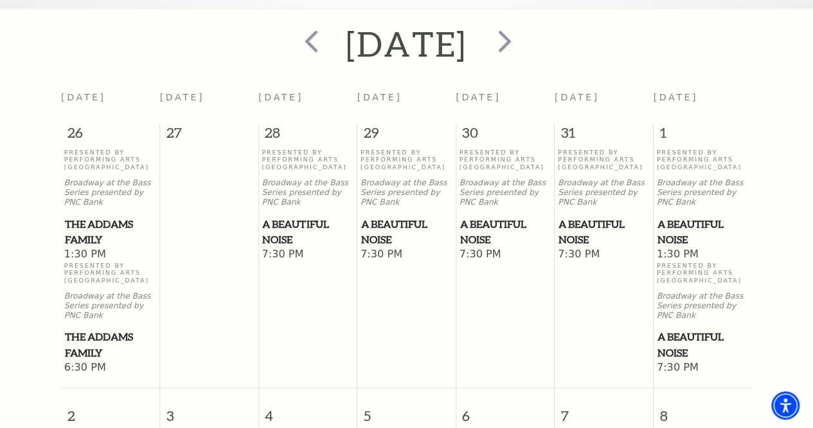
click at [395, 233] on span "A Beautiful Noise" at bounding box center [406, 232] width 91 height 32
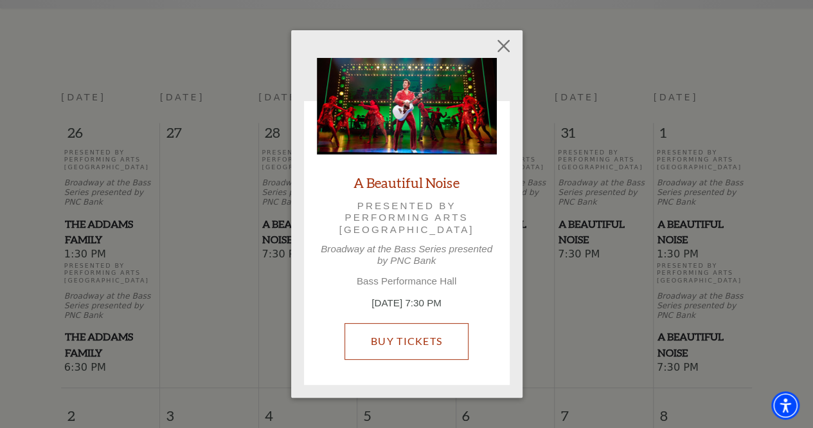
click at [448, 338] on link "Buy Tickets" at bounding box center [407, 341] width 124 height 36
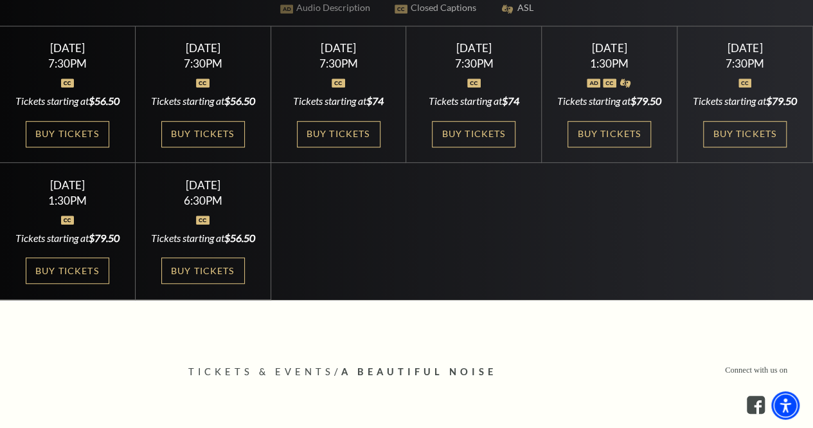
scroll to position [388, 0]
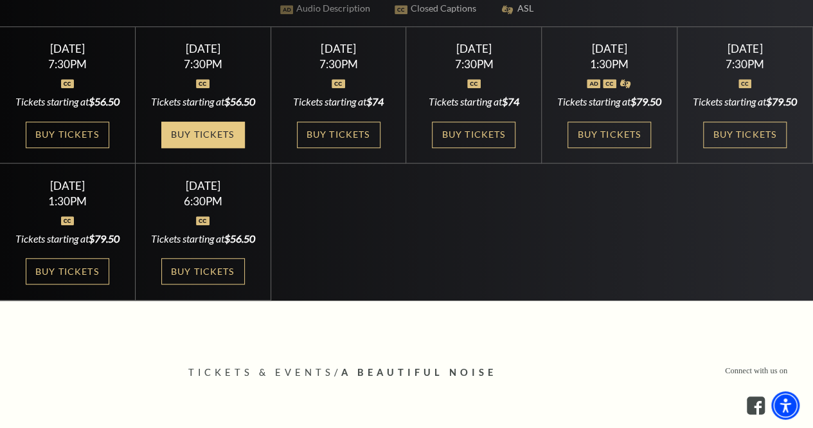
click at [225, 148] on link "Buy Tickets" at bounding box center [203, 135] width 84 height 26
click at [226, 148] on link "Buy Tickets" at bounding box center [203, 135] width 84 height 26
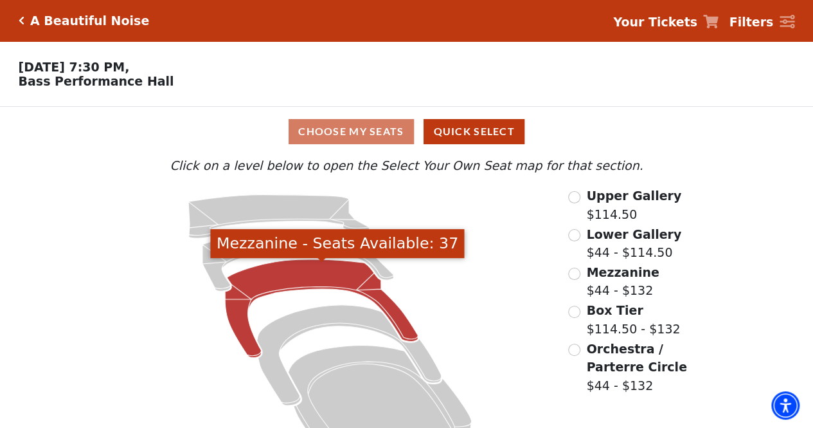
scroll to position [40, 0]
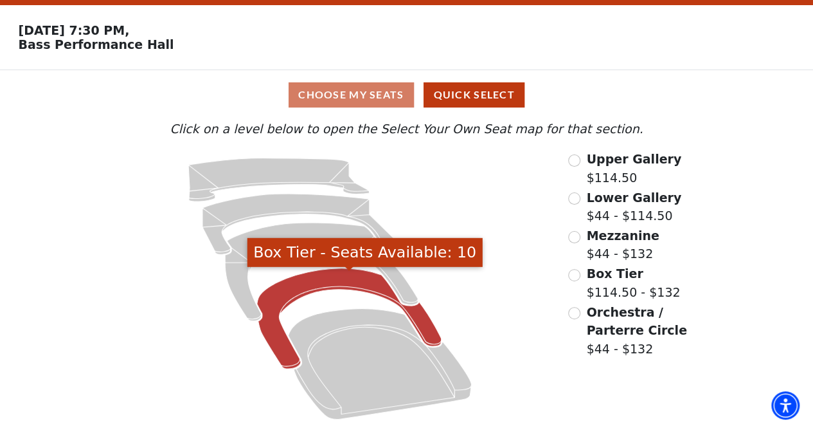
click at [383, 291] on icon "Box Tier - Seats Available: 10" at bounding box center [349, 318] width 185 height 100
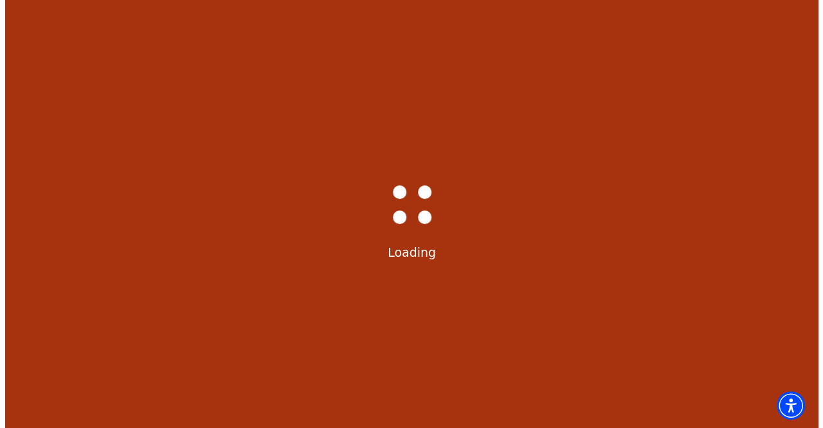
scroll to position [0, 0]
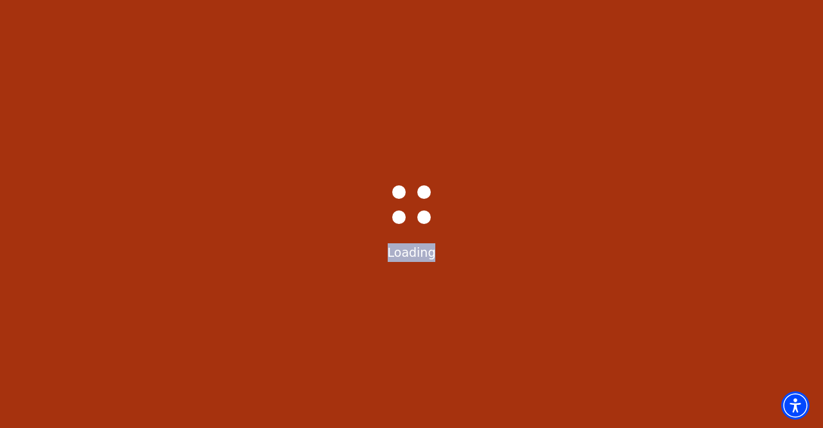
click at [383, 291] on div "Bass-Hall_Loader-Med-Gray Loading" at bounding box center [411, 214] width 823 height 428
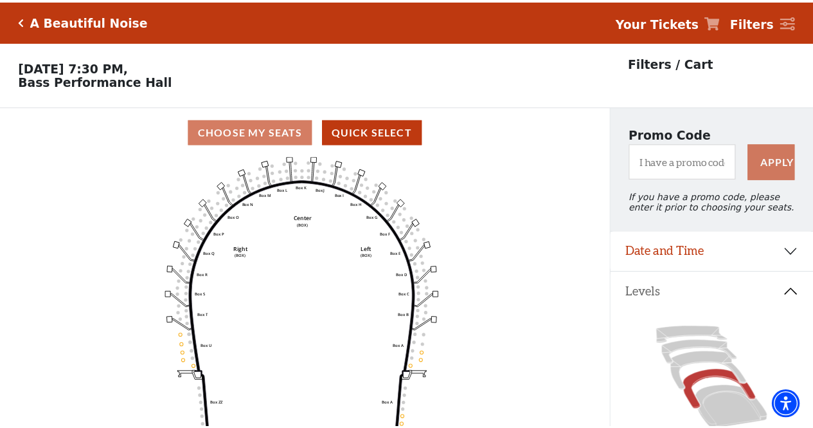
scroll to position [59, 0]
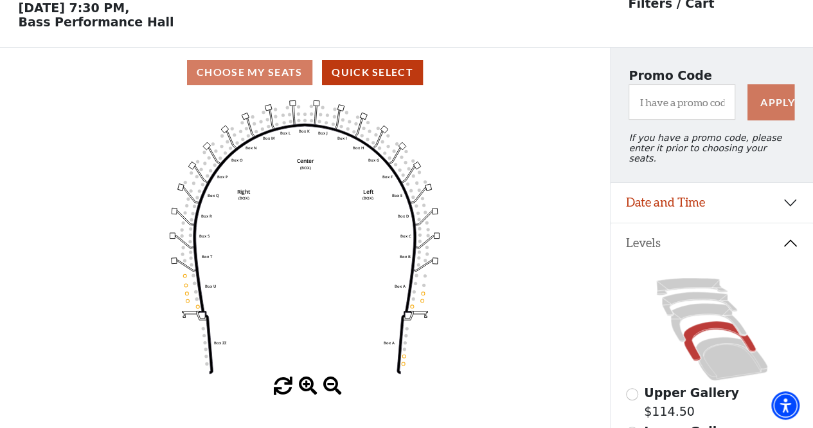
click at [408, 166] on icon "Left (BOX) Right (BOX) Center (BOX) Box ZZ Box U Box T Box S Box R Box Q Box P …" at bounding box center [304, 237] width 549 height 280
click at [405, 164] on circle at bounding box center [405, 162] width 3 height 3
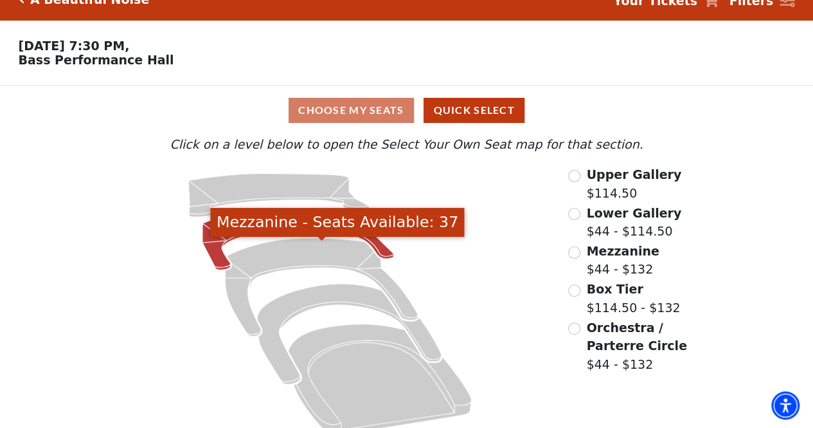
scroll to position [24, 0]
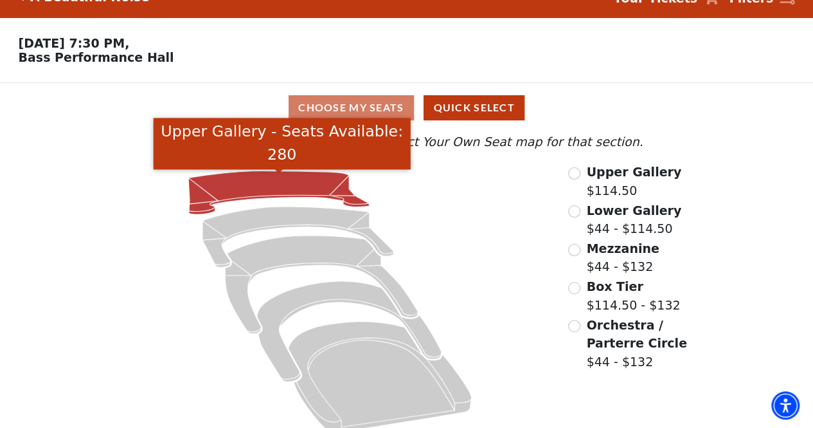
click at [271, 182] on icon "Upper Gallery - Seats Available: 280" at bounding box center [278, 193] width 181 height 44
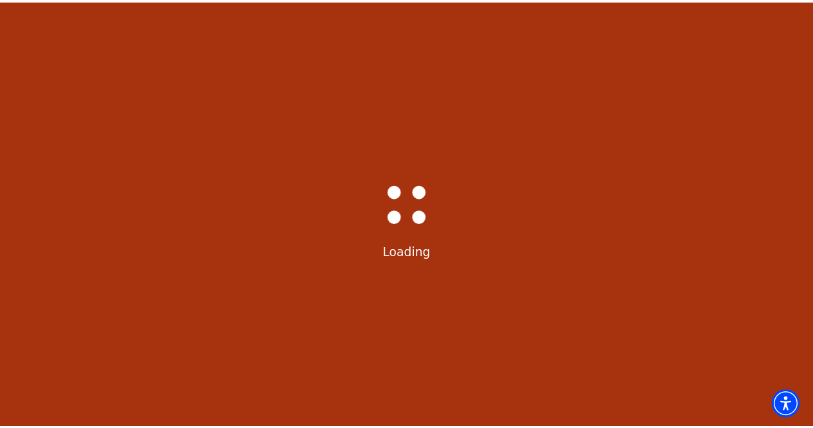
scroll to position [59, 0]
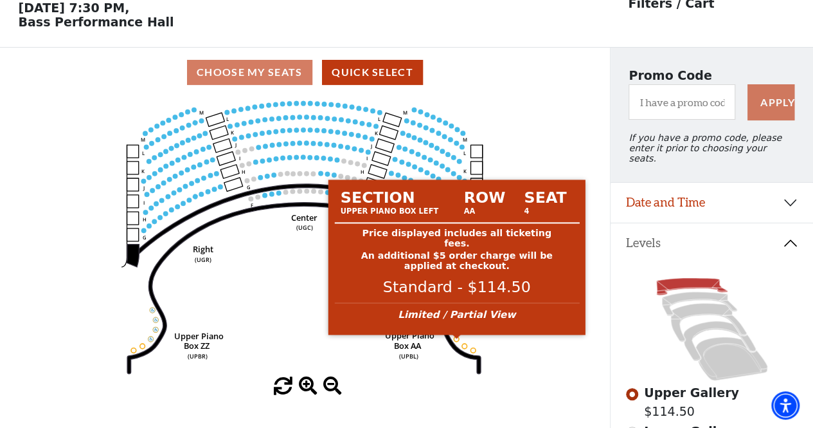
click at [457, 341] on circle at bounding box center [457, 338] width 5 height 5
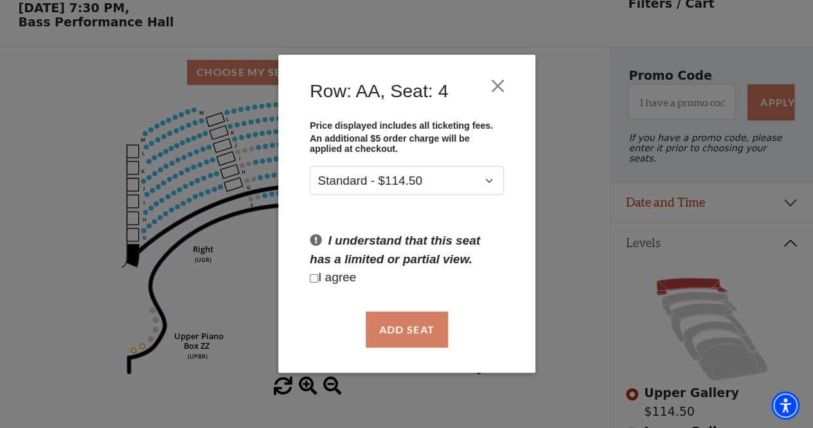
click at [329, 275] on p "I agree" at bounding box center [407, 278] width 194 height 19
click at [311, 280] on input "Checkbox field" at bounding box center [314, 278] width 8 height 8
checkbox input "true"
click at [407, 338] on button "Add Seat" at bounding box center [406, 329] width 82 height 36
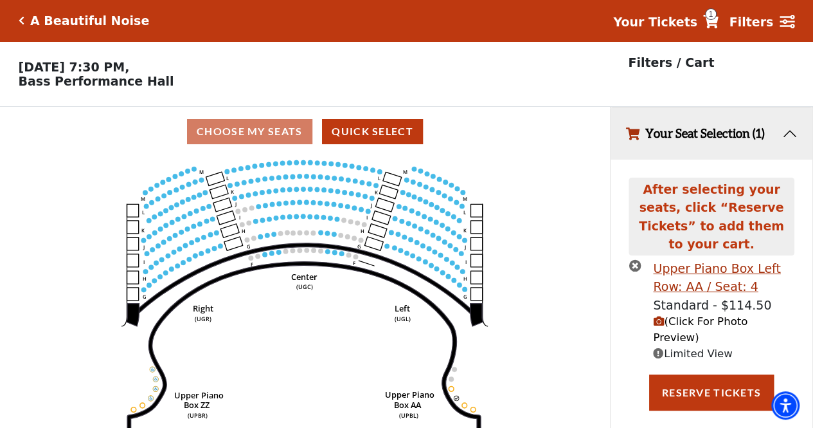
scroll to position [30, 0]
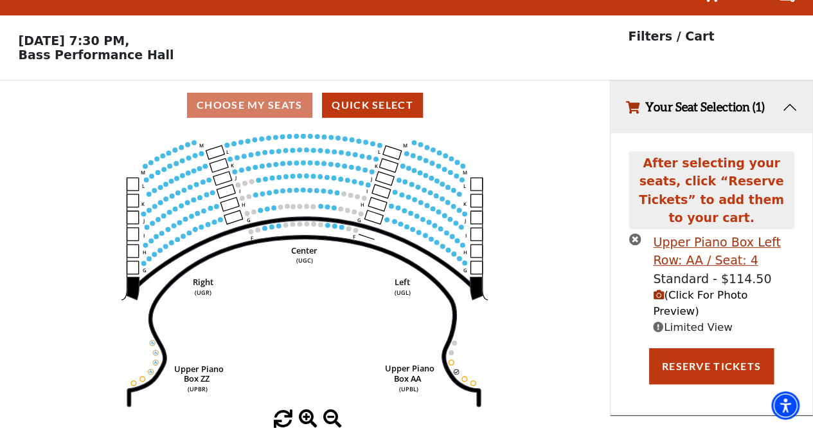
click at [681, 289] on span "(Click For Photo Preview)" at bounding box center [700, 303] width 95 height 28
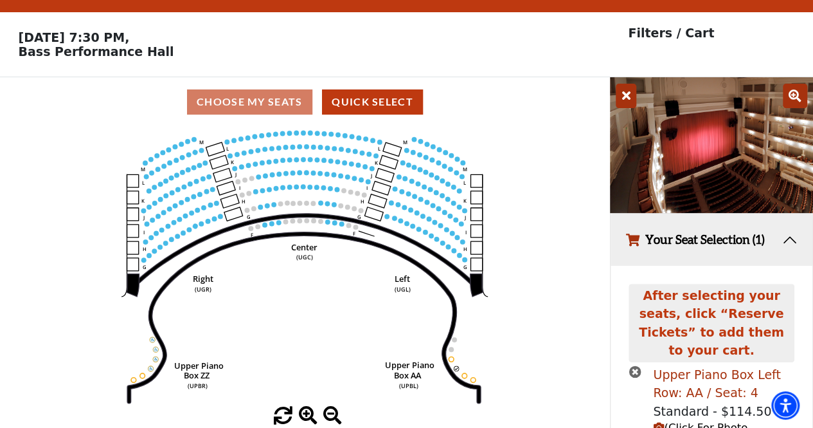
scroll to position [118, 0]
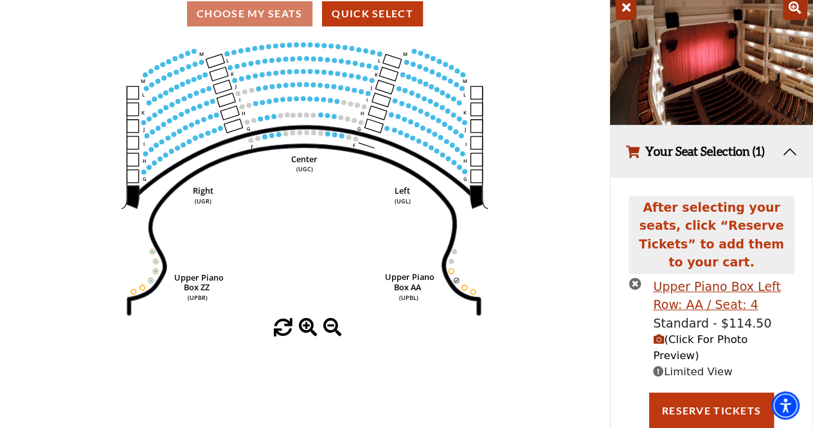
click at [631, 277] on icon "times-circle" at bounding box center [635, 283] width 12 height 12
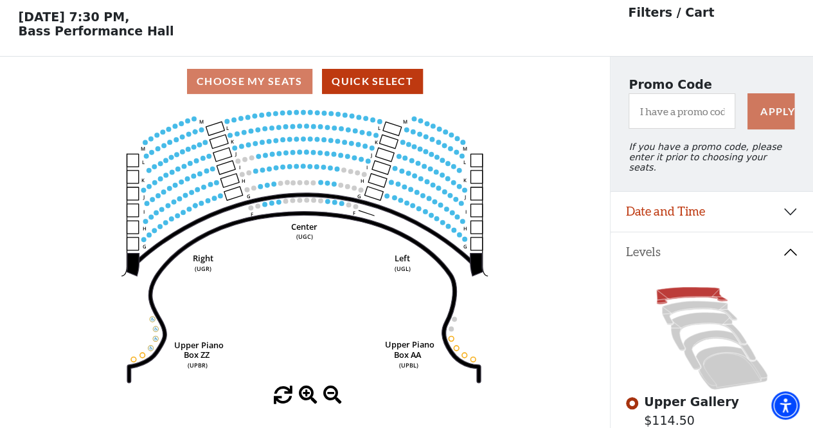
scroll to position [0, 0]
